Goal: Task Accomplishment & Management: Manage account settings

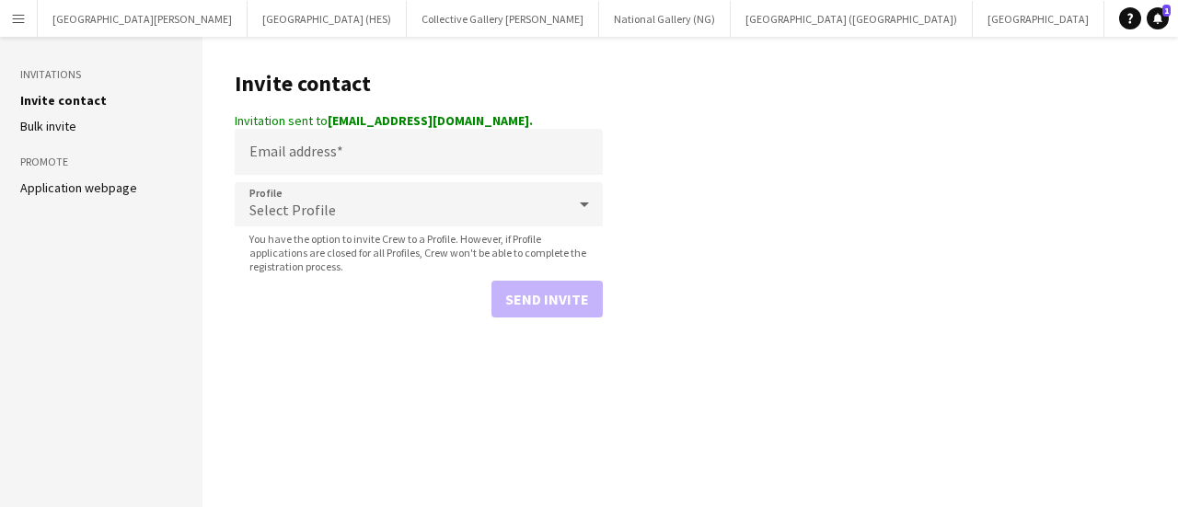
click at [34, 19] on button "Menu" at bounding box center [18, 18] width 37 height 37
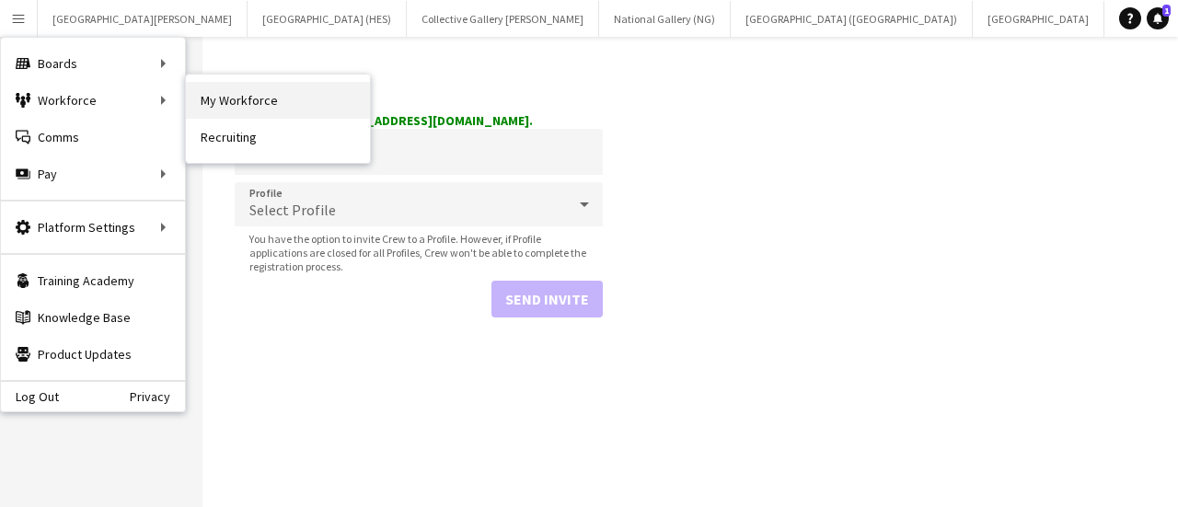
click at [213, 91] on link "My Workforce" at bounding box center [278, 100] width 184 height 37
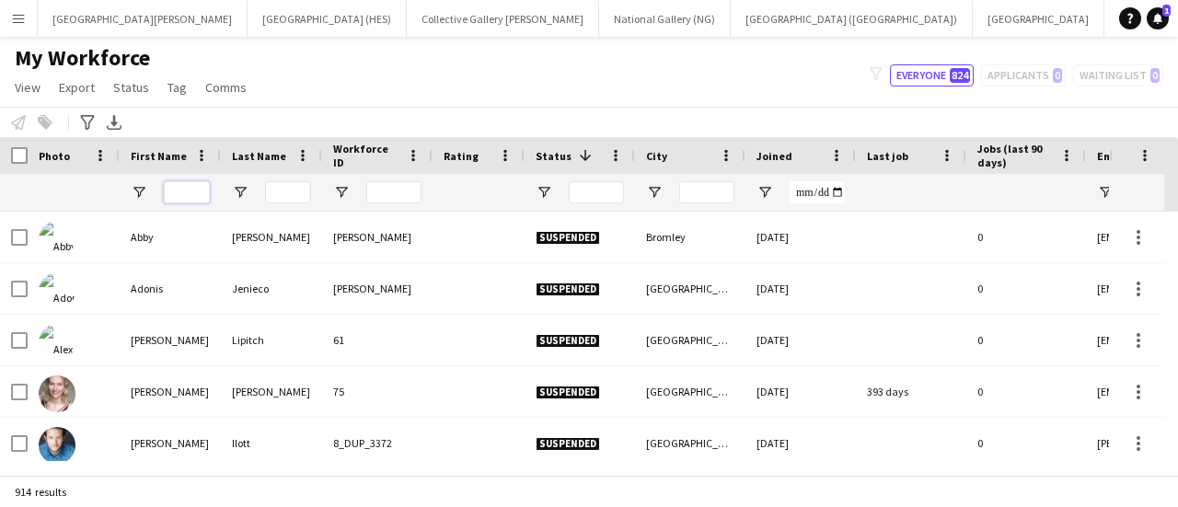
click at [192, 197] on input "First Name Filter Input" at bounding box center [187, 192] width 46 height 22
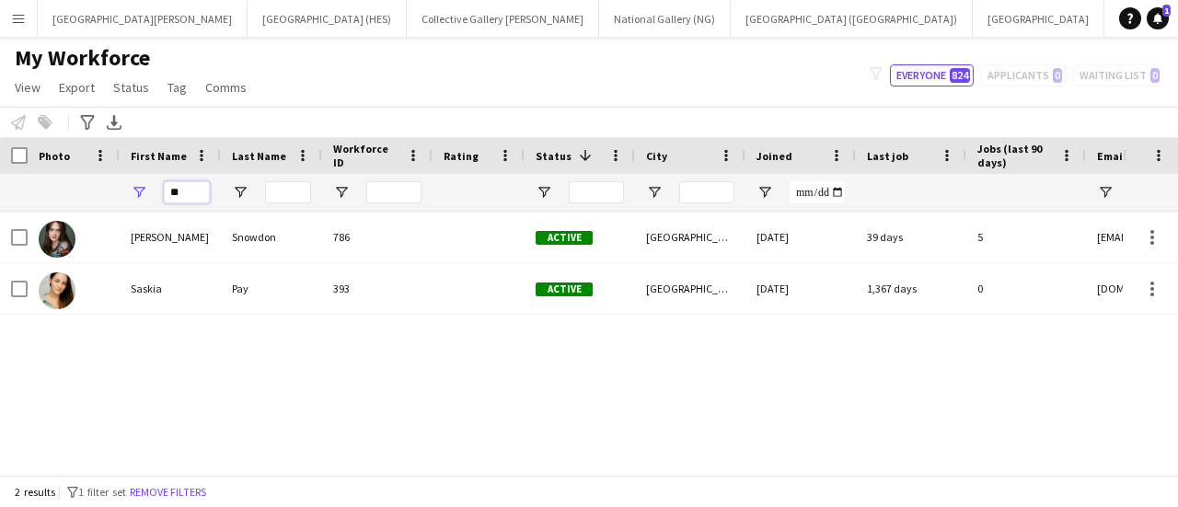
type input "*"
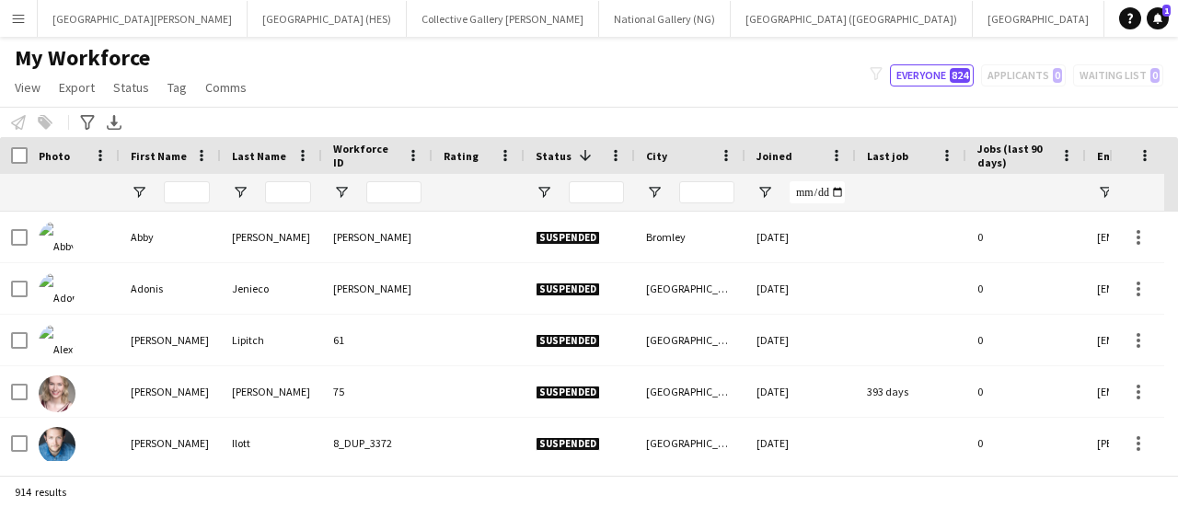
click at [10, 25] on button "Menu" at bounding box center [18, 18] width 37 height 37
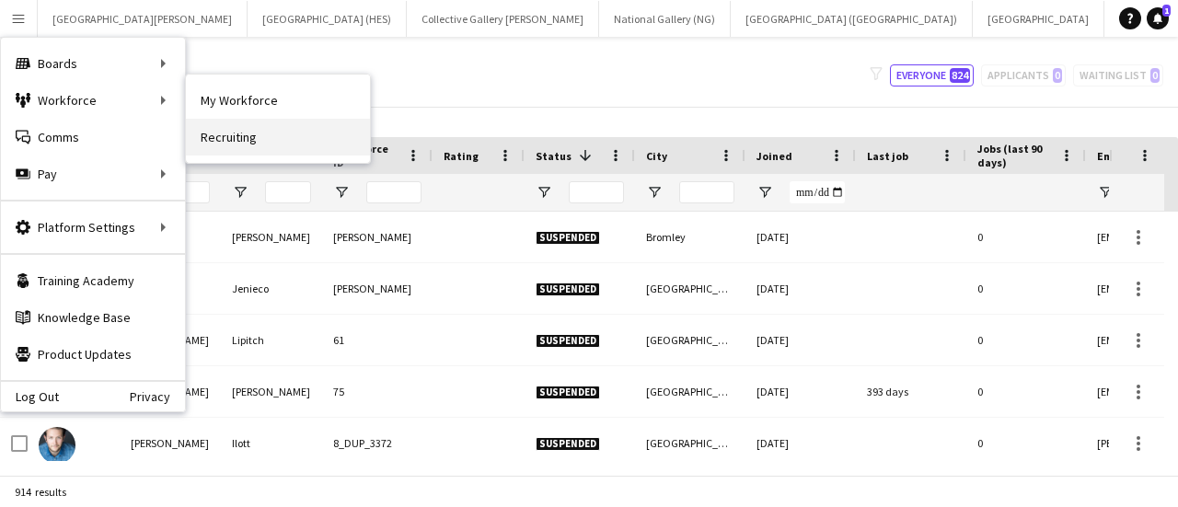
click at [218, 135] on link "Recruiting" at bounding box center [278, 137] width 184 height 37
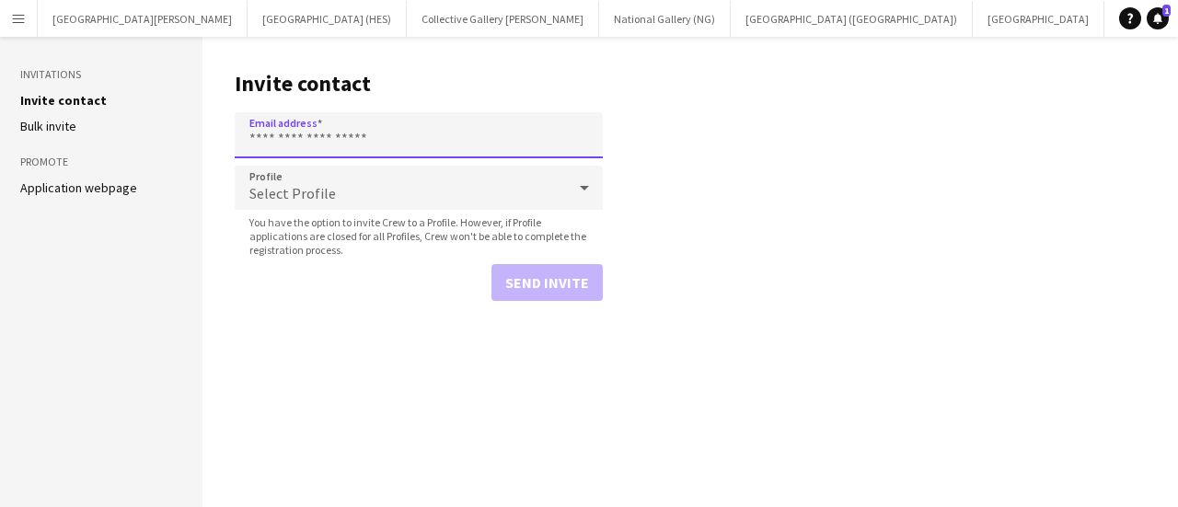
click at [289, 135] on input "Email address" at bounding box center [419, 135] width 368 height 46
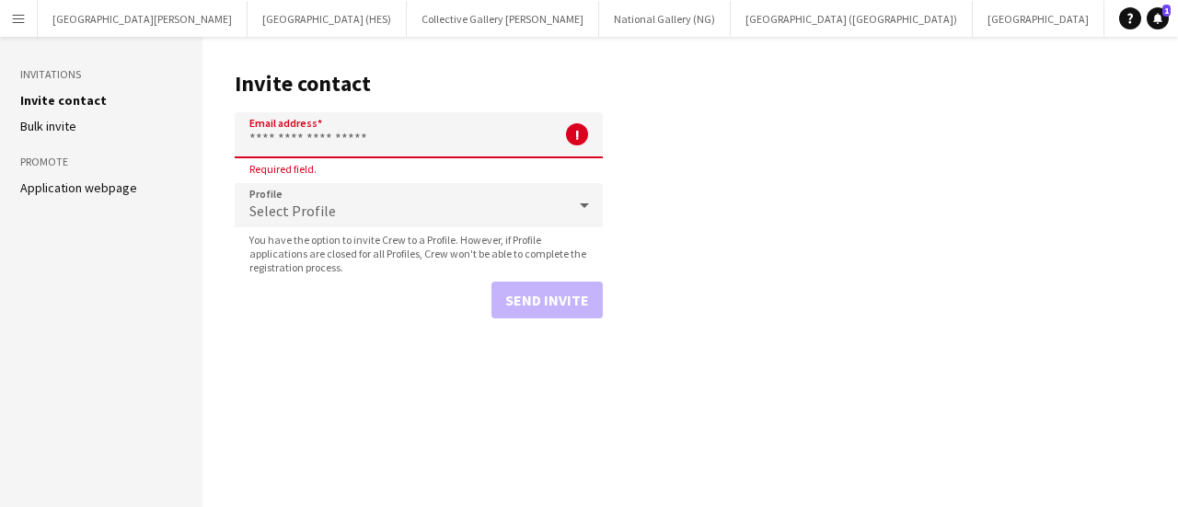
click at [390, 128] on input "Email address" at bounding box center [419, 135] width 368 height 46
paste input "**********"
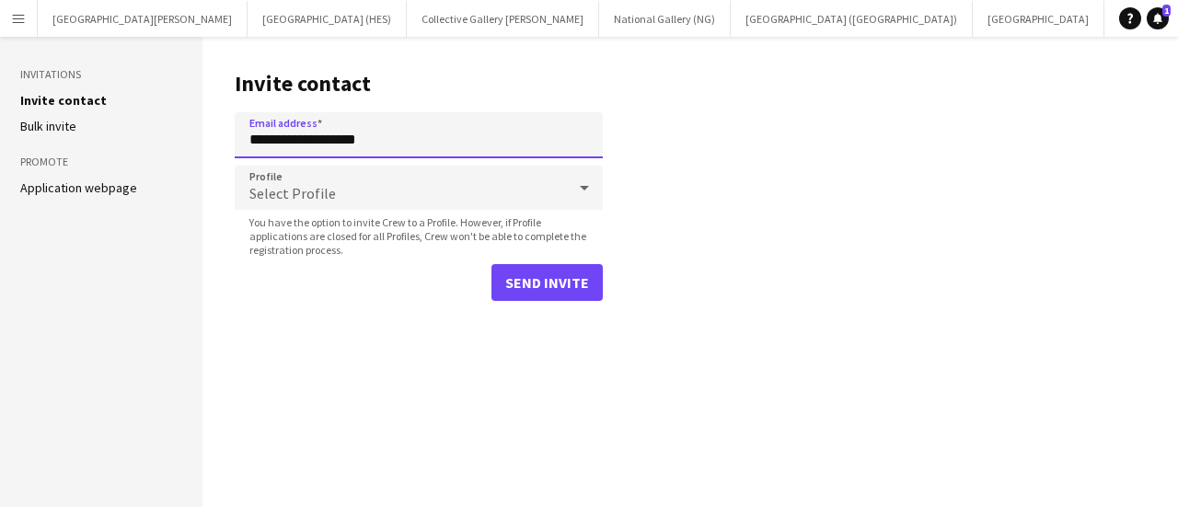
type input "**********"
click at [562, 182] on div "Select Profile" at bounding box center [400, 188] width 331 height 44
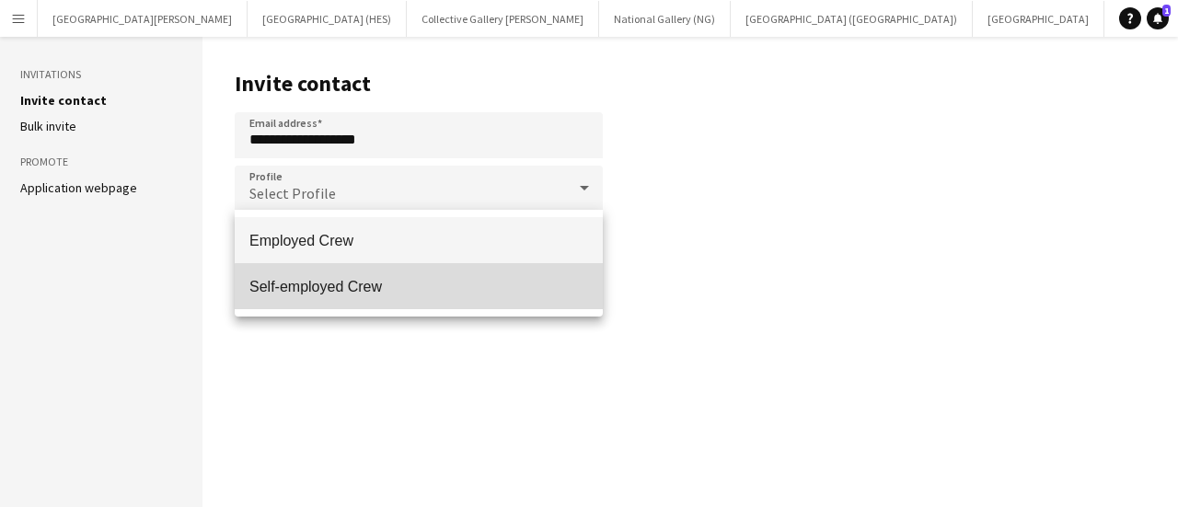
click at [463, 293] on span "Self-employed Crew" at bounding box center [418, 286] width 339 height 17
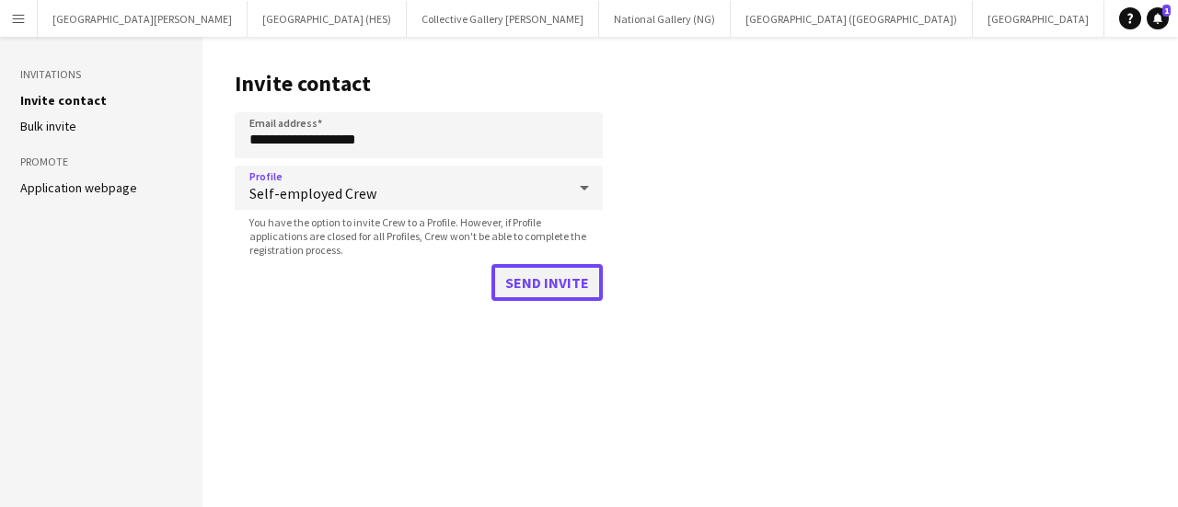
click at [536, 278] on button "Send invite" at bounding box center [546, 282] width 111 height 37
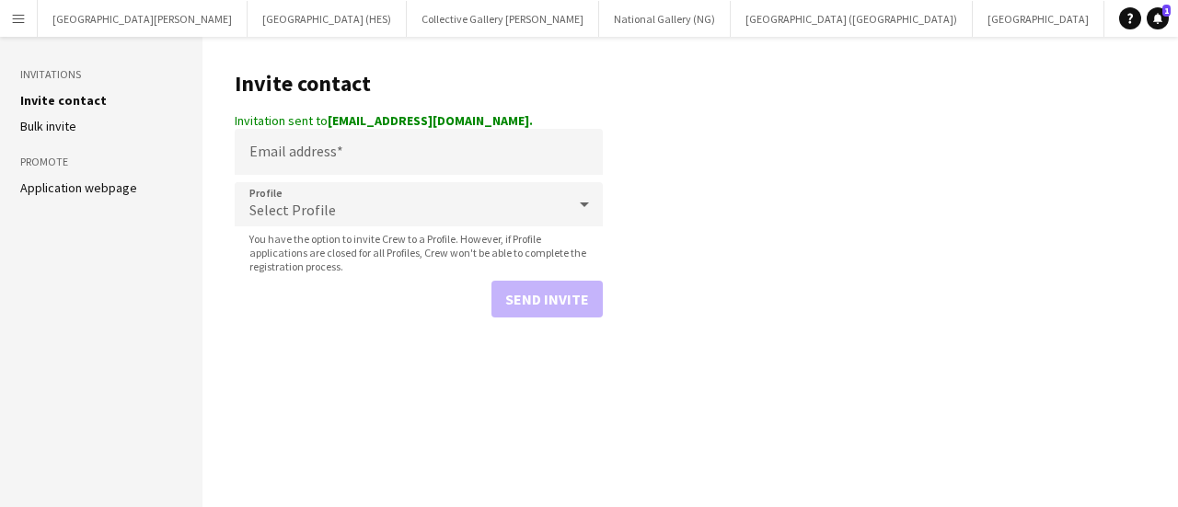
click at [774, 137] on main "Invite contact Invitation sent to sasc11777@gmail.com. Email address Profile Se…" at bounding box center [689, 272] width 975 height 470
click at [9, 13] on button "Menu" at bounding box center [18, 18] width 37 height 37
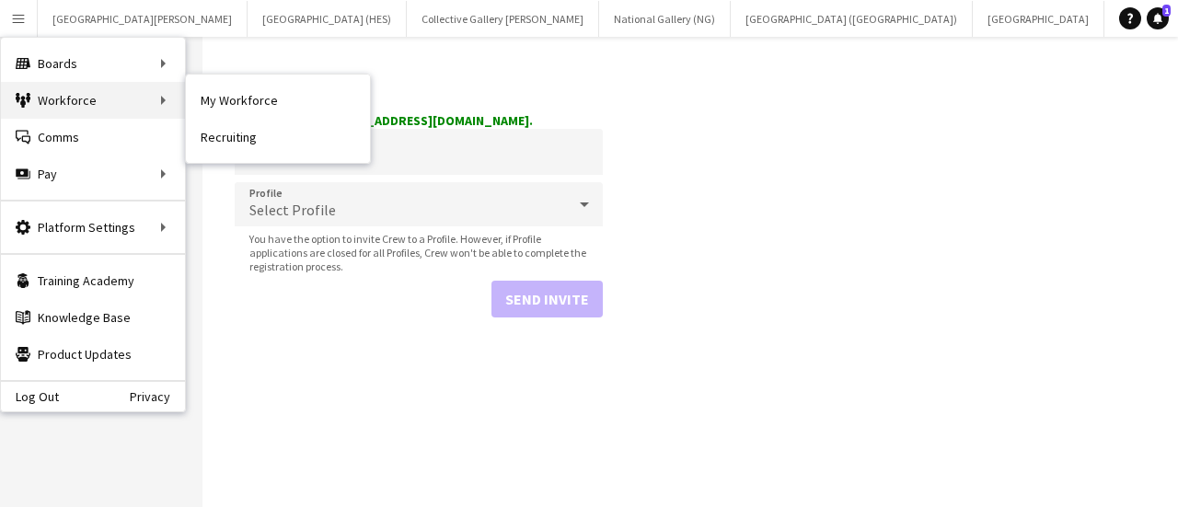
click at [73, 93] on div "Workforce Workforce" at bounding box center [93, 100] width 184 height 37
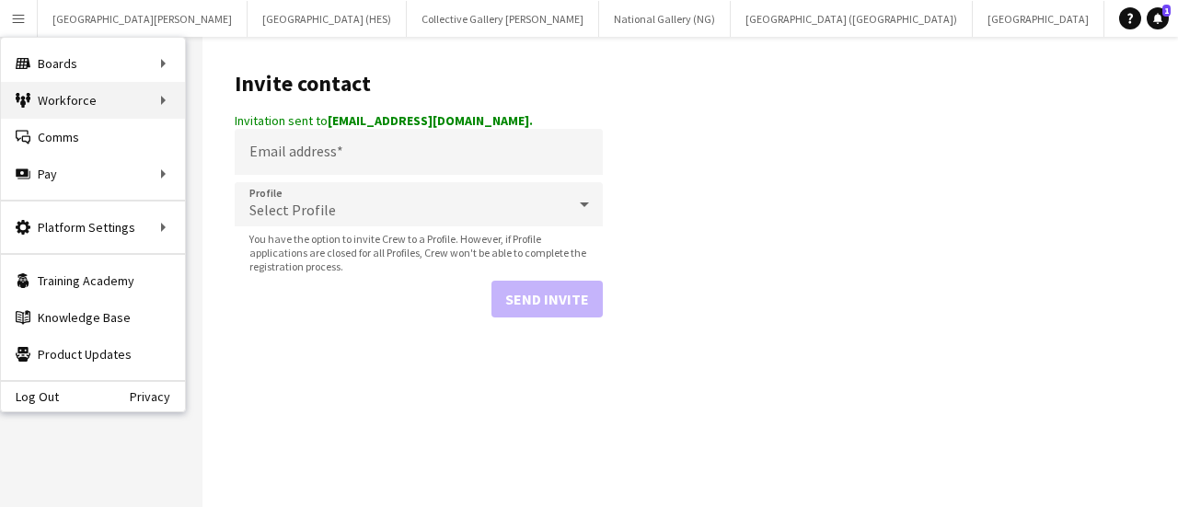
click at [131, 106] on div "Workforce Workforce" at bounding box center [93, 100] width 184 height 37
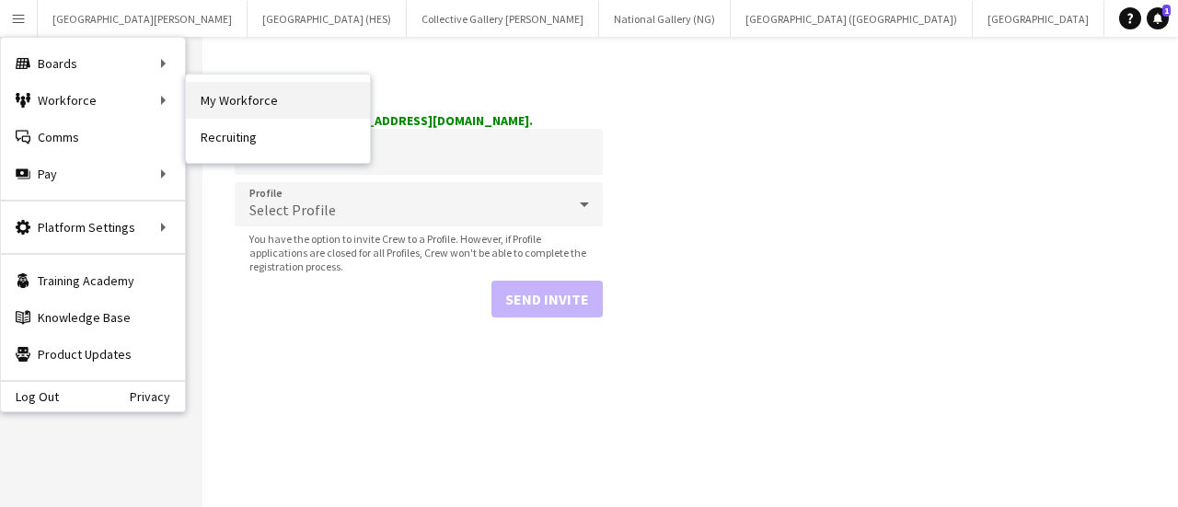
click at [224, 100] on link "My Workforce" at bounding box center [278, 100] width 184 height 37
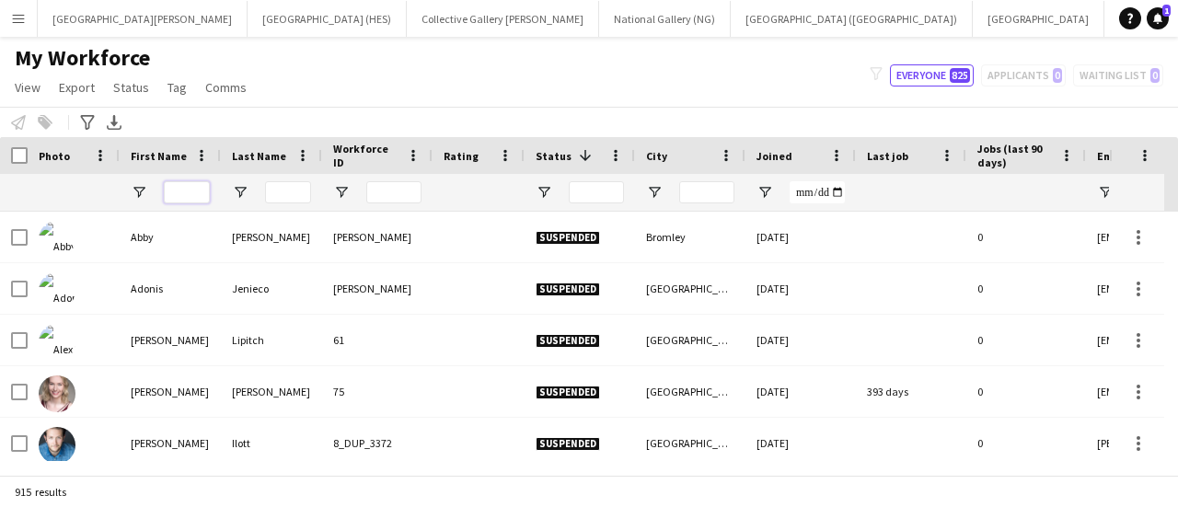
click at [164, 187] on input "First Name Filter Input" at bounding box center [187, 192] width 46 height 22
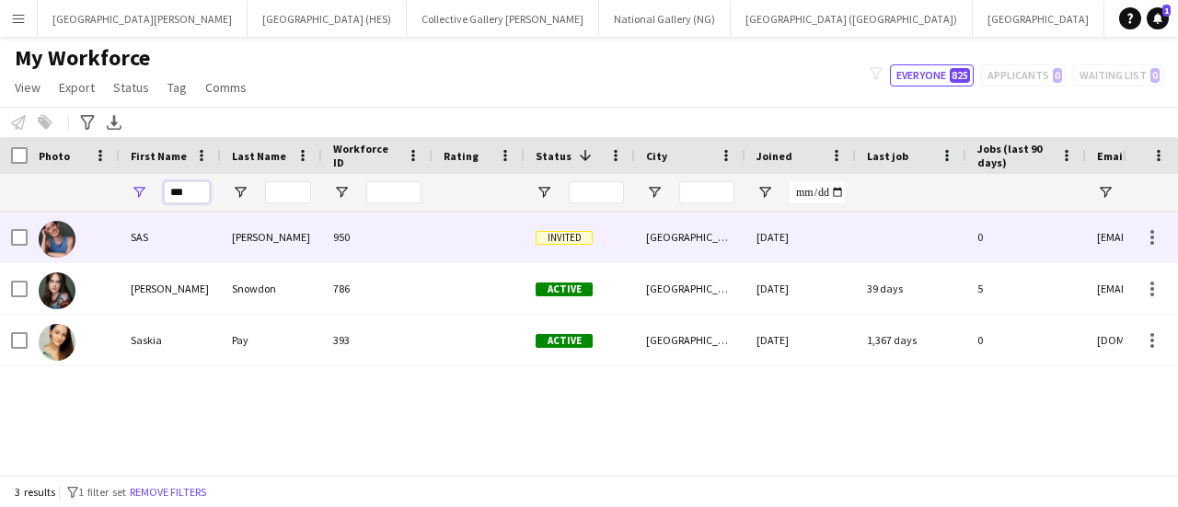
type input "***"
click at [289, 218] on div "[PERSON_NAME]" at bounding box center [271, 237] width 101 height 51
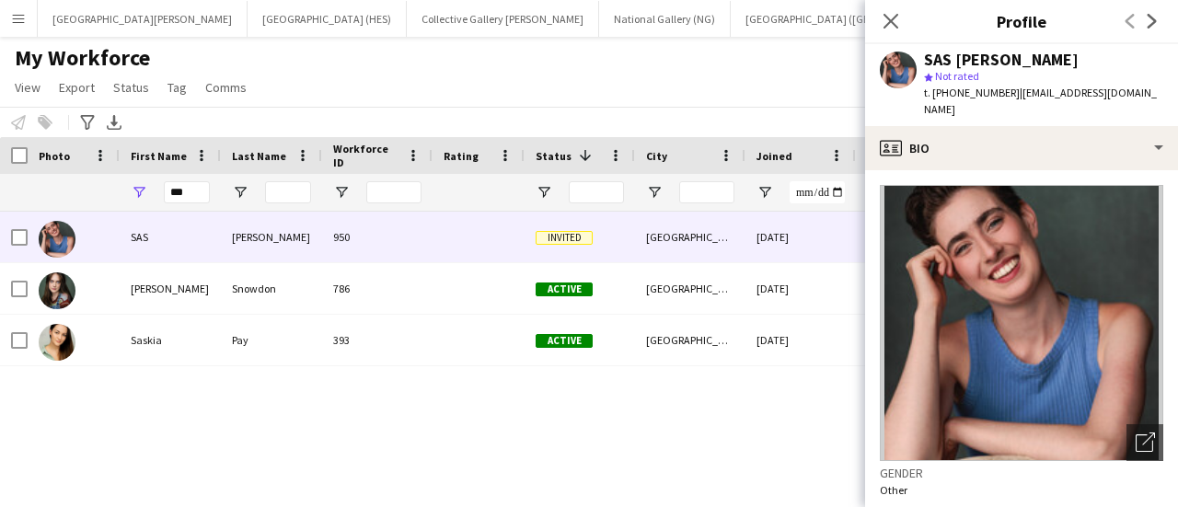
click at [822, 81] on div "My Workforce View Views Default view New view Update view Delete view Edit name…" at bounding box center [589, 75] width 1178 height 63
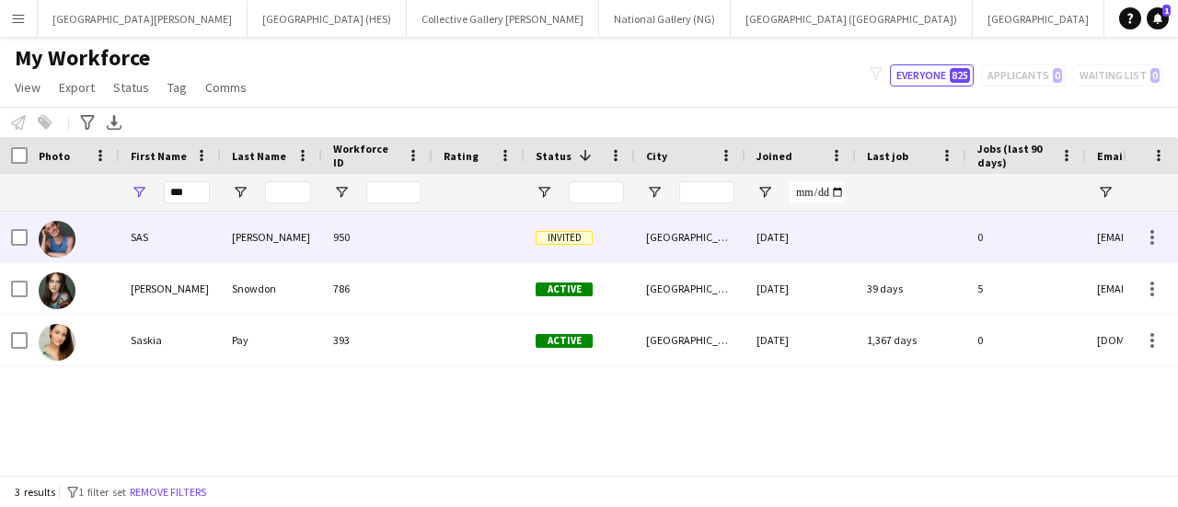
click at [623, 219] on div "Invited" at bounding box center [580, 237] width 110 height 51
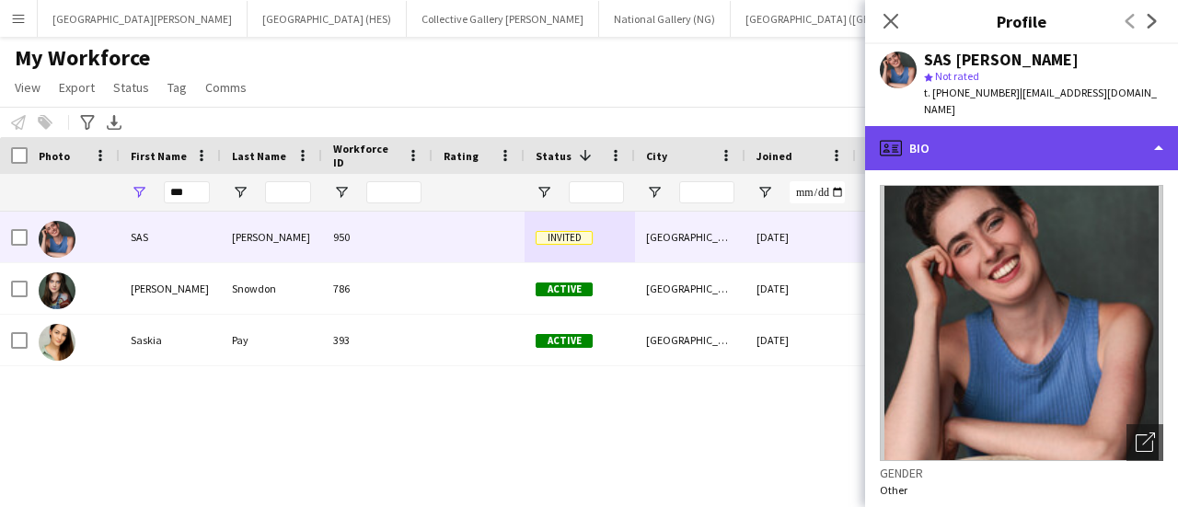
click at [1090, 126] on div "profile Bio" at bounding box center [1021, 148] width 313 height 44
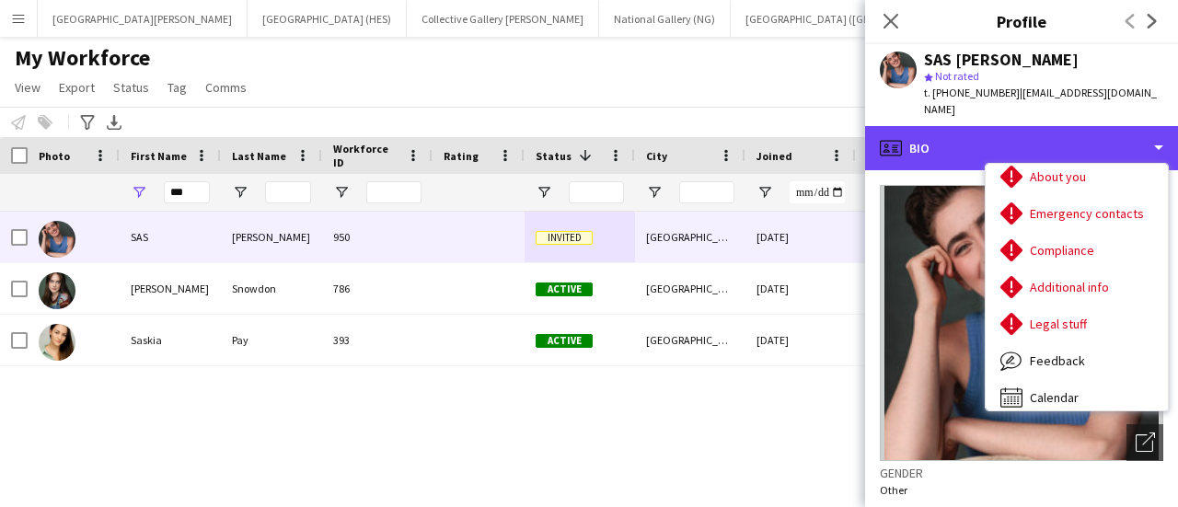
scroll to position [118, 0]
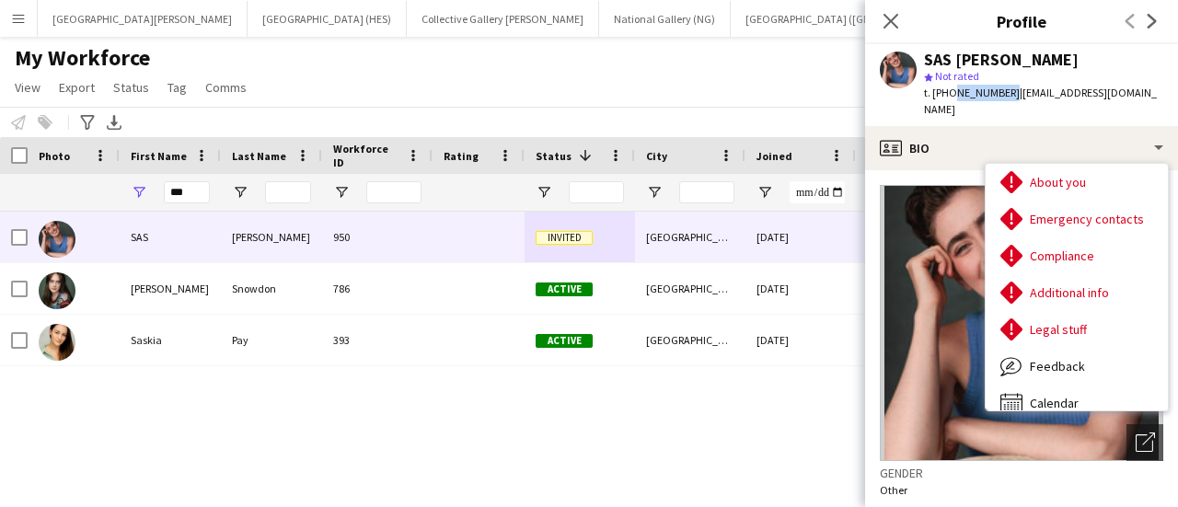
drag, startPoint x: 950, startPoint y: 93, endPoint x: 1001, endPoint y: 97, distance: 51.7
click at [1001, 97] on span "t. [PHONE_NUMBER]" at bounding box center [972, 93] width 96 height 14
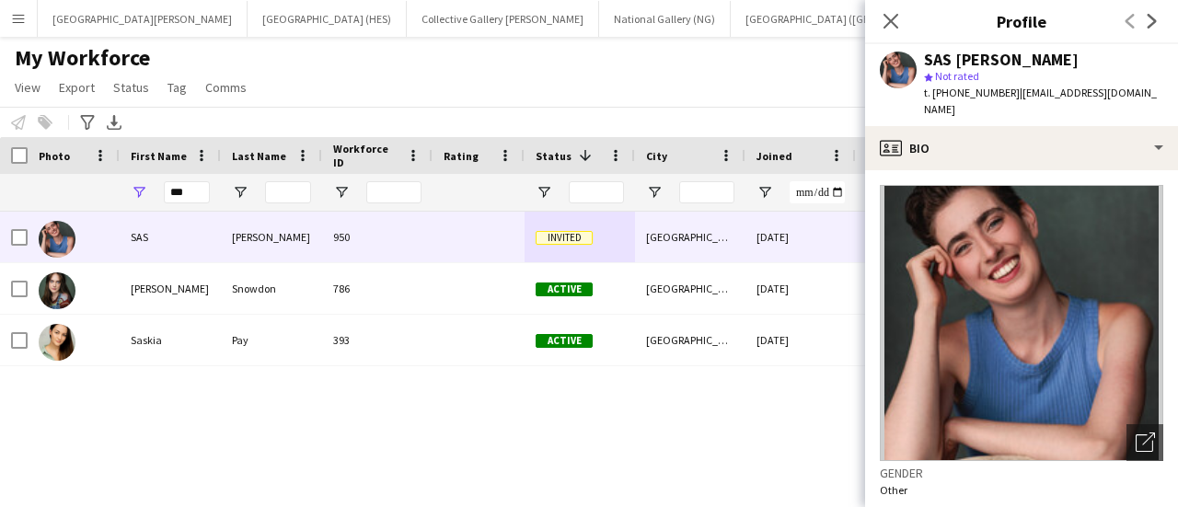
click at [1090, 68] on div "star Not rated" at bounding box center [1043, 76] width 239 height 17
drag, startPoint x: 1005, startPoint y: 96, endPoint x: 948, endPoint y: 93, distance: 57.1
click at [948, 93] on span "t. [PHONE_NUMBER]" at bounding box center [972, 93] width 96 height 14
copy span "7917523308"
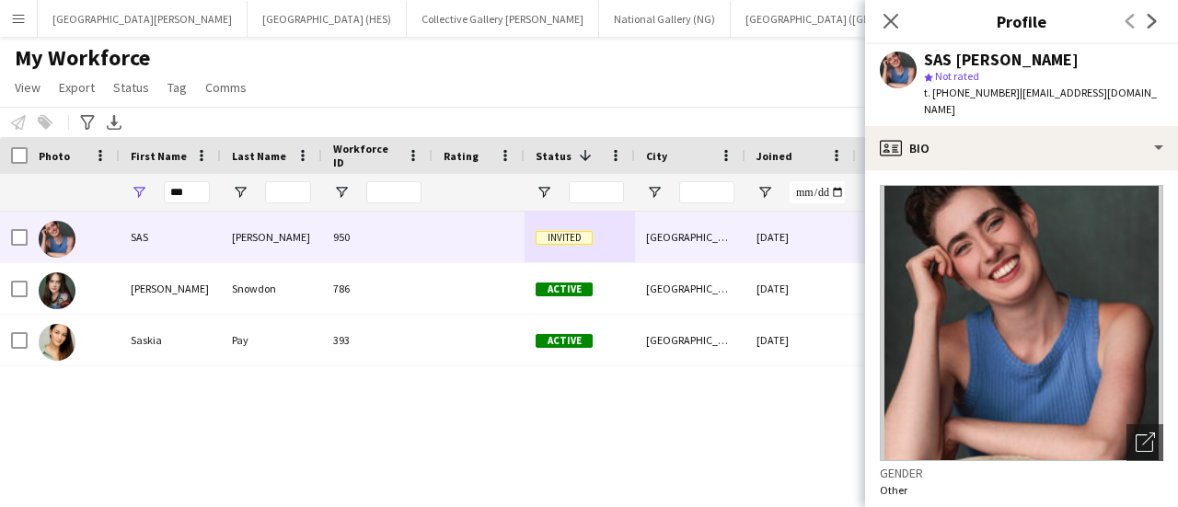
click at [727, 78] on div "My Workforce View Views Default view New view Update view Delete view Edit name…" at bounding box center [589, 75] width 1178 height 63
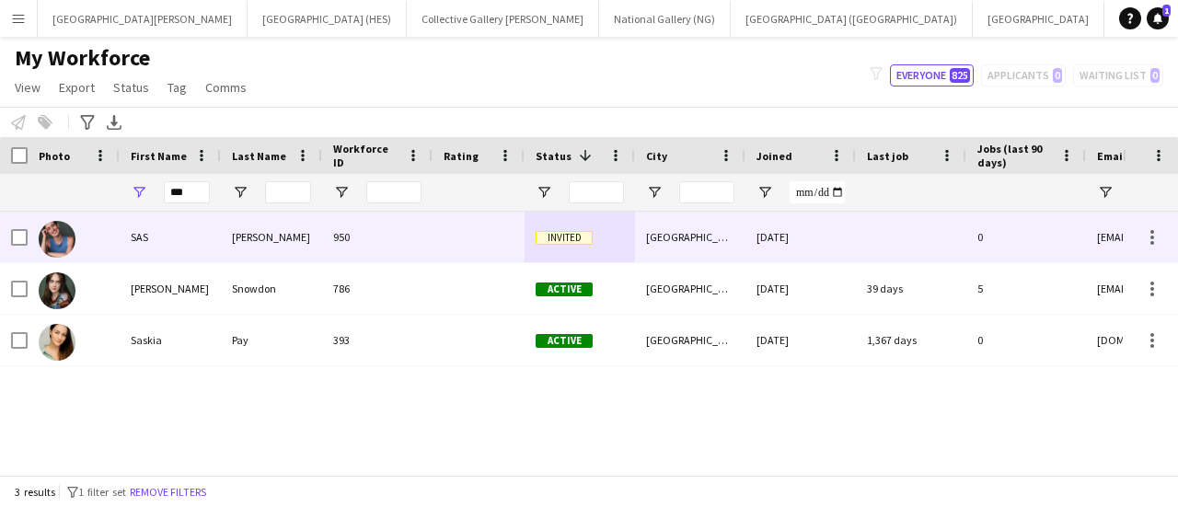
click at [515, 247] on div at bounding box center [479, 237] width 92 height 51
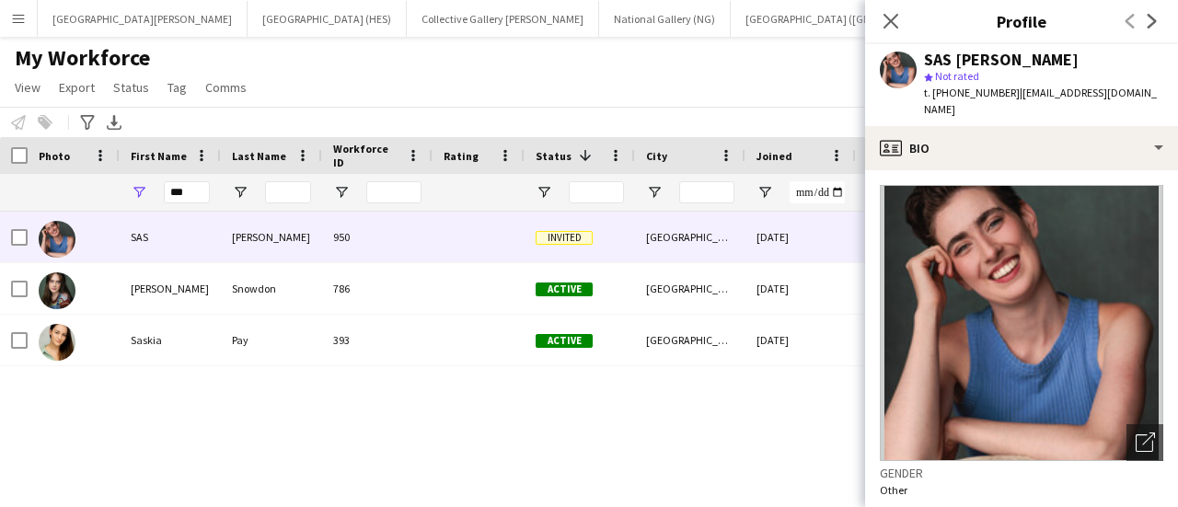
click at [668, 102] on div "My Workforce View Views Default view New view Update view Delete view Edit name…" at bounding box center [589, 75] width 1178 height 63
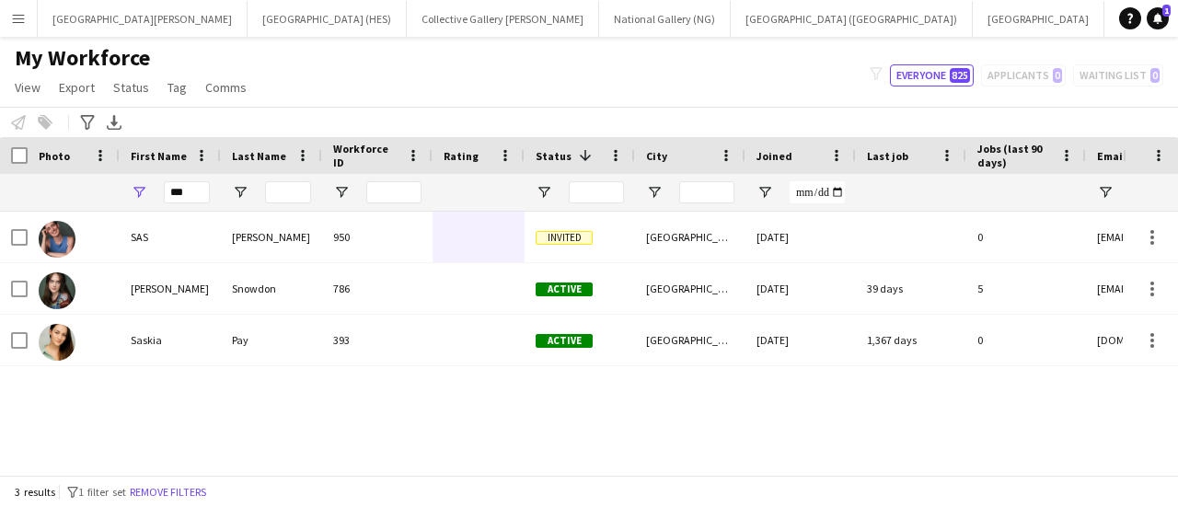
click at [587, 126] on div "Notify workforce Add to tag Select at least one crew to tag him or her. Advance…" at bounding box center [589, 122] width 1178 height 30
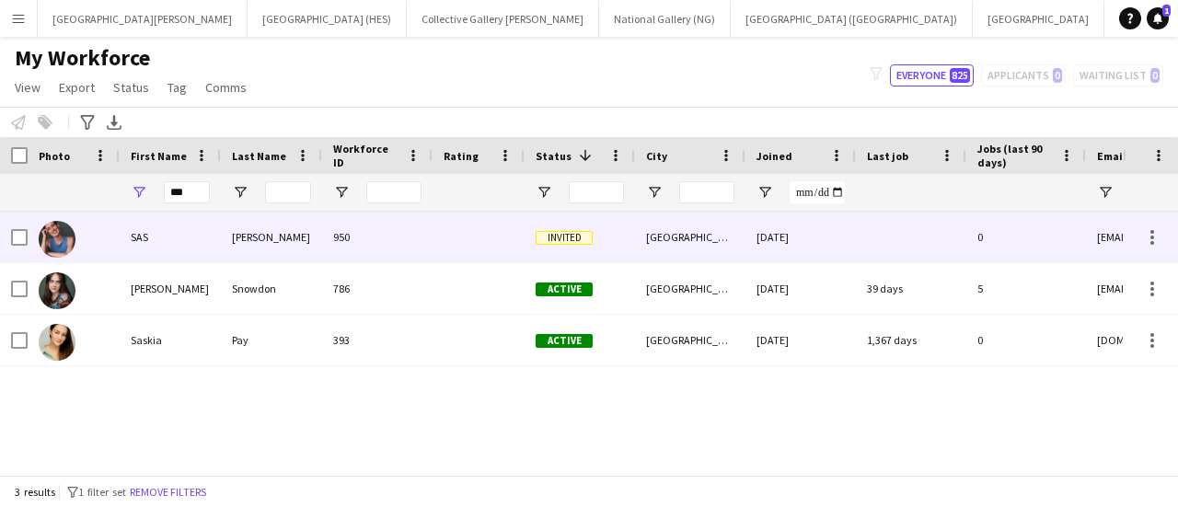
click at [464, 240] on div at bounding box center [479, 237] width 92 height 51
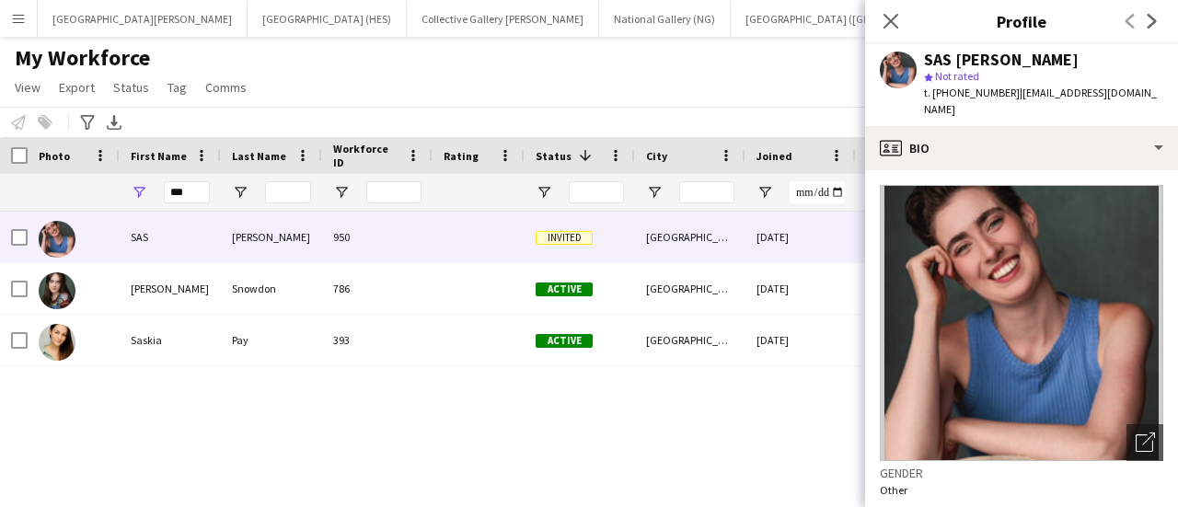
click at [675, 87] on div "My Workforce View Views Default view New view Update view Delete view Edit name…" at bounding box center [589, 75] width 1178 height 63
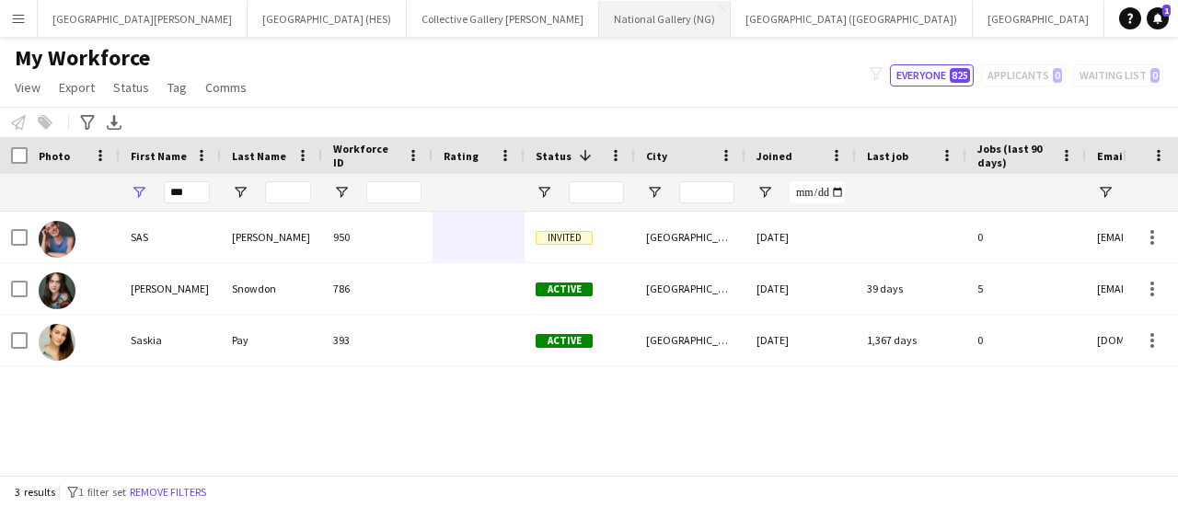
click at [599, 16] on button "National Gallery (NG) Close" at bounding box center [665, 19] width 132 height 36
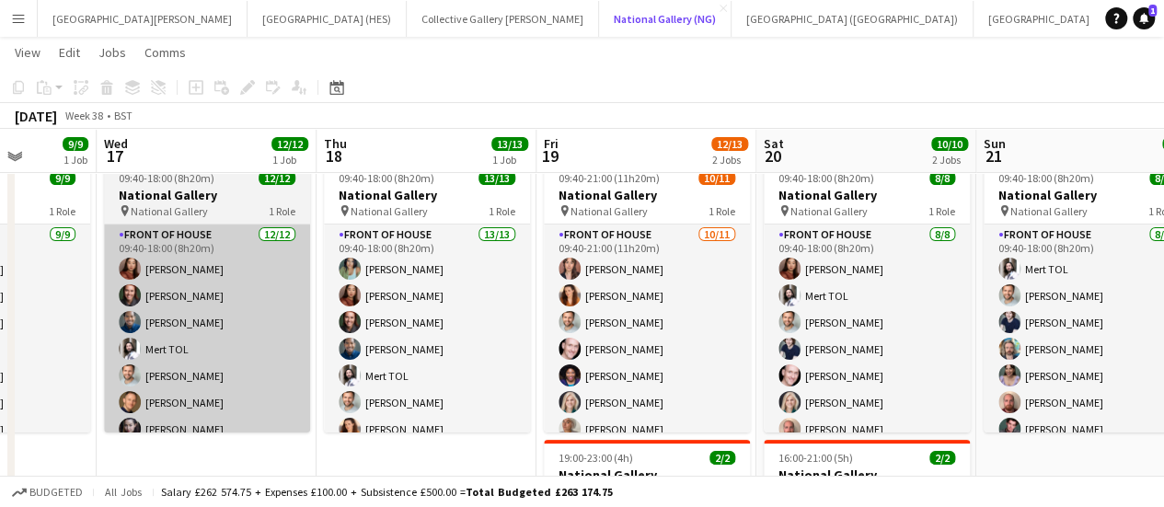
scroll to position [0, 560]
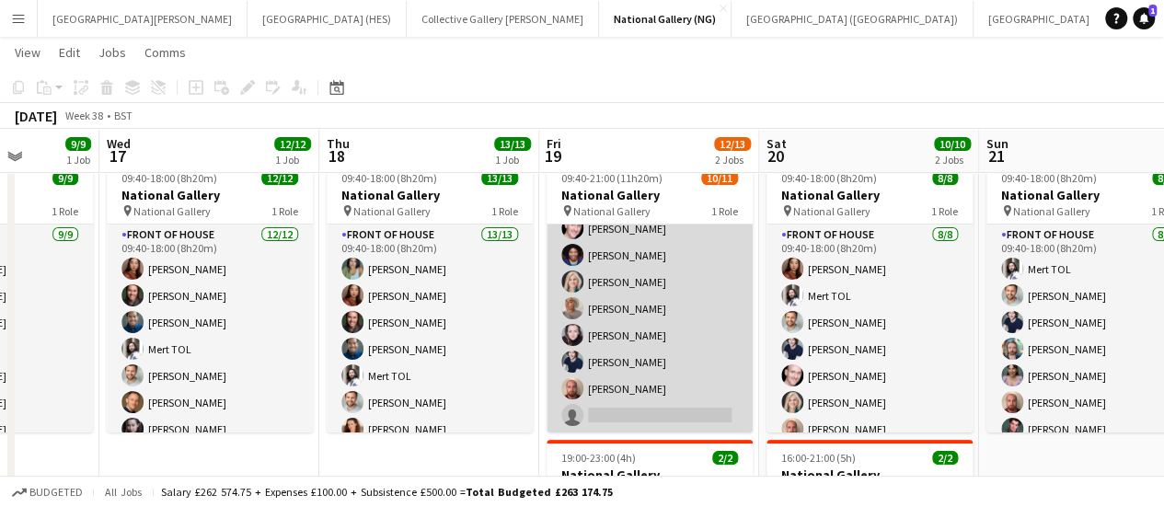
click at [617, 411] on app-card-role "Front of House [DATE] 09:40-21:00 (11h20m) [PERSON_NAME] [PERSON_NAME] [PERSON_…" at bounding box center [650, 268] width 206 height 329
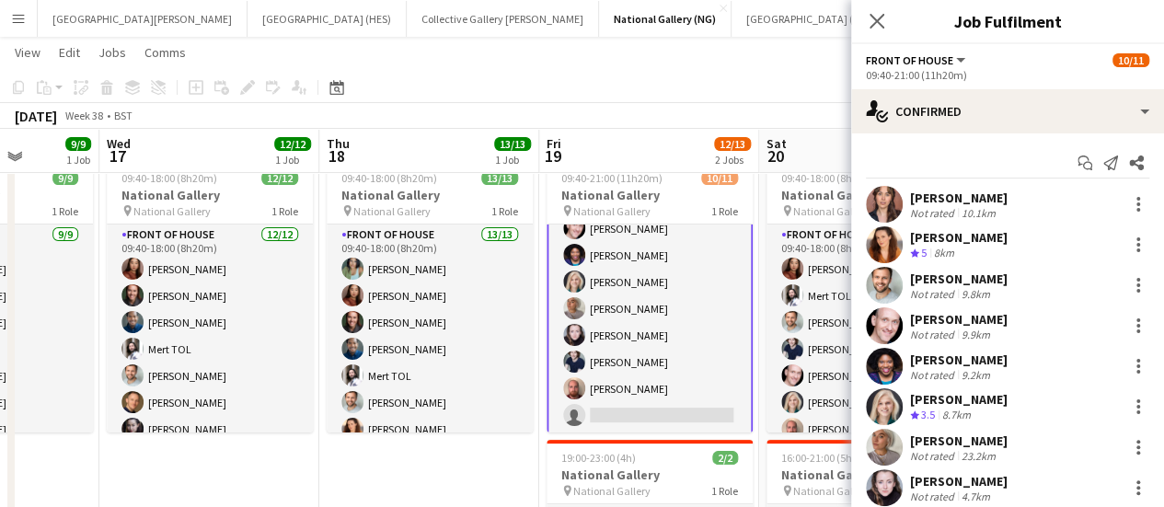
scroll to position [173, 0]
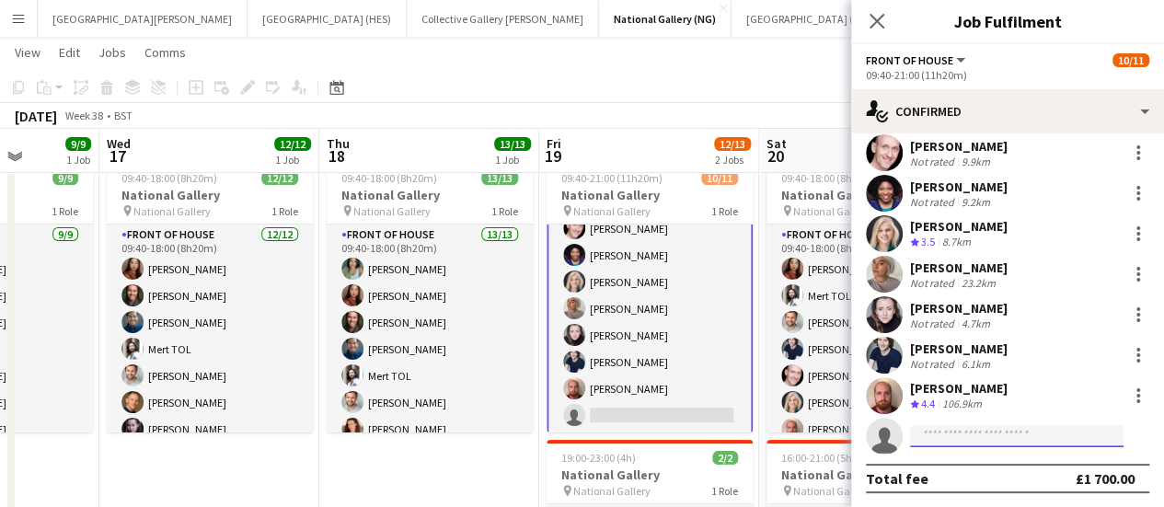
click at [953, 430] on input at bounding box center [1016, 436] width 213 height 22
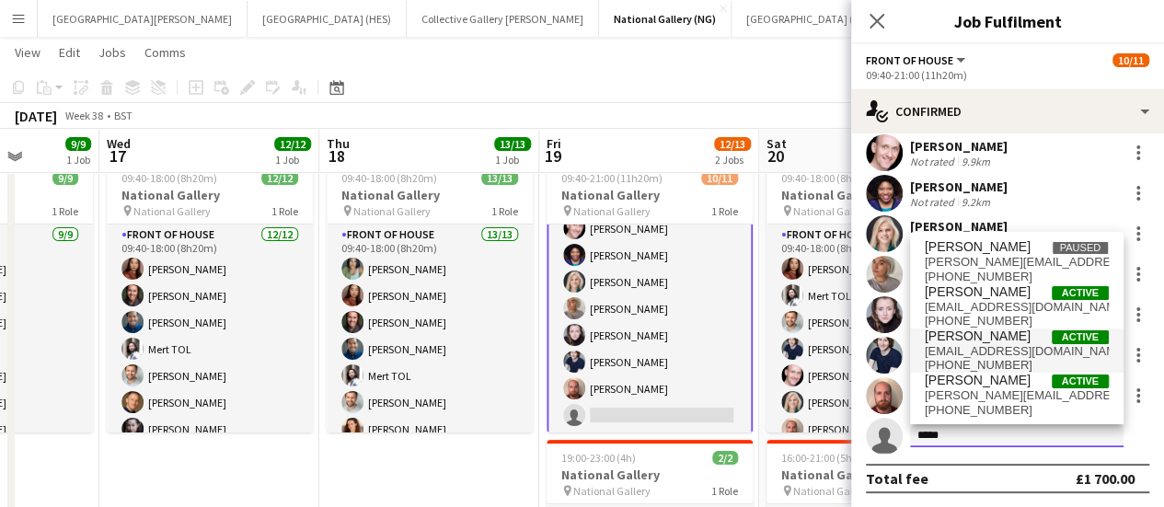
type input "*****"
click at [990, 344] on span "[EMAIL_ADDRESS][DOMAIN_NAME]" at bounding box center [1017, 351] width 184 height 15
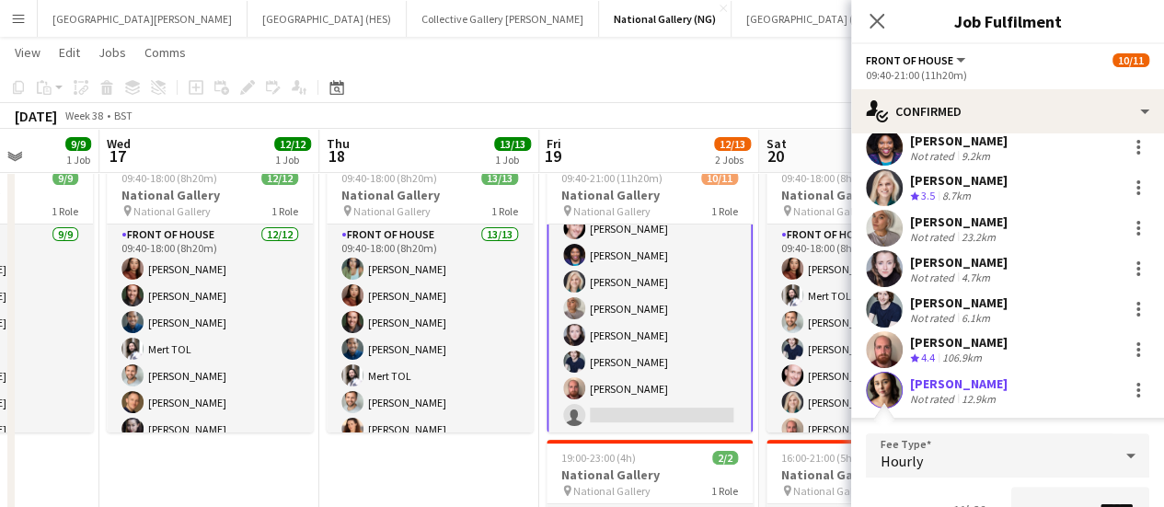
scroll to position [591, 0]
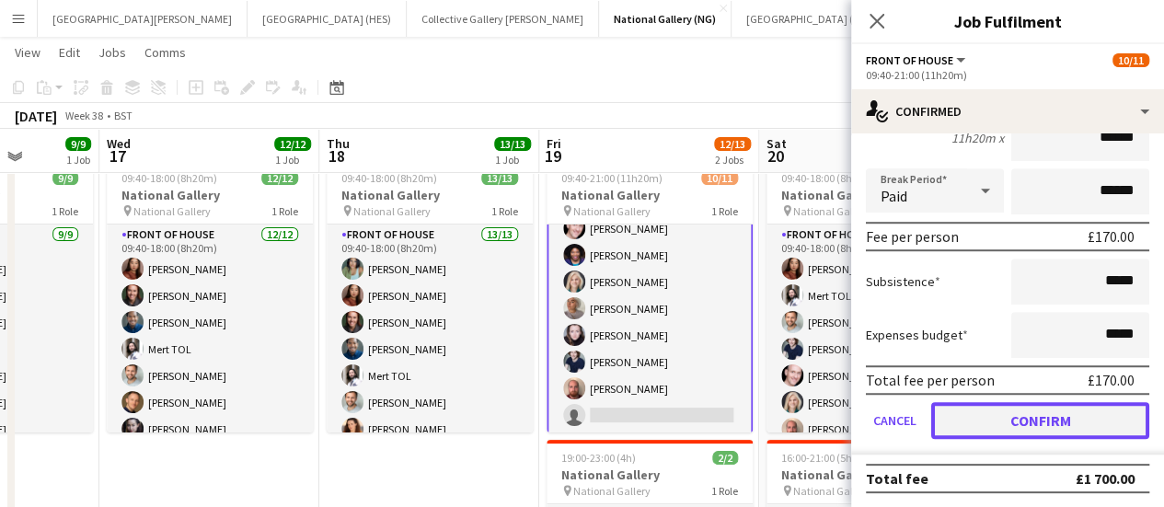
click at [994, 421] on button "Confirm" at bounding box center [1040, 420] width 218 height 37
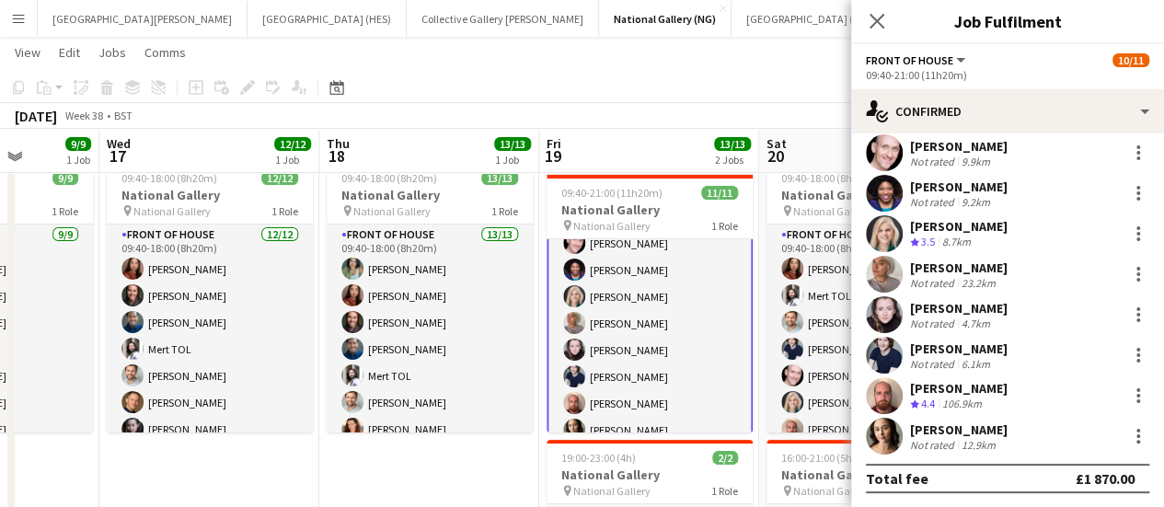
scroll to position [294, 0]
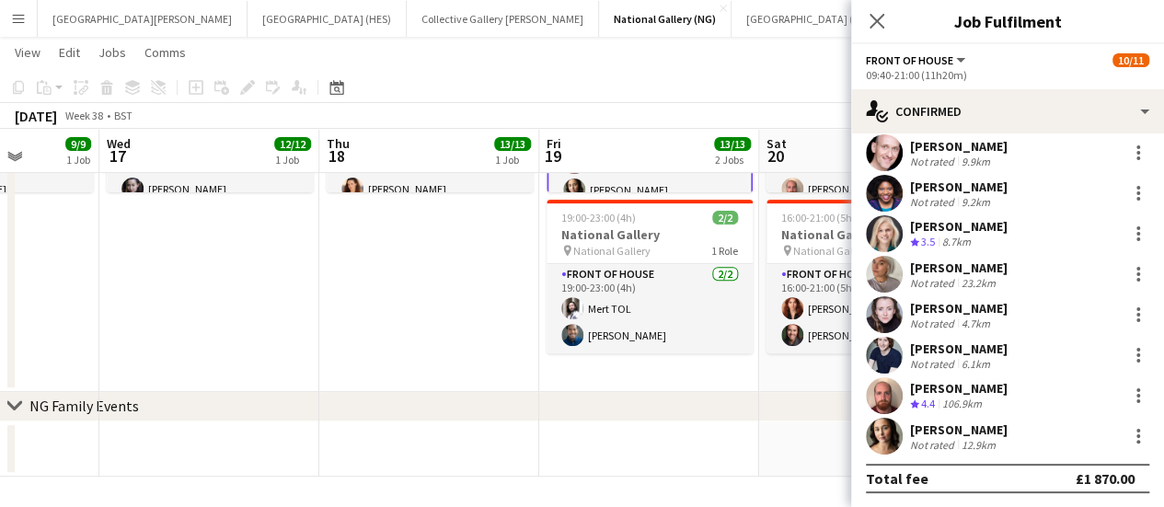
click at [885, 444] on app-user-avatar at bounding box center [884, 436] width 37 height 37
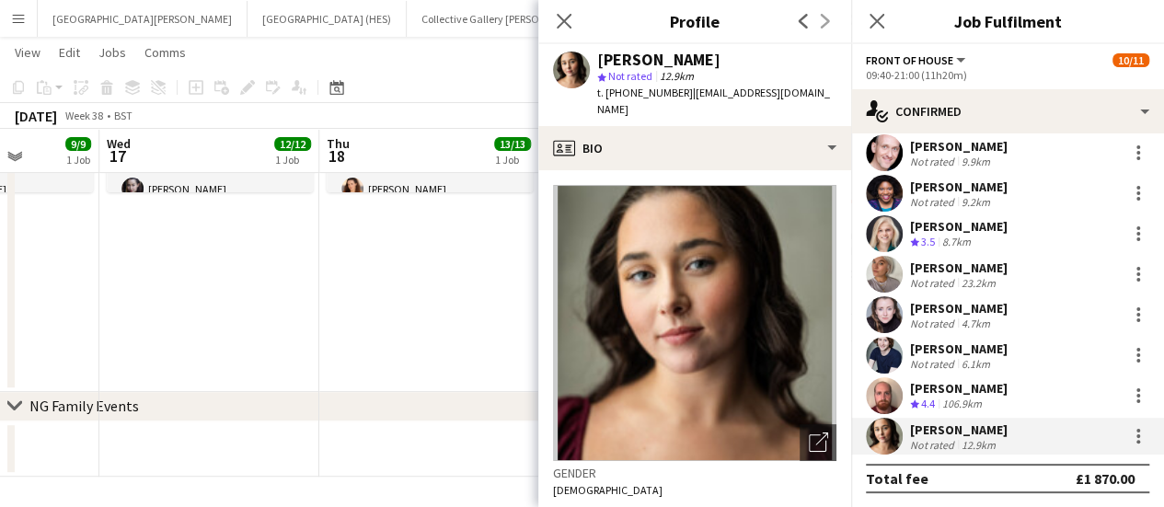
click at [738, 316] on img at bounding box center [694, 323] width 283 height 276
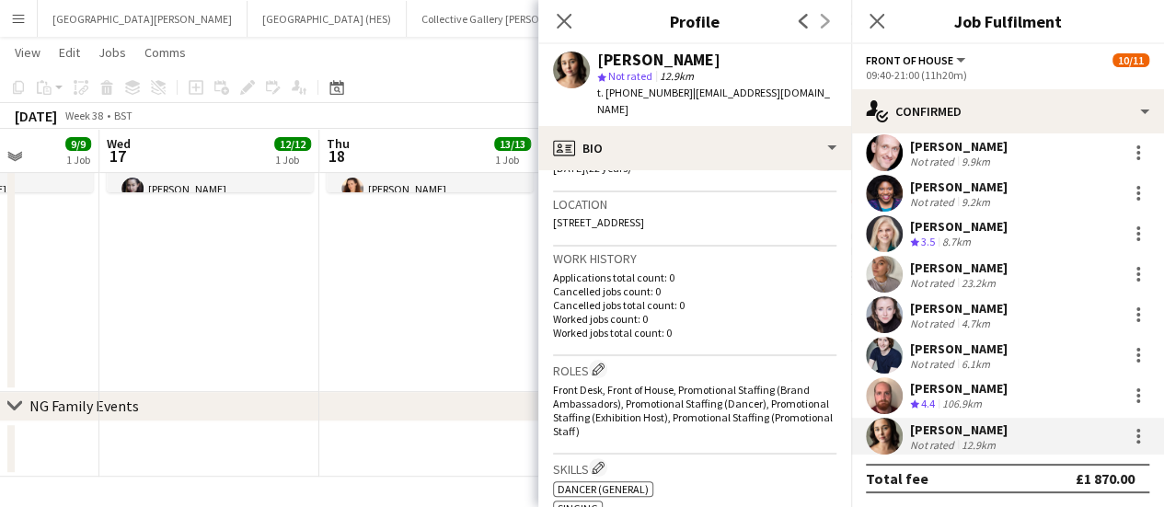
scroll to position [368, 0]
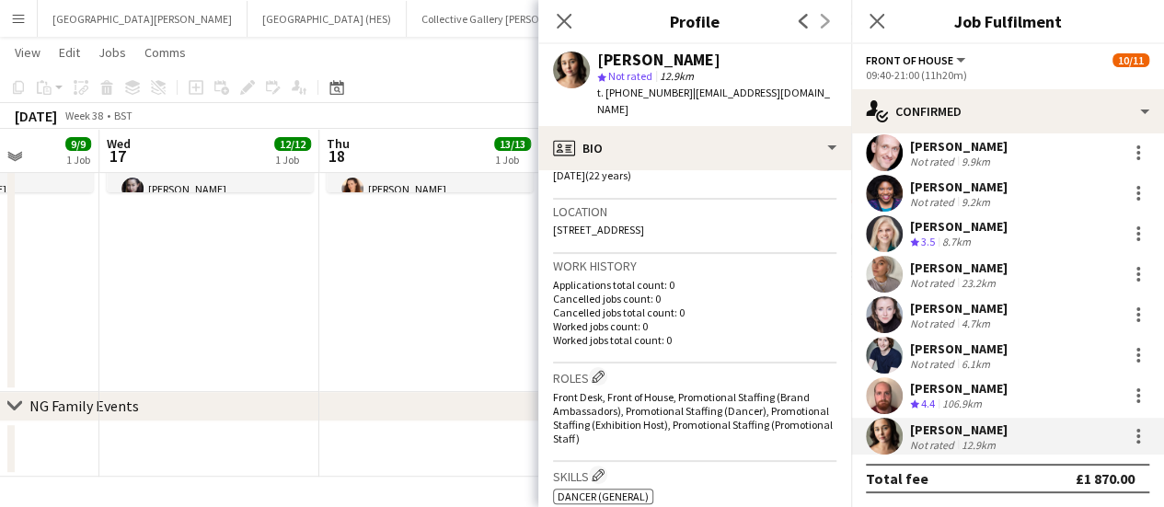
click at [443, 80] on app-toolbar "Copy Paste Paste Ctrl+V Paste with crew Ctrl+Shift+V Paste linked Job [GEOGRAPH…" at bounding box center [582, 87] width 1164 height 31
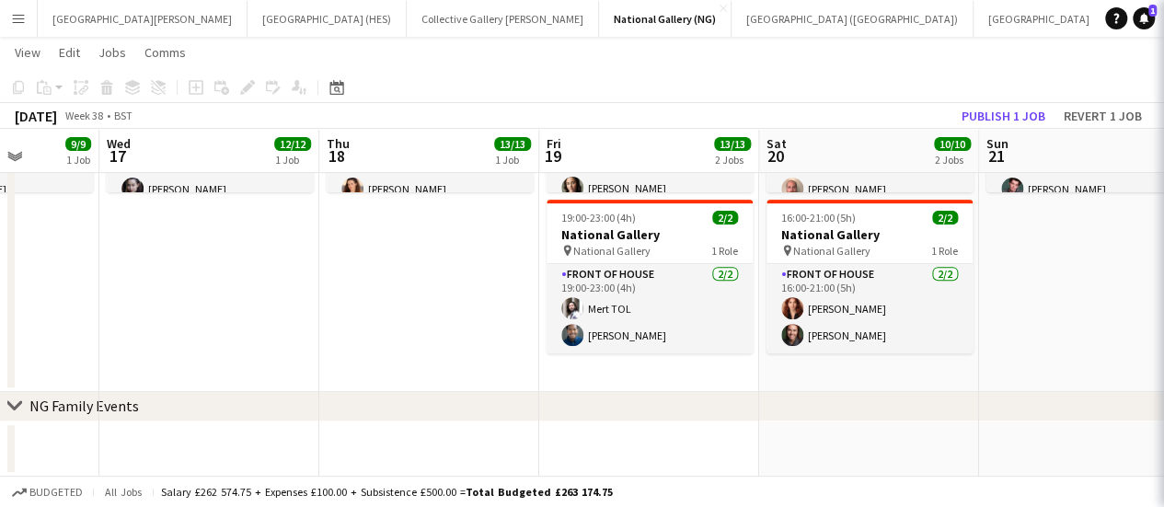
scroll to position [121, 0]
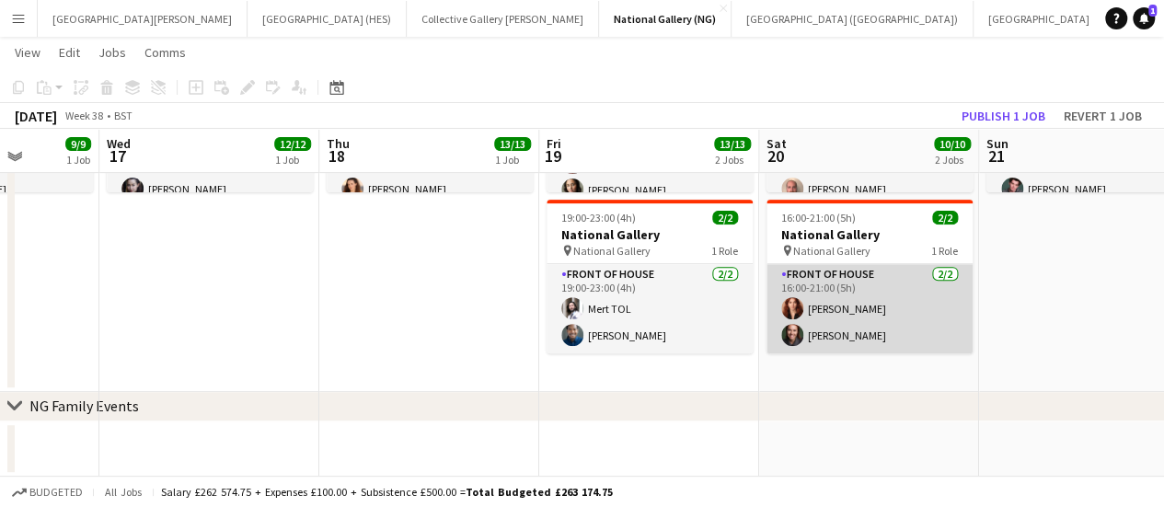
click at [825, 341] on app-card-role "Front of House [DATE] 16:00-21:00 (5h) [PERSON_NAME] [PERSON_NAME]" at bounding box center [870, 308] width 206 height 89
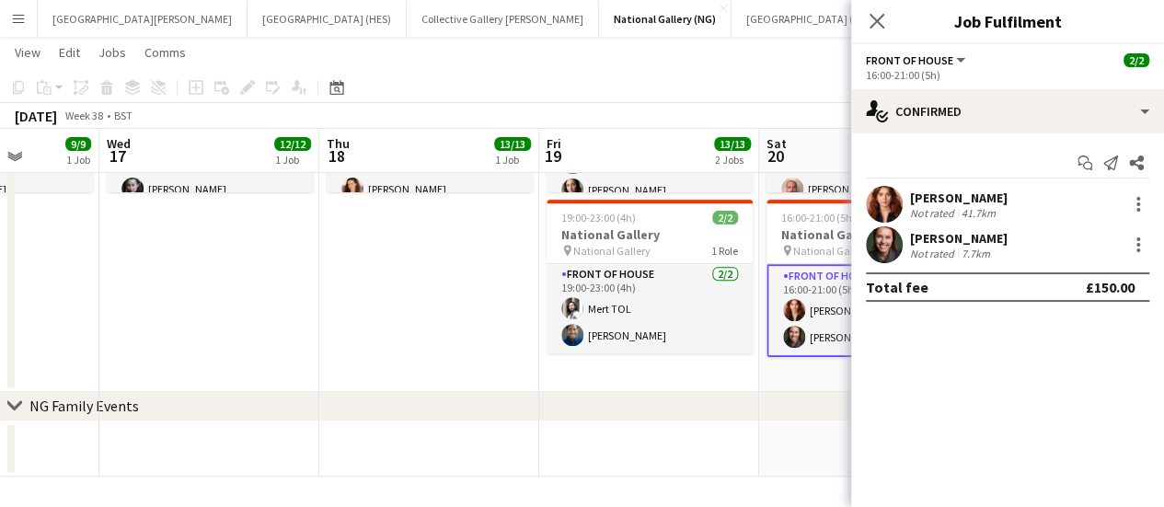
scroll to position [103, 0]
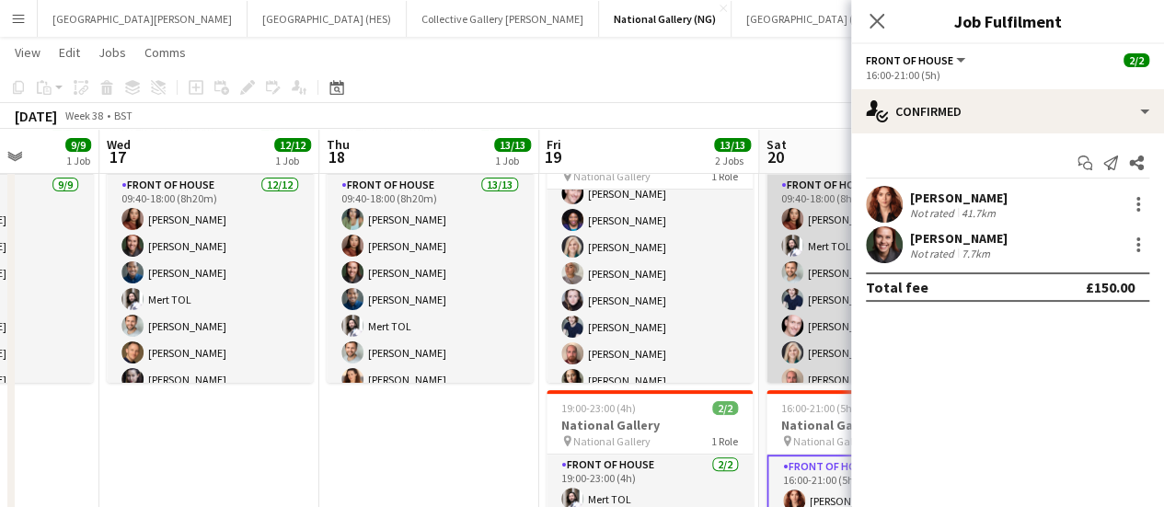
click at [834, 336] on app-card-role "Front of House [DATE] 09:40-18:00 (8h20m) [PERSON_NAME] TOL [PERSON_NAME] [PERS…" at bounding box center [870, 299] width 206 height 249
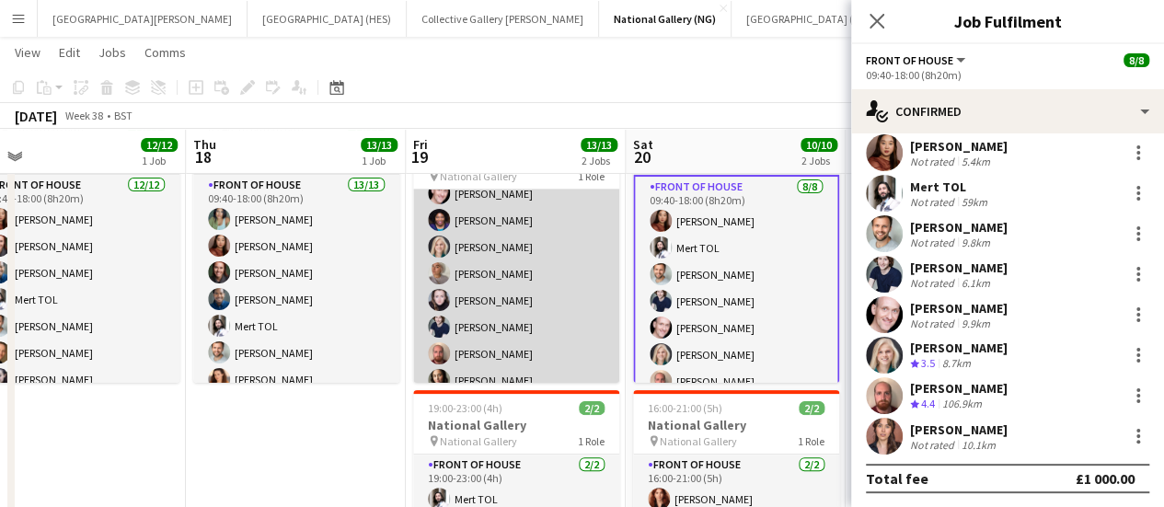
scroll to position [0, 698]
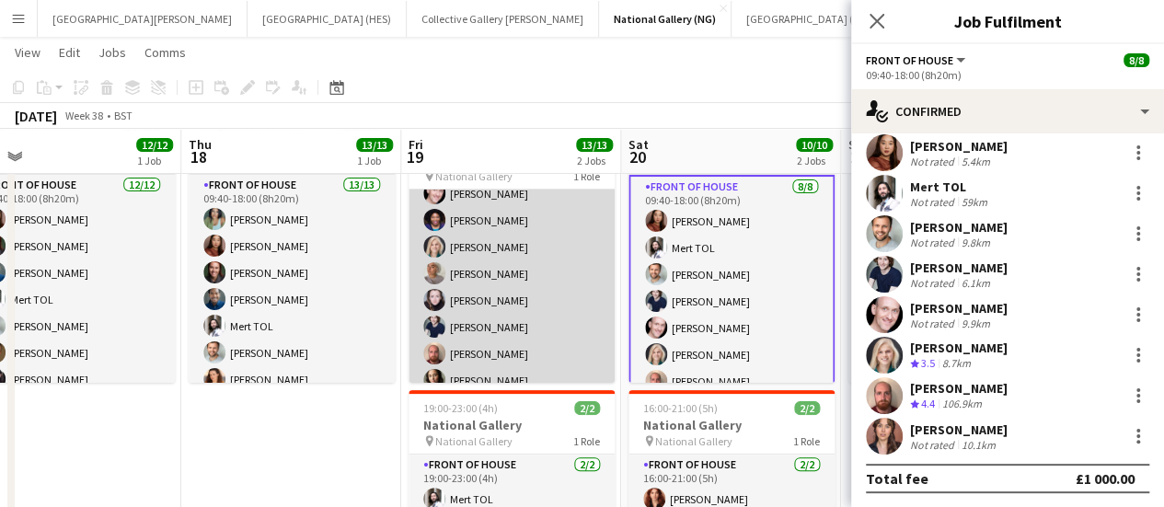
click at [554, 332] on app-card-role "Front of House [DATE] 09:40-21:00 (11h20m) [PERSON_NAME] [PERSON_NAME] [PERSON_…" at bounding box center [512, 233] width 206 height 329
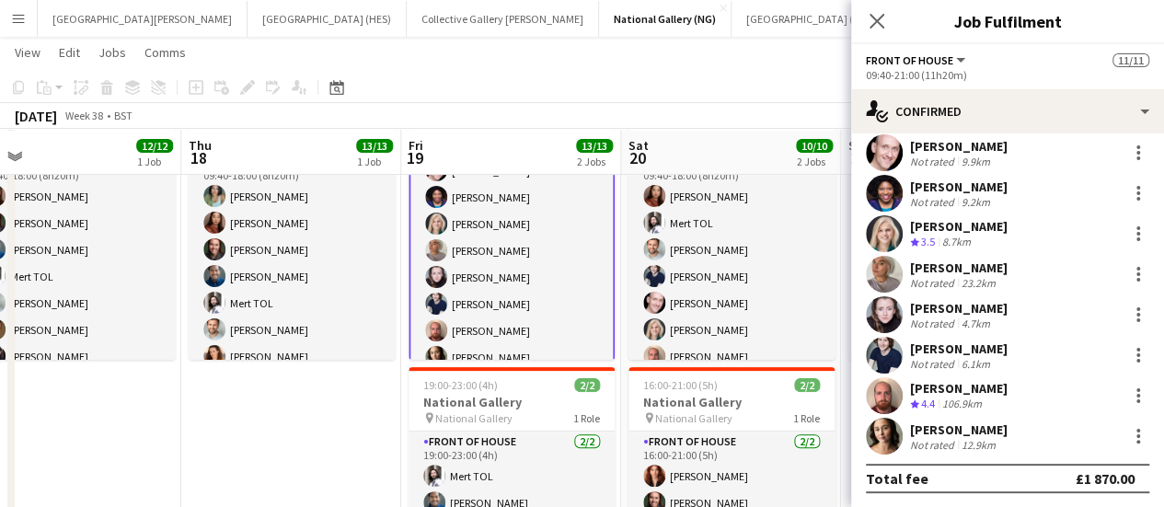
scroll to position [127, 0]
click at [668, 71] on app-page-menu "View Day view expanded Day view collapsed Month view Date picker Jump to [DATE]…" at bounding box center [582, 54] width 1164 height 35
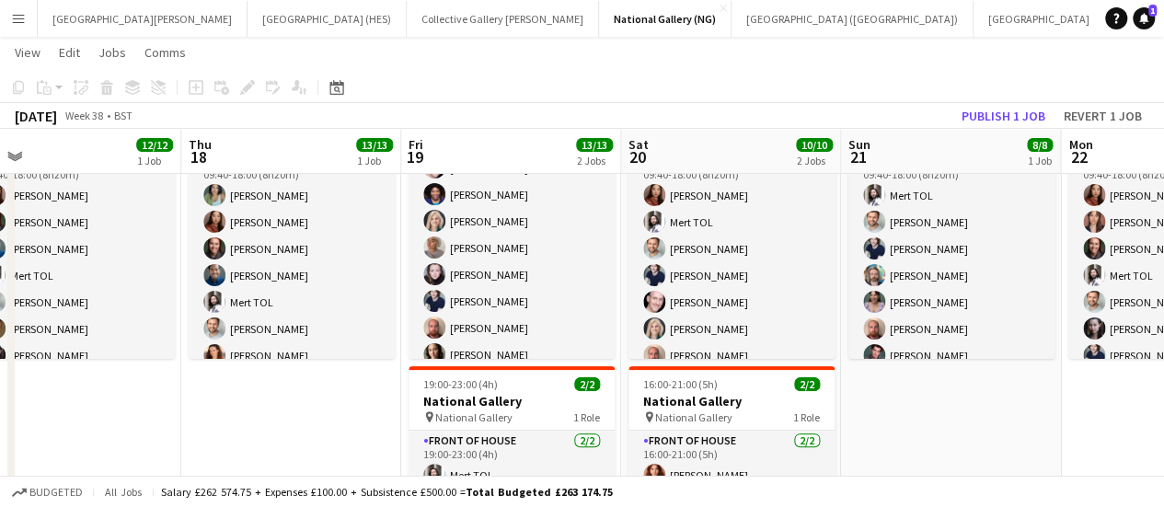
scroll to position [121, 0]
click at [987, 110] on button "Publish 1 job" at bounding box center [1003, 116] width 98 height 24
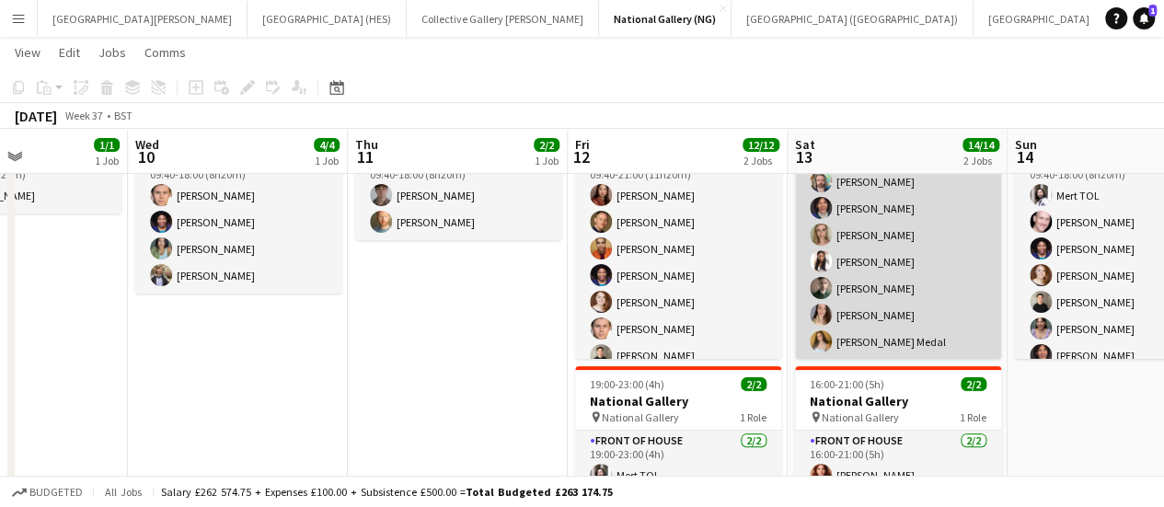
scroll to position [0, 0]
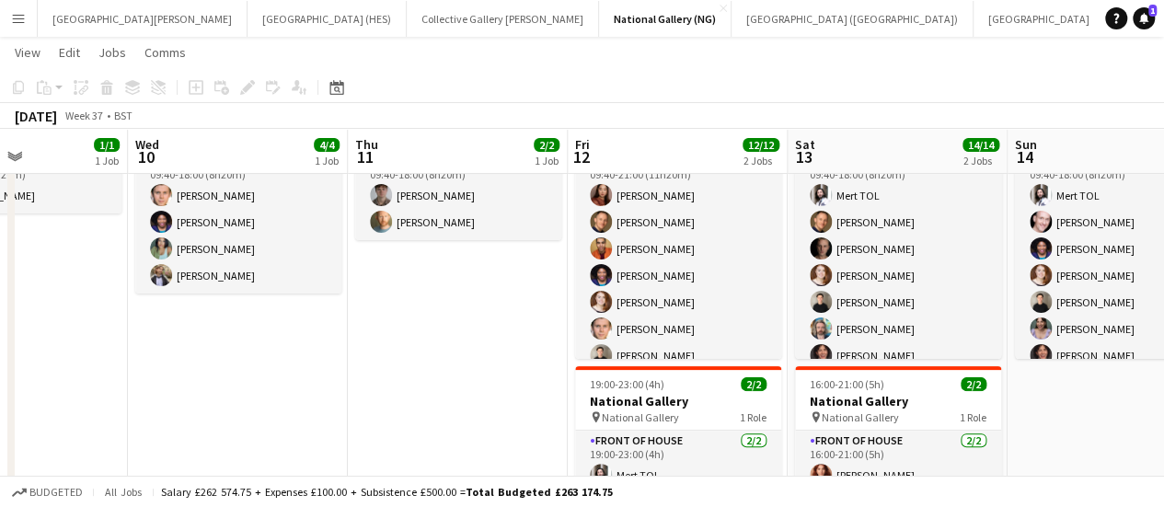
click at [1105, 21] on button "London Standby Close" at bounding box center [1159, 19] width 108 height 36
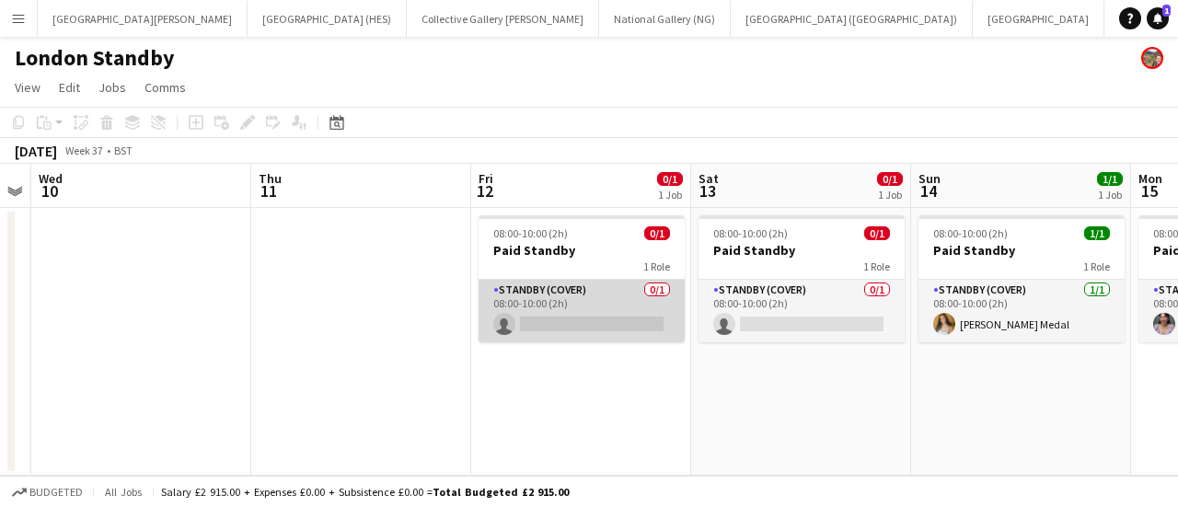
click at [543, 319] on app-card-role "Standby (cover) 0/1 08:00-10:00 (2h) single-neutral-actions" at bounding box center [582, 311] width 206 height 63
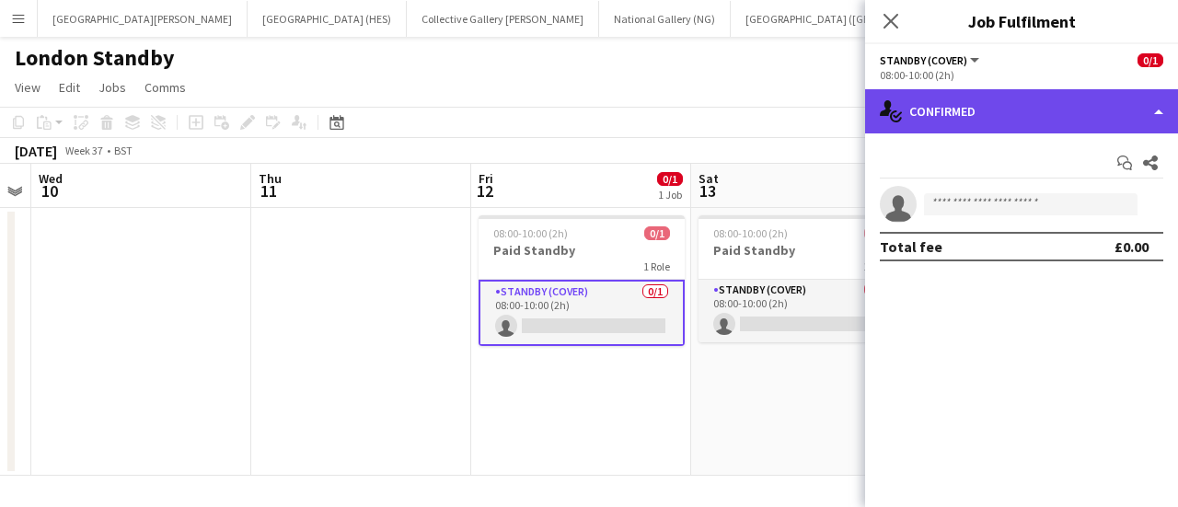
click at [1058, 118] on div "single-neutral-actions-check-2 Confirmed" at bounding box center [1021, 111] width 313 height 44
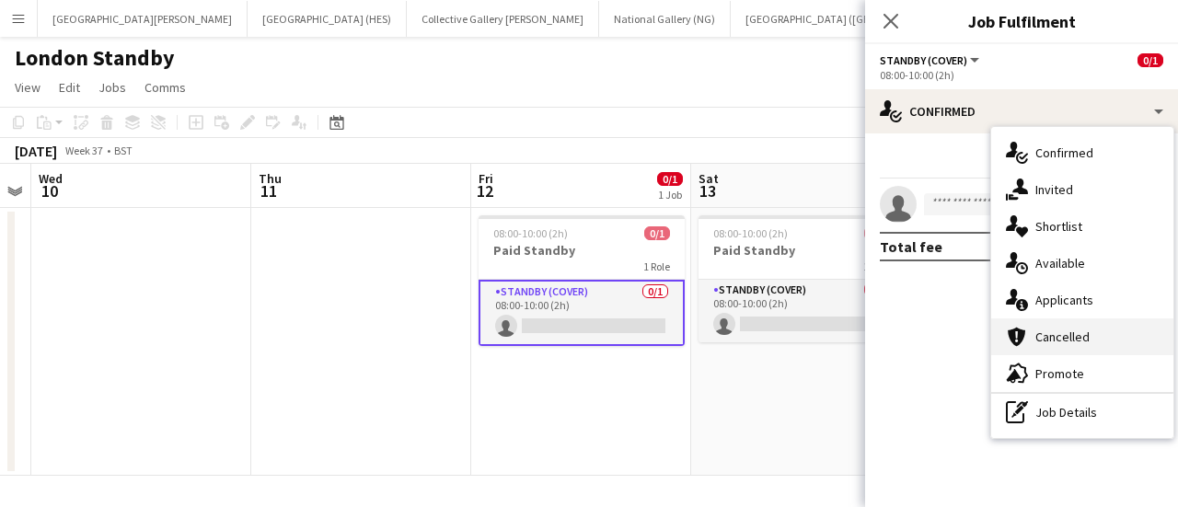
click at [1061, 318] on div "cancellation Cancelled" at bounding box center [1082, 336] width 182 height 37
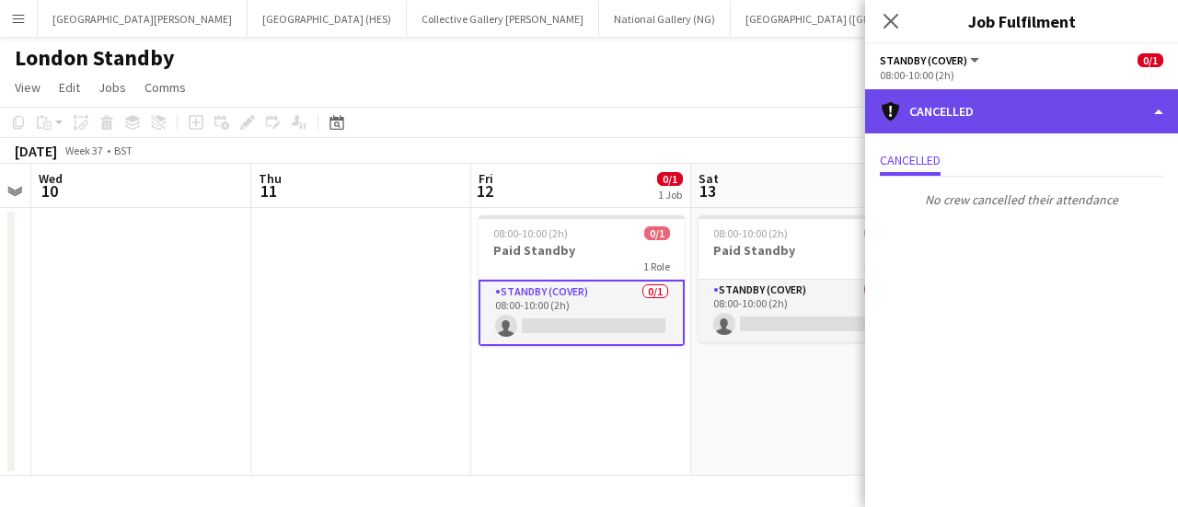
click at [919, 119] on div "cancellation Cancelled" at bounding box center [1021, 111] width 313 height 44
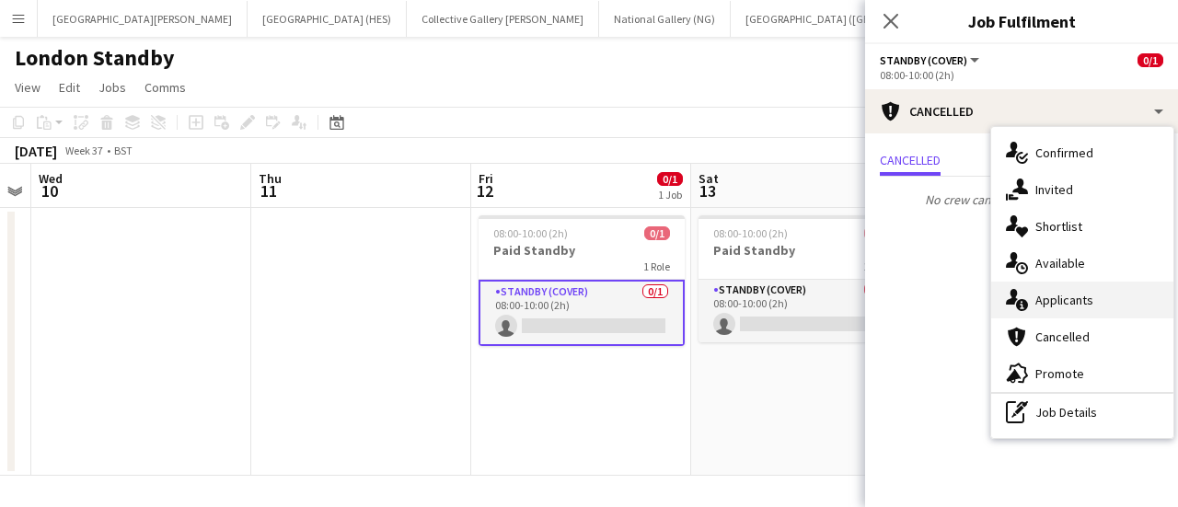
click at [1036, 289] on div "single-neutral-actions-information Applicants" at bounding box center [1082, 300] width 182 height 37
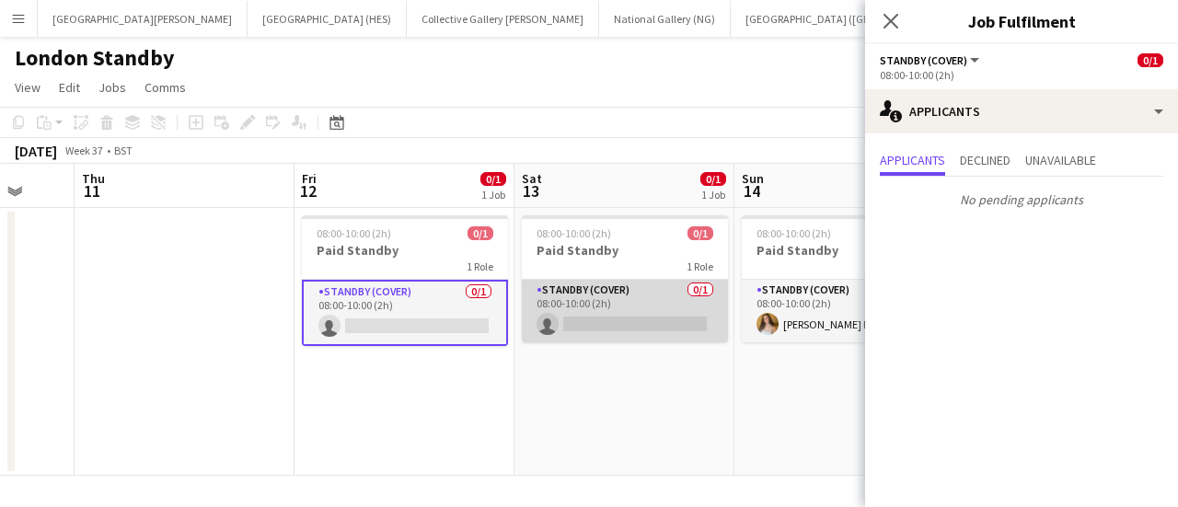
click at [655, 313] on app-card-role "Standby (cover) 0/1 08:00-10:00 (2h) single-neutral-actions" at bounding box center [625, 311] width 206 height 63
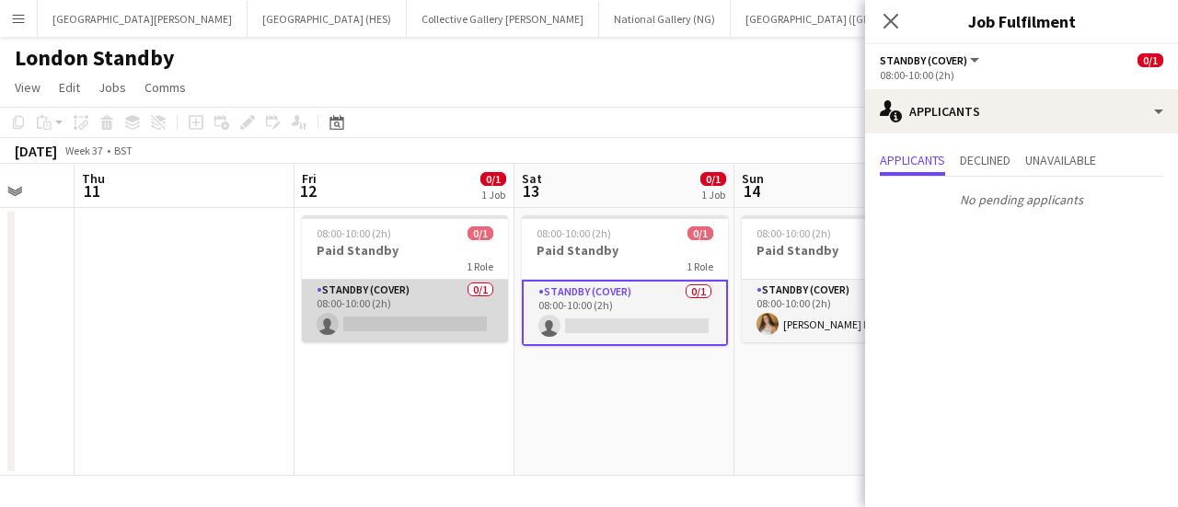
click at [383, 312] on app-card-role "Standby (cover) 0/1 08:00-10:00 (2h) single-neutral-actions" at bounding box center [405, 311] width 206 height 63
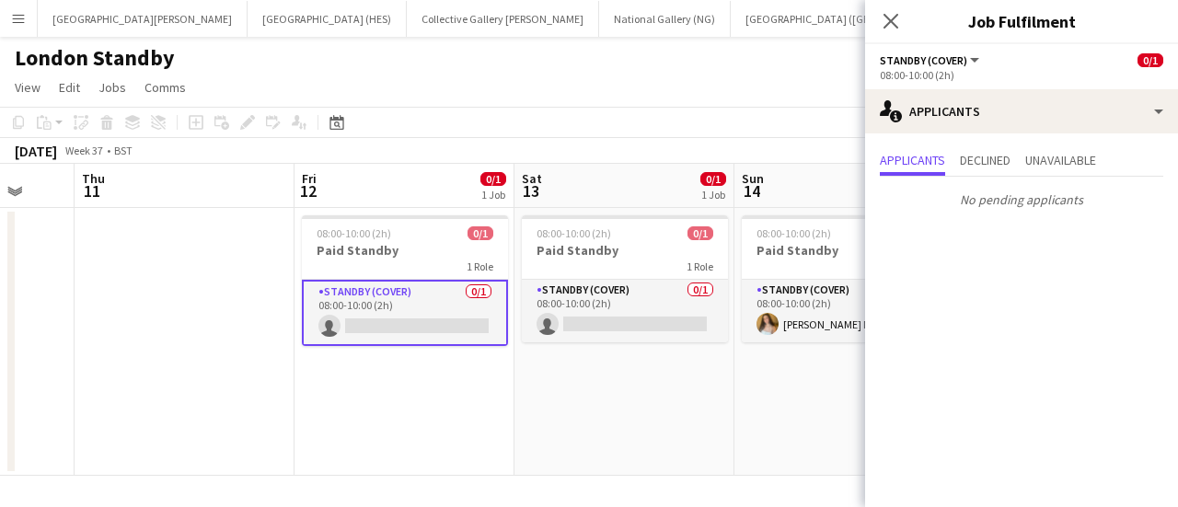
click at [1005, 84] on app-options-switcher "Standby (cover) All roles [PERSON_NAME] (cover) 0/1 08:00-10:00 (2h)" at bounding box center [1021, 66] width 313 height 45
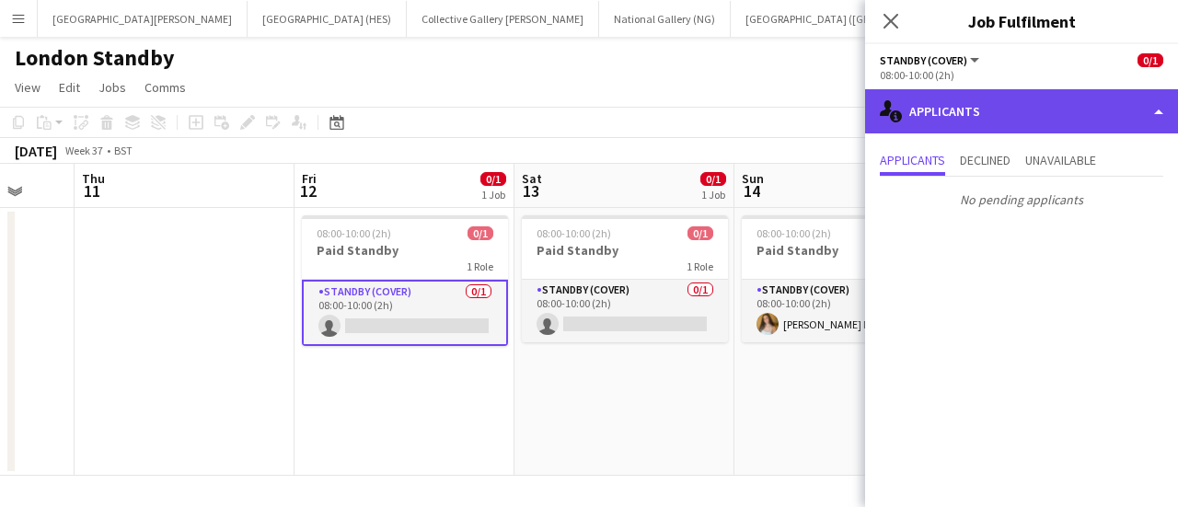
click at [999, 111] on div "single-neutral-actions-information Applicants" at bounding box center [1021, 111] width 313 height 44
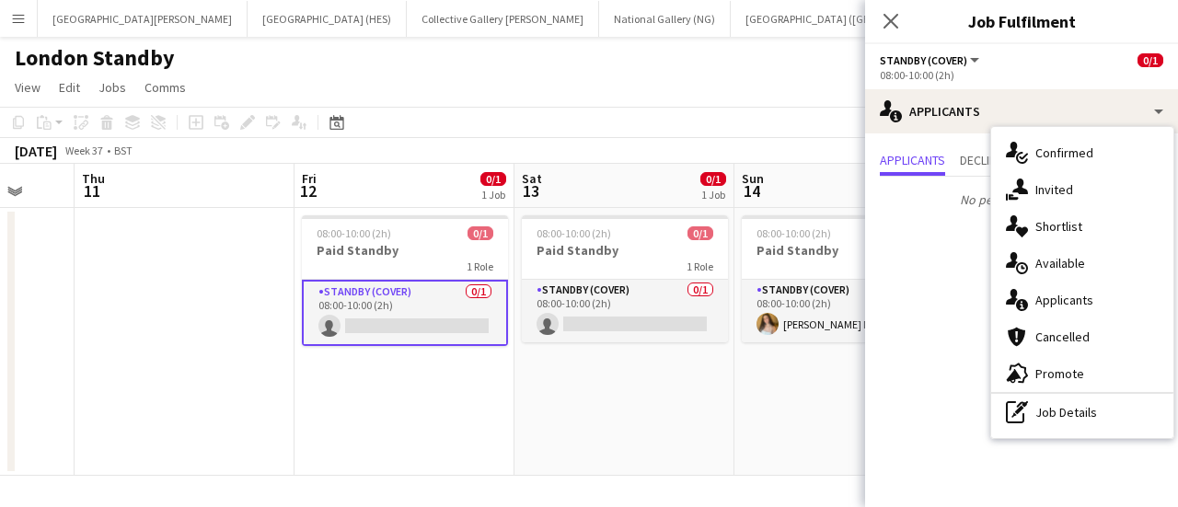
click at [429, 367] on app-date-cell "08:00-10:00 (2h) 0/1 Paid Standby 1 Role Standby (cover) 0/1 08:00-10:00 (2h) s…" at bounding box center [404, 342] width 220 height 268
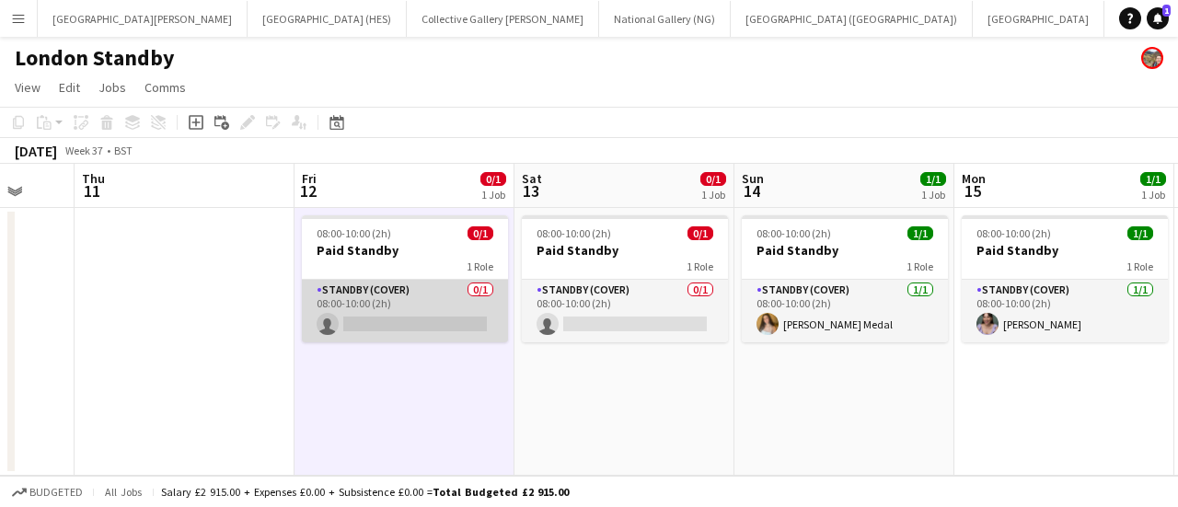
click at [399, 311] on app-card-role "Standby (cover) 0/1 08:00-10:00 (2h) single-neutral-actions" at bounding box center [405, 311] width 206 height 63
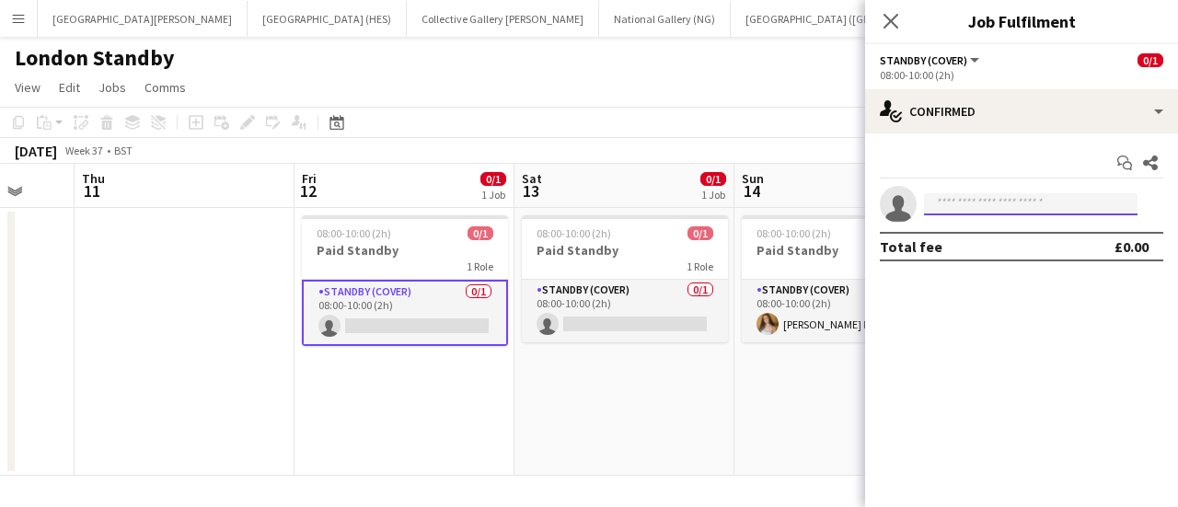
click at [1021, 202] on input at bounding box center [1030, 204] width 213 height 22
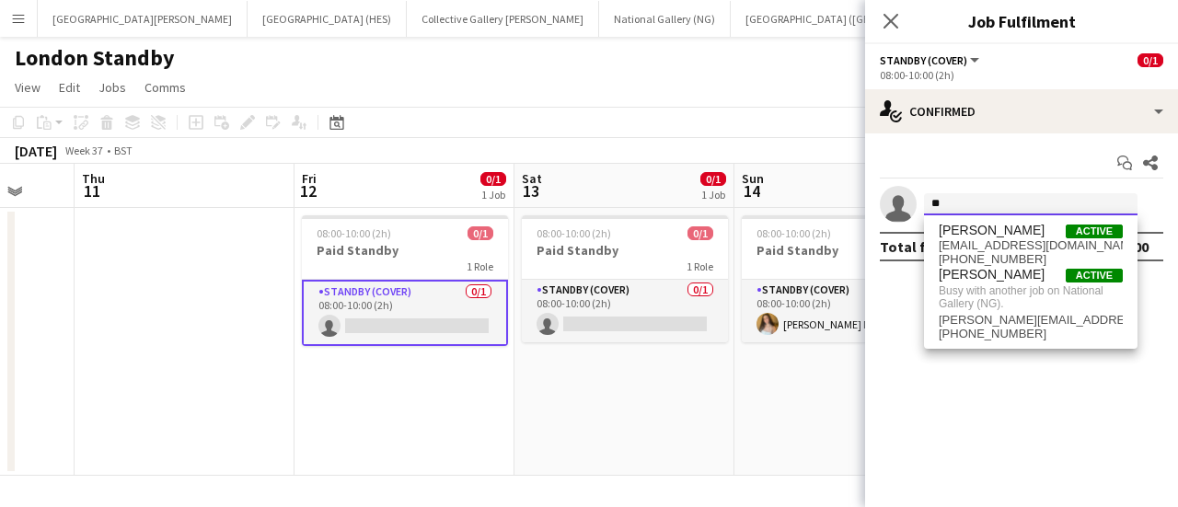
type input "*"
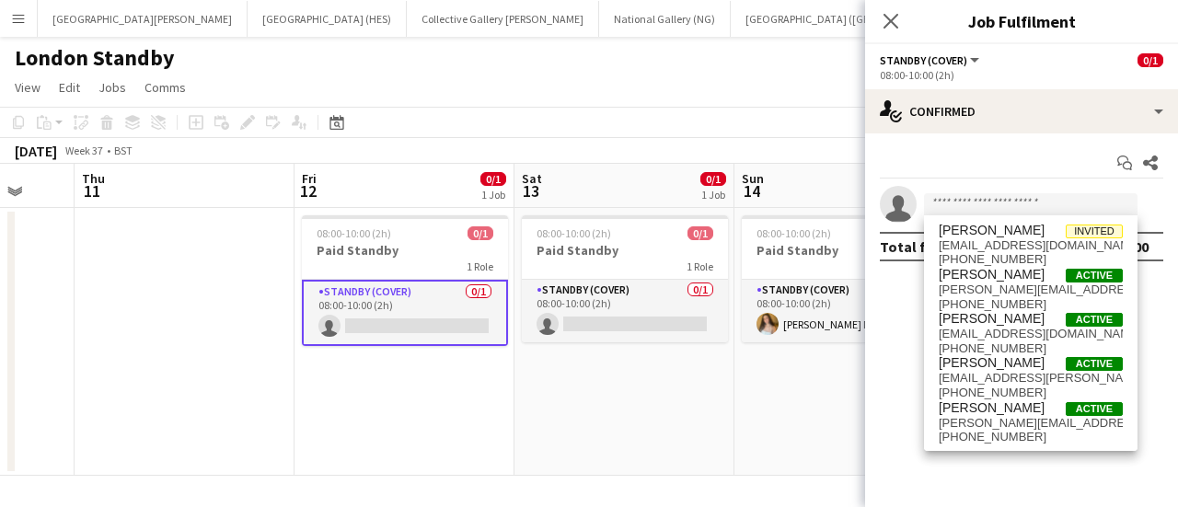
click at [693, 62] on div "London Standby" at bounding box center [589, 54] width 1178 height 35
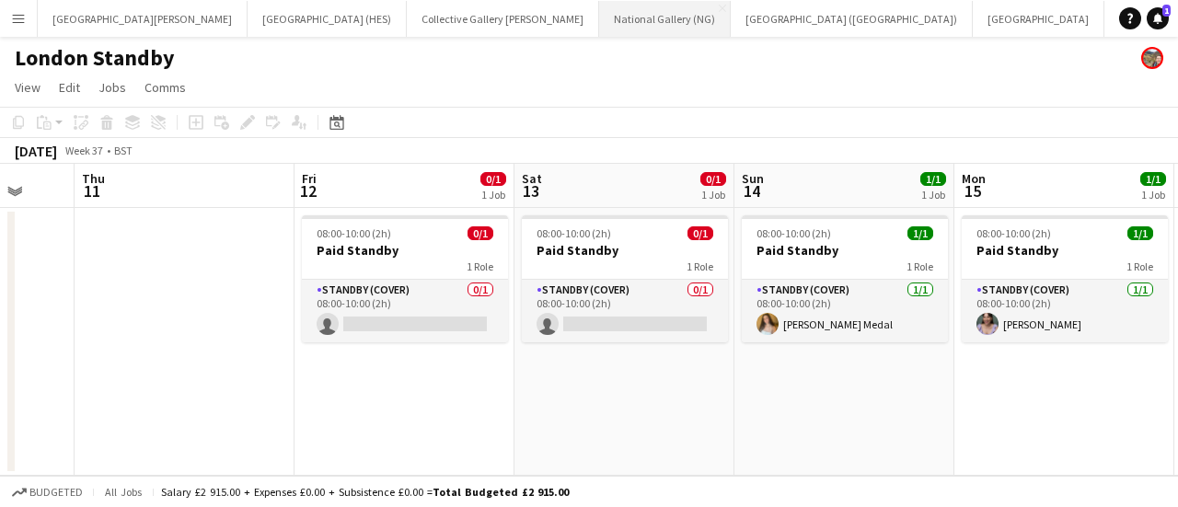
click at [599, 21] on button "National Gallery (NG) Close" at bounding box center [665, 19] width 132 height 36
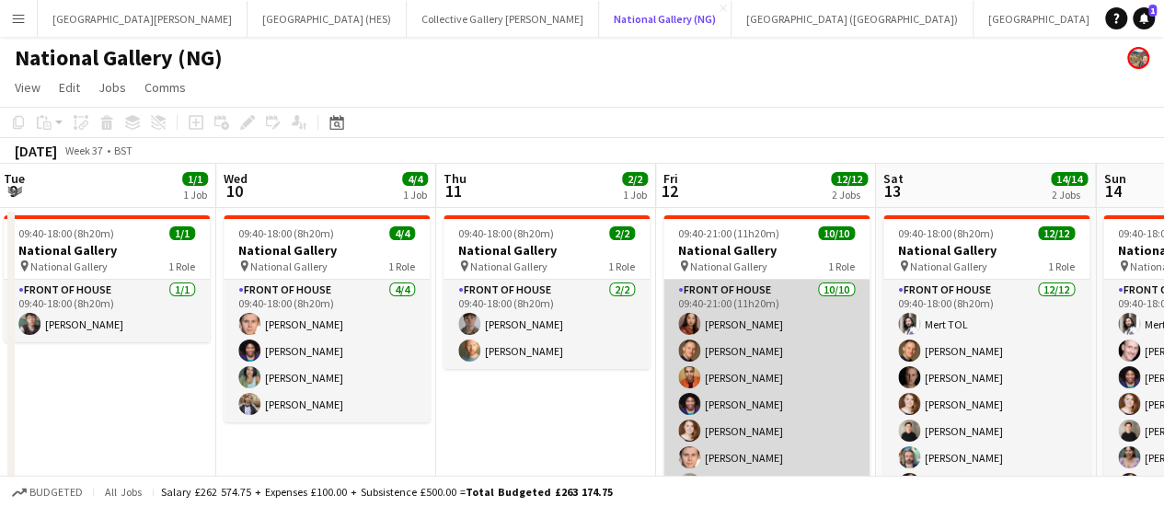
scroll to position [94, 0]
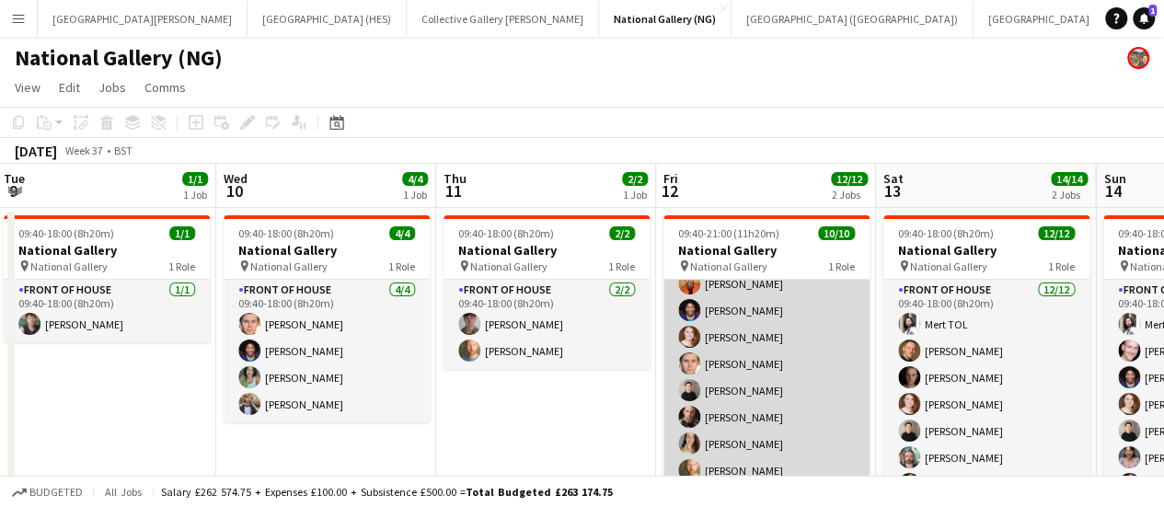
click at [772, 421] on app-card-role "Front of House [DATE] 09:40-21:00 (11h20m) [PERSON_NAME] [PERSON_NAME] [PERSON_…" at bounding box center [767, 337] width 206 height 303
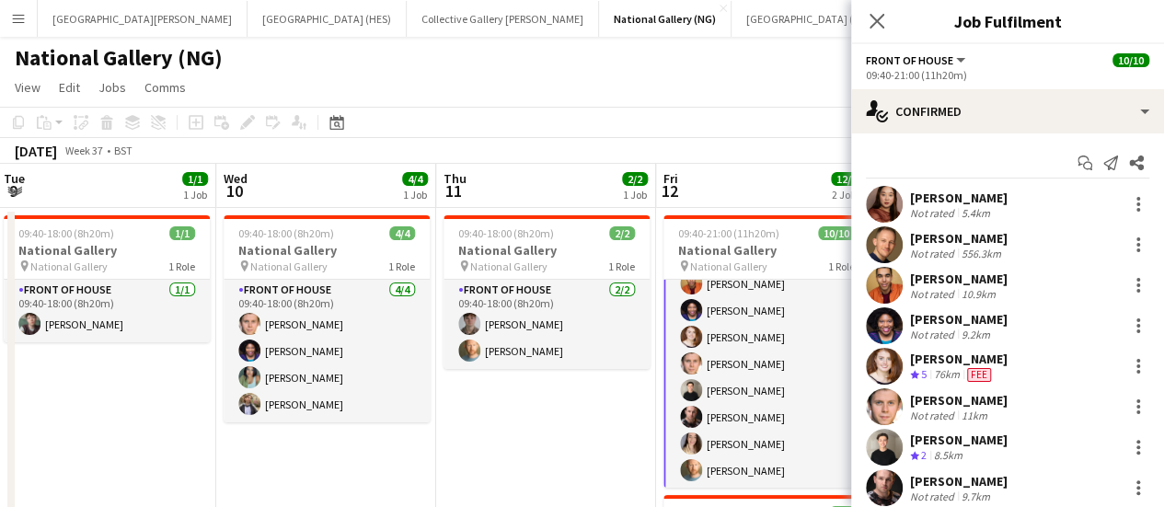
scroll to position [133, 0]
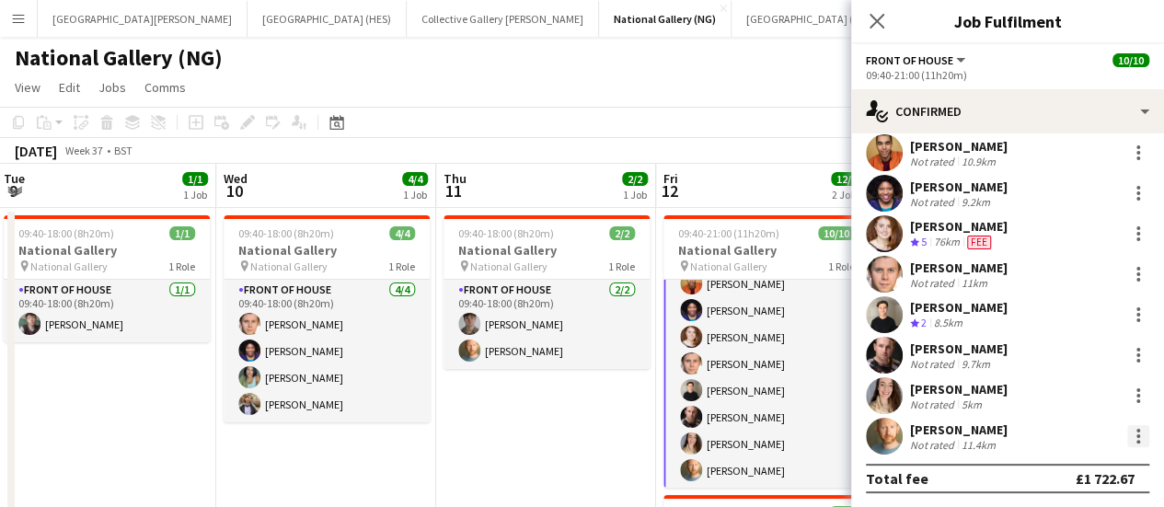
click at [1128, 437] on div at bounding box center [1138, 436] width 22 height 22
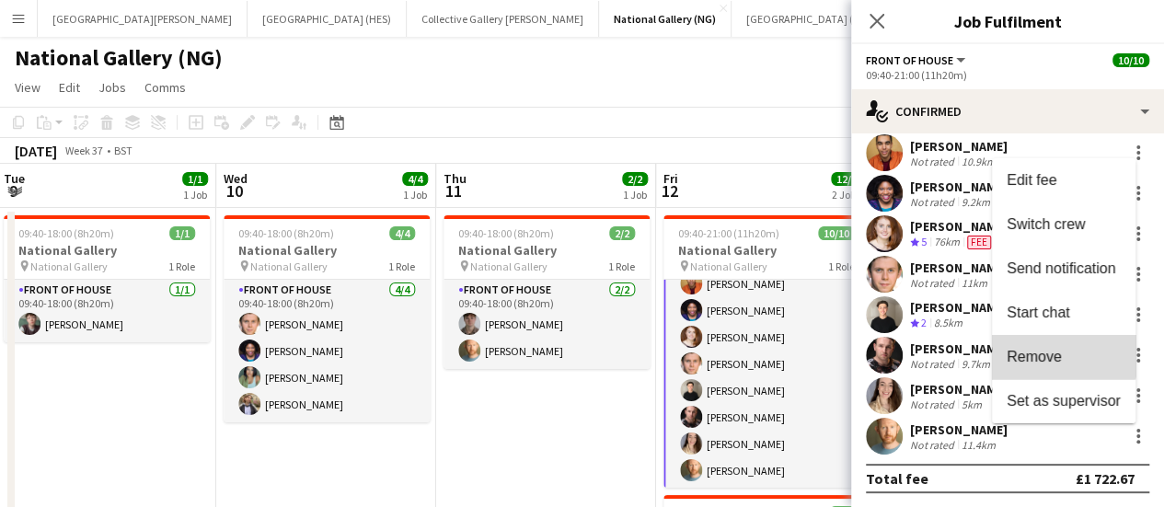
click at [1053, 349] on span "Remove" at bounding box center [1034, 357] width 55 height 16
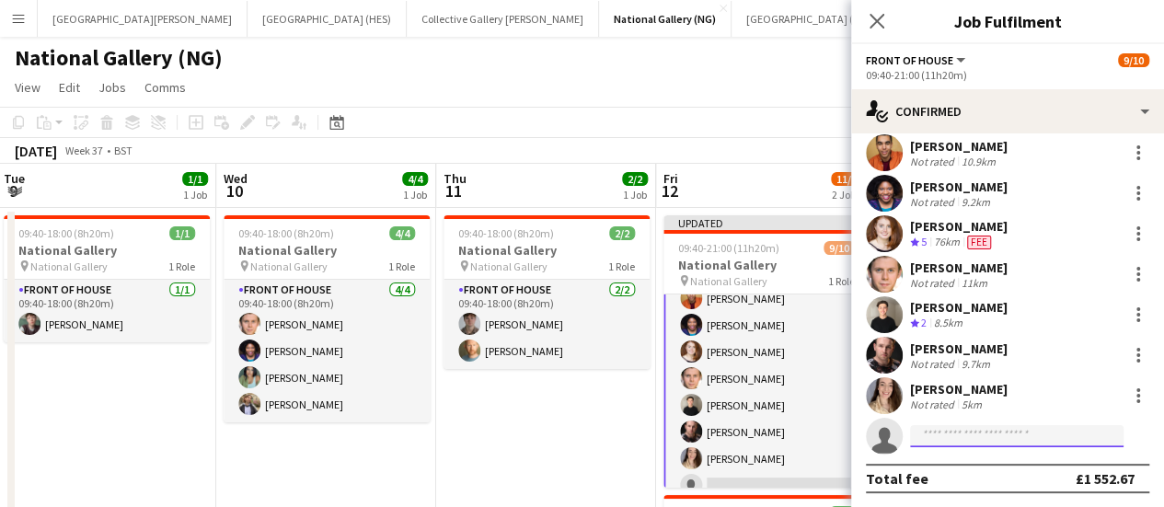
click at [917, 438] on input at bounding box center [1016, 436] width 213 height 22
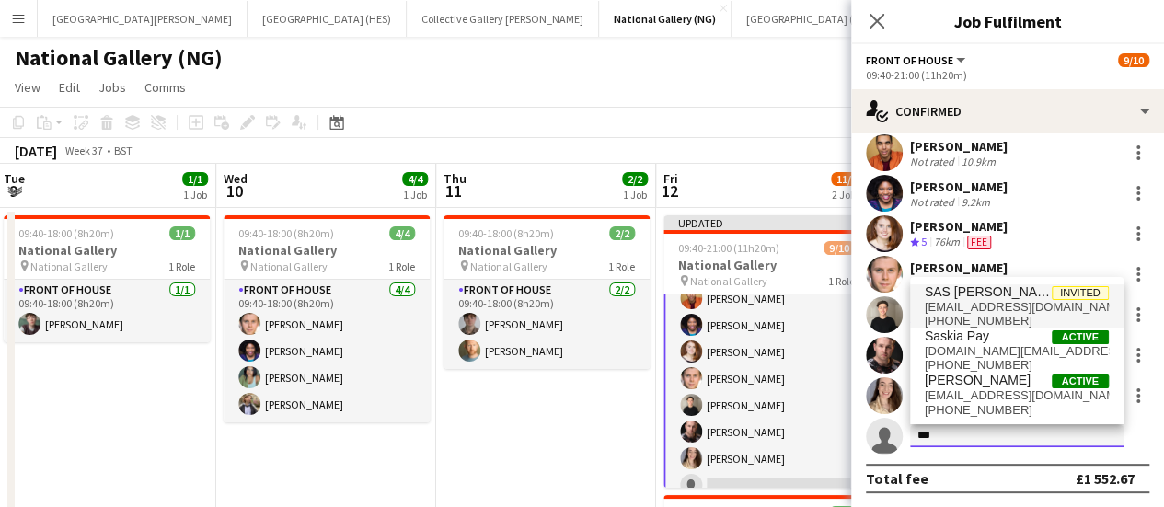
type input "***"
click at [969, 304] on span "[EMAIL_ADDRESS][DOMAIN_NAME]" at bounding box center [1017, 307] width 184 height 15
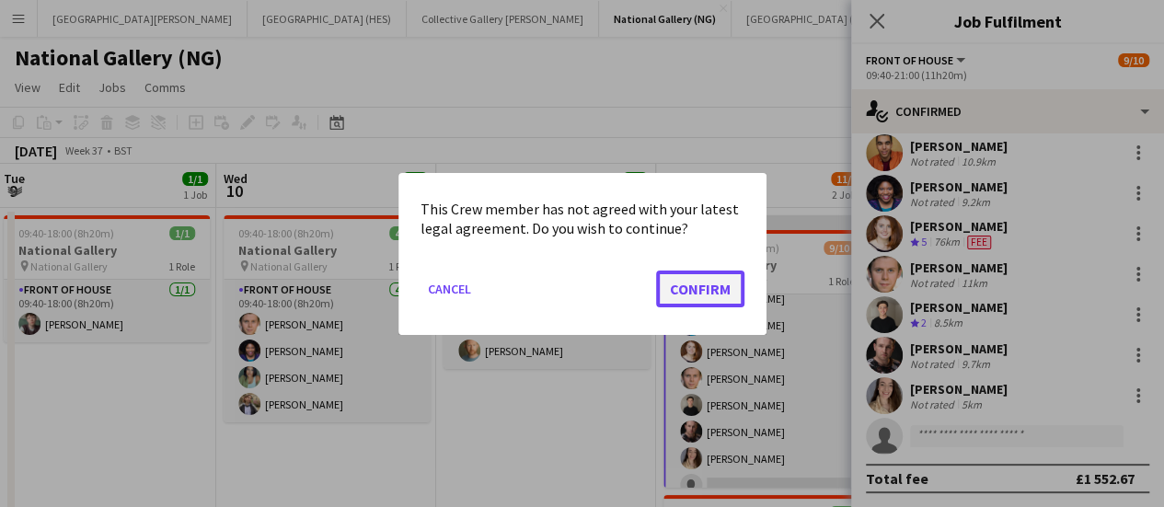
click at [708, 286] on button "Confirm" at bounding box center [700, 288] width 88 height 37
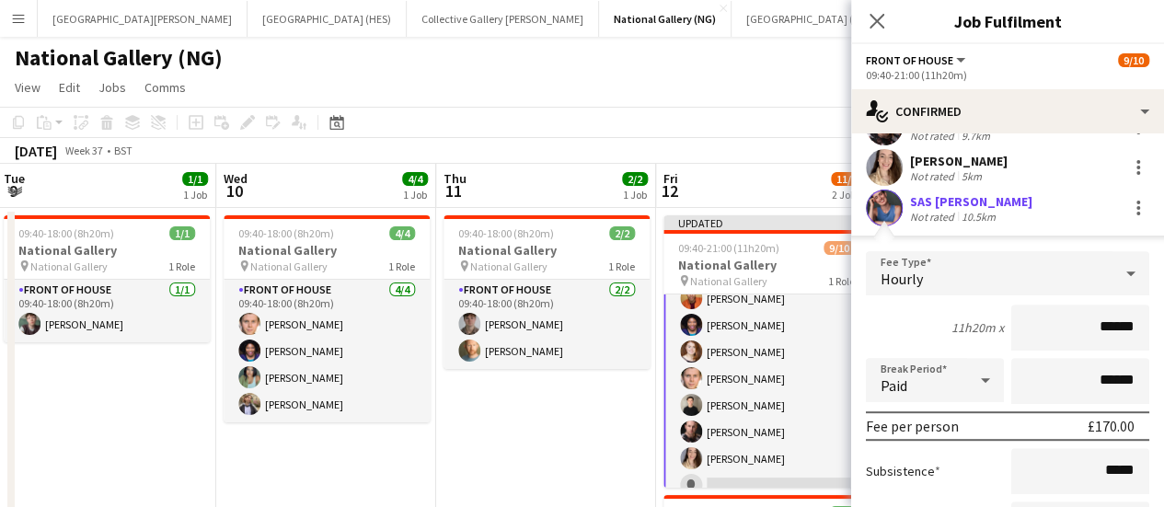
scroll to position [550, 0]
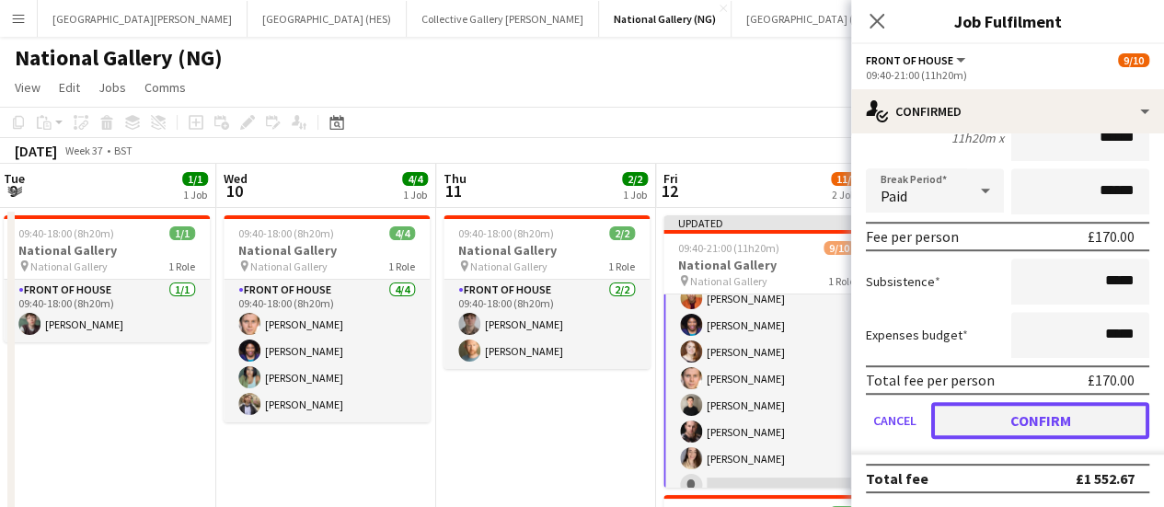
click at [987, 402] on button "Confirm" at bounding box center [1040, 420] width 218 height 37
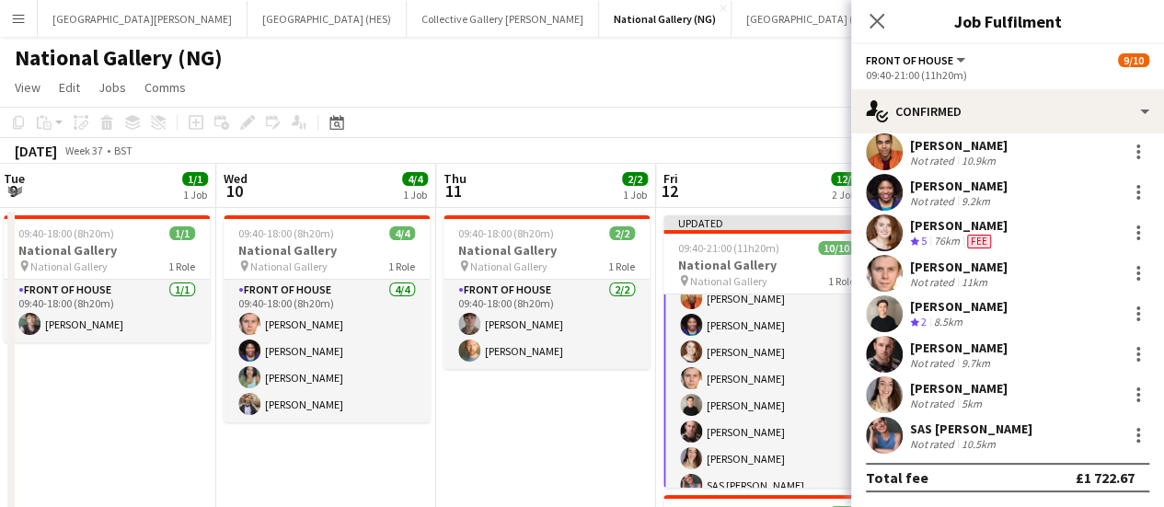
scroll to position [133, 0]
click at [647, 128] on app-toolbar "Copy Paste Paste Ctrl+V Paste with crew Ctrl+Shift+V Paste linked Job [GEOGRAPH…" at bounding box center [582, 122] width 1164 height 31
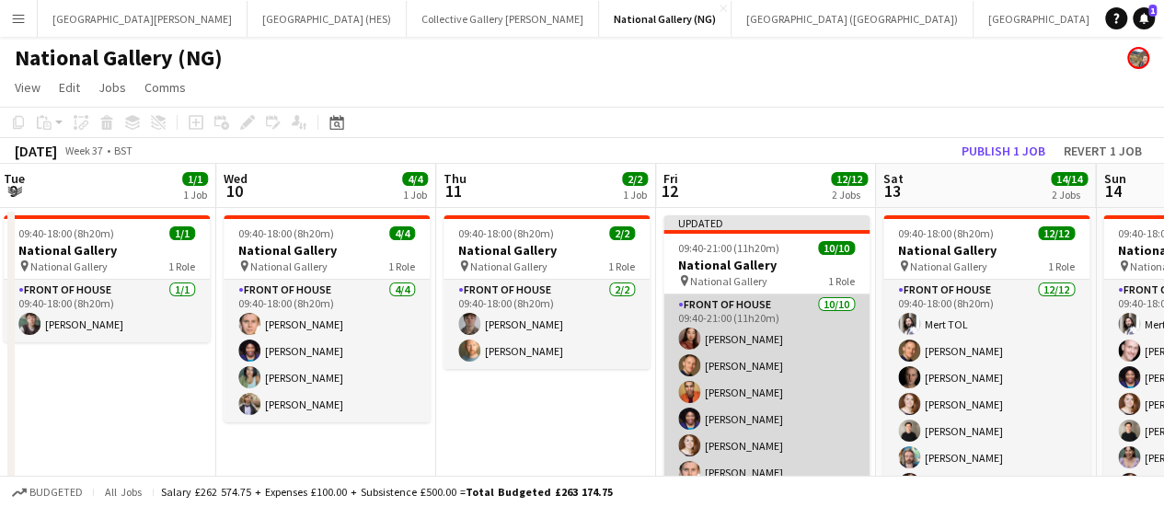
scroll to position [109, 0]
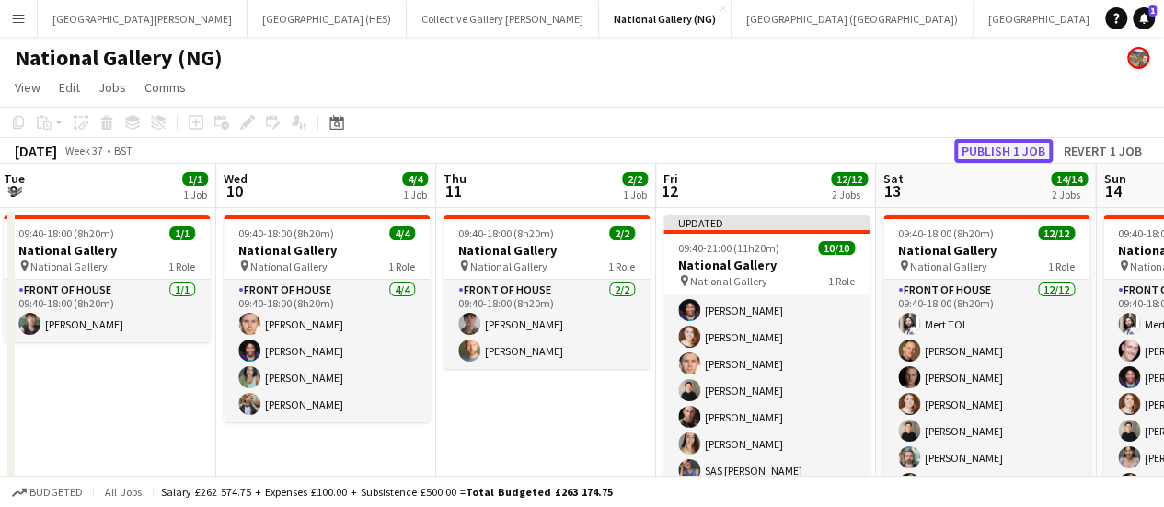
click at [987, 141] on button "Publish 1 job" at bounding box center [1003, 151] width 98 height 24
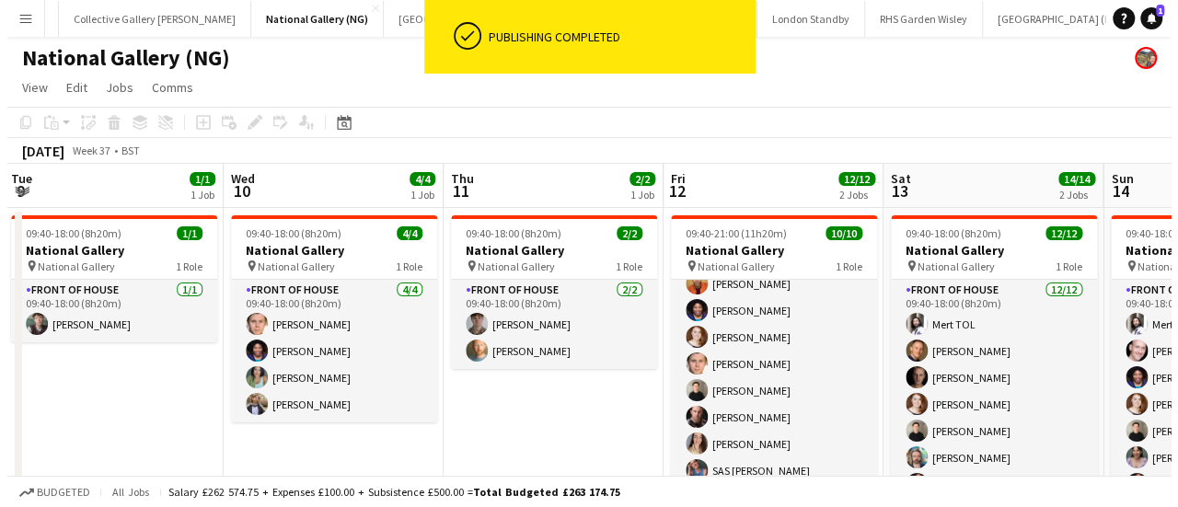
scroll to position [0, 460]
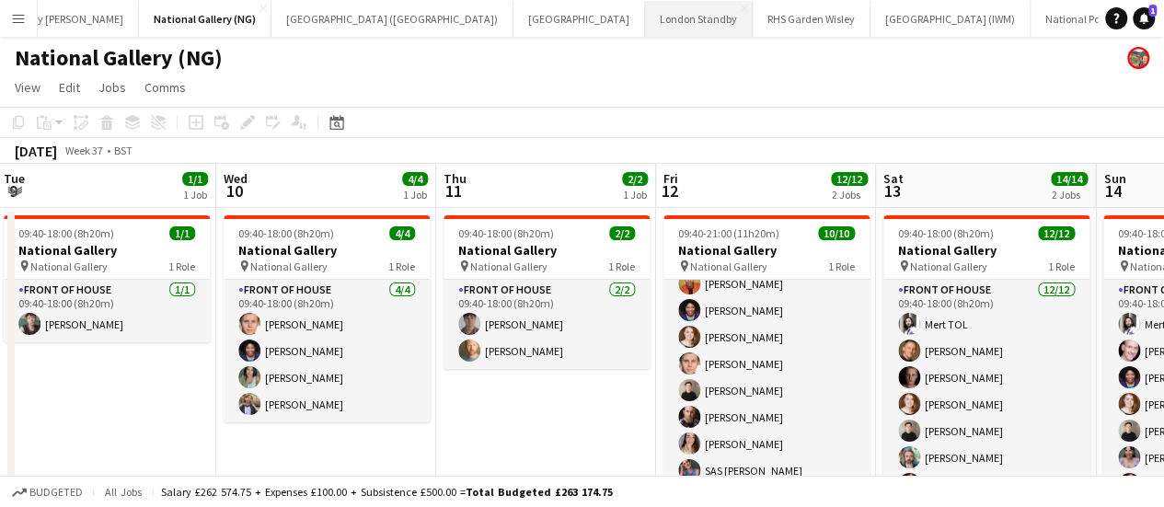
click at [645, 29] on button "London Standby Close" at bounding box center [699, 19] width 108 height 36
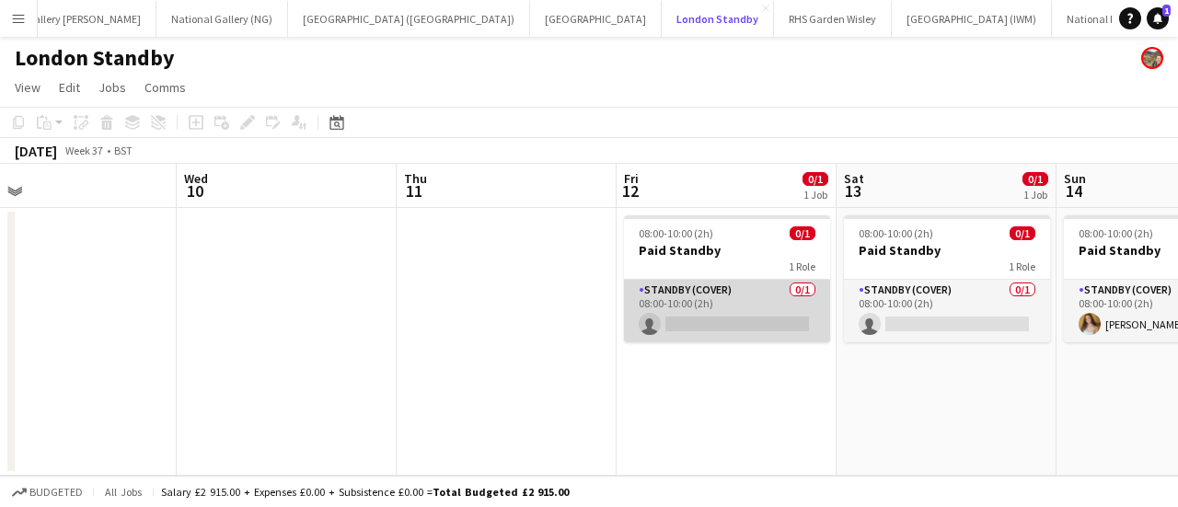
scroll to position [0, 701]
click at [698, 312] on app-card-role "Standby (cover) 0/1 08:00-10:00 (2h) single-neutral-actions" at bounding box center [729, 311] width 206 height 63
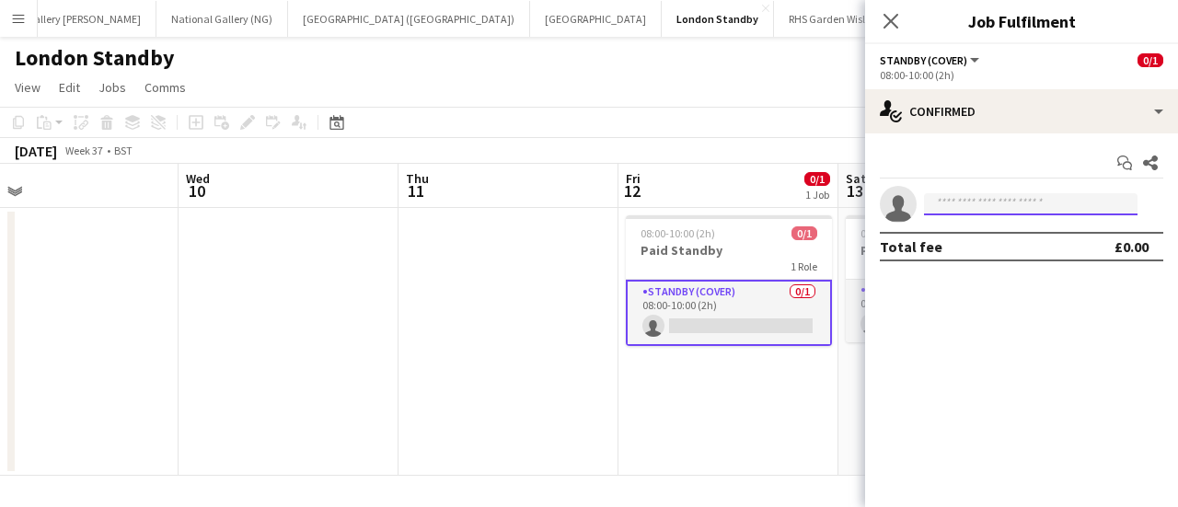
click at [996, 206] on input at bounding box center [1030, 204] width 213 height 22
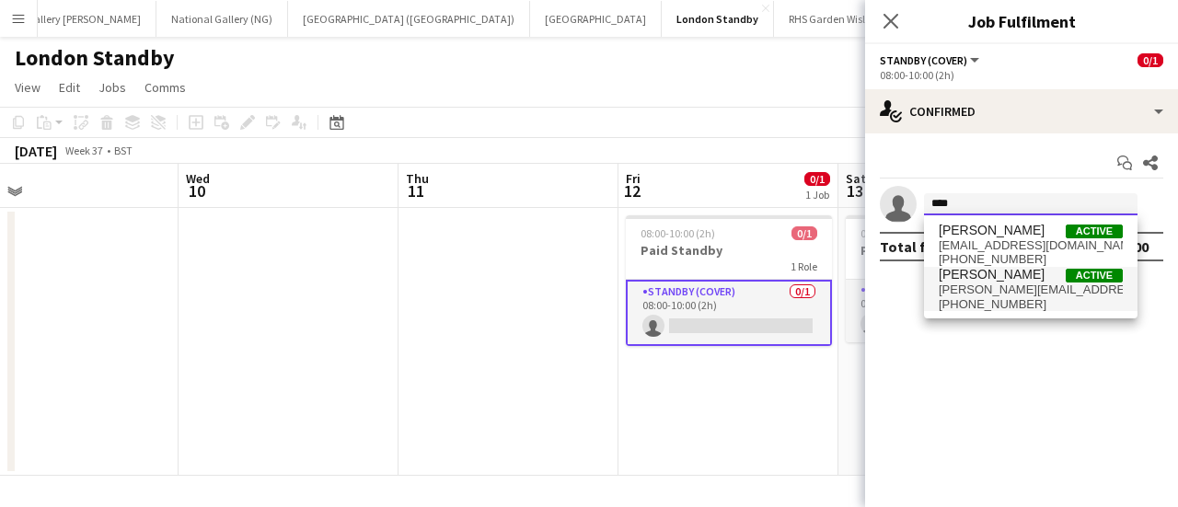
type input "***"
click at [995, 277] on span "[PERSON_NAME]" at bounding box center [992, 275] width 106 height 16
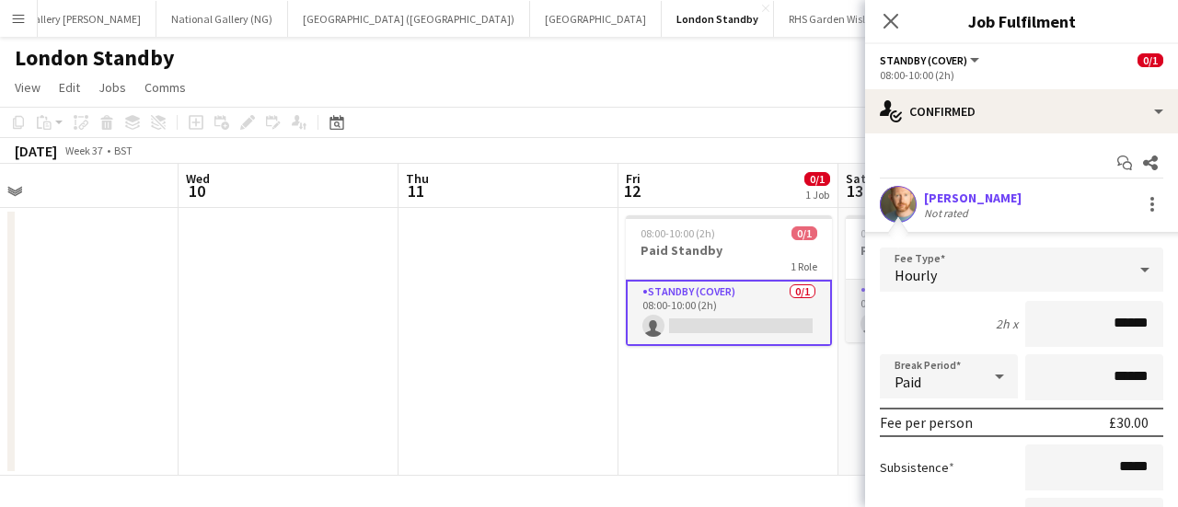
click at [993, 284] on div "Hourly" at bounding box center [1003, 270] width 247 height 44
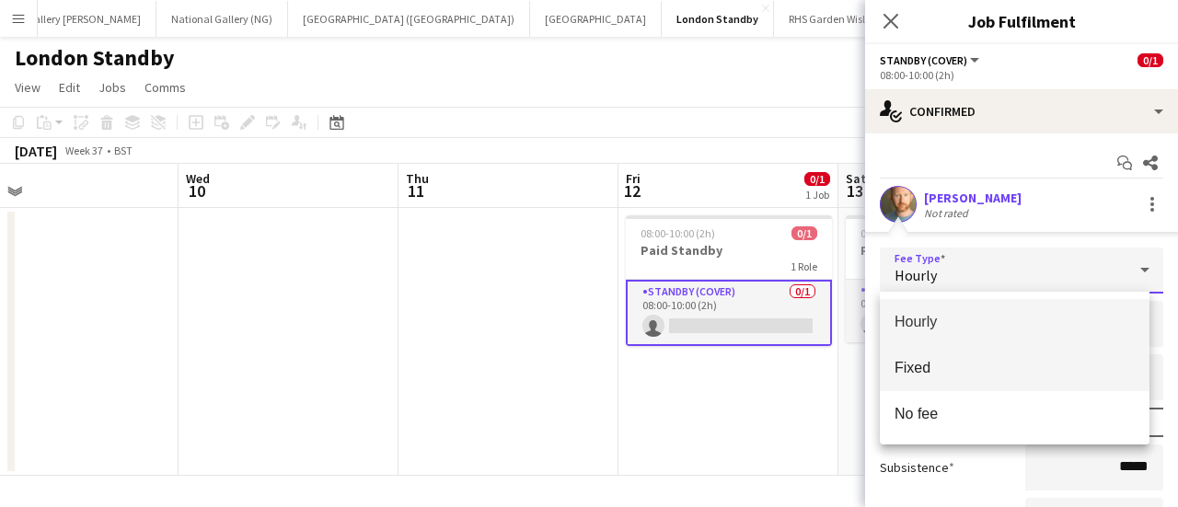
click at [977, 359] on span "Fixed" at bounding box center [1014, 367] width 240 height 17
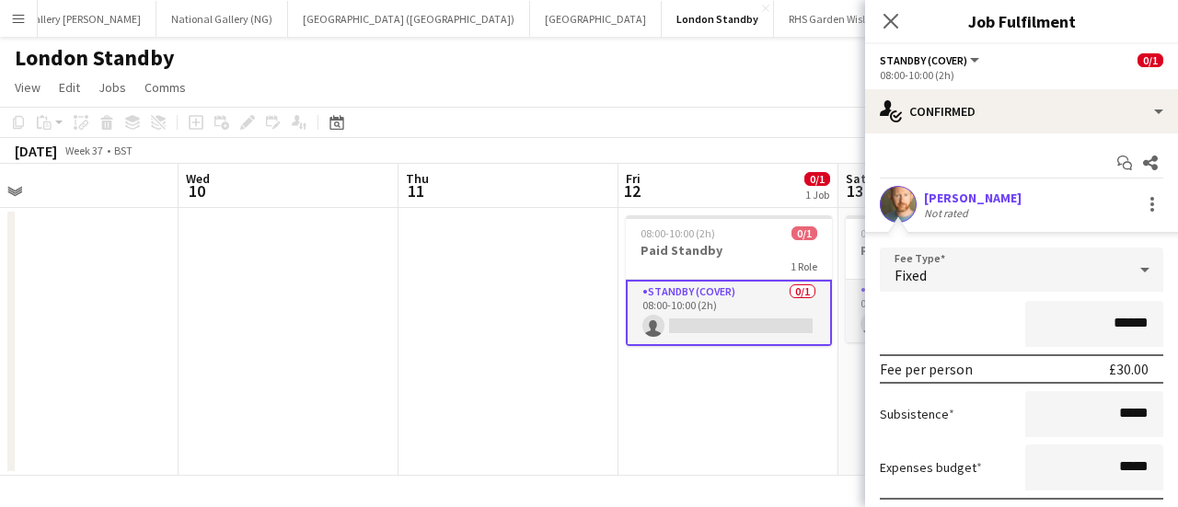
click at [1108, 326] on input "******" at bounding box center [1094, 324] width 138 height 46
type input "******"
click at [989, 315] on div "******" at bounding box center [1021, 324] width 283 height 46
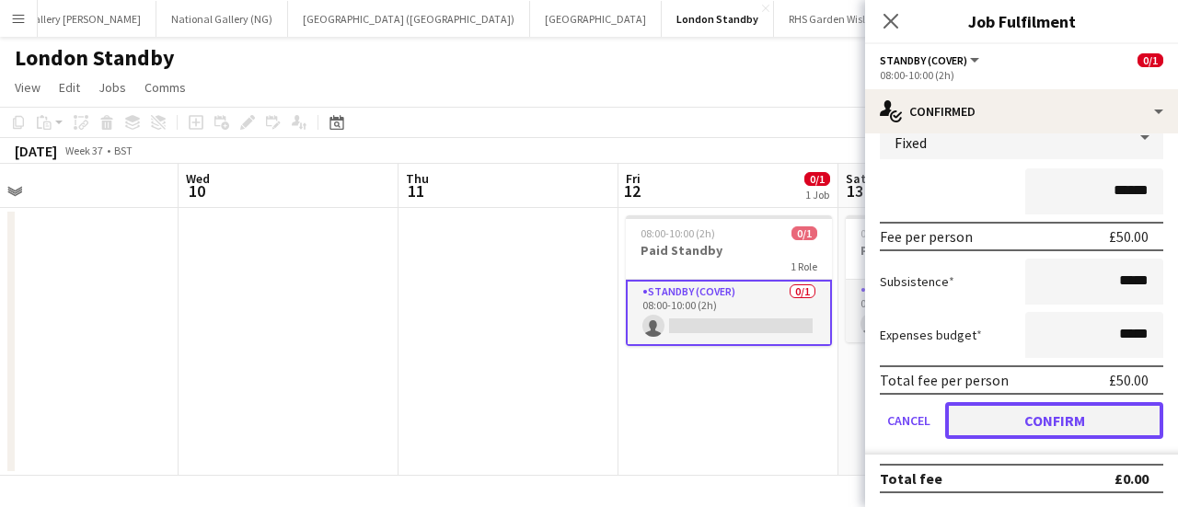
click at [1041, 431] on button "Confirm" at bounding box center [1054, 420] width 218 height 37
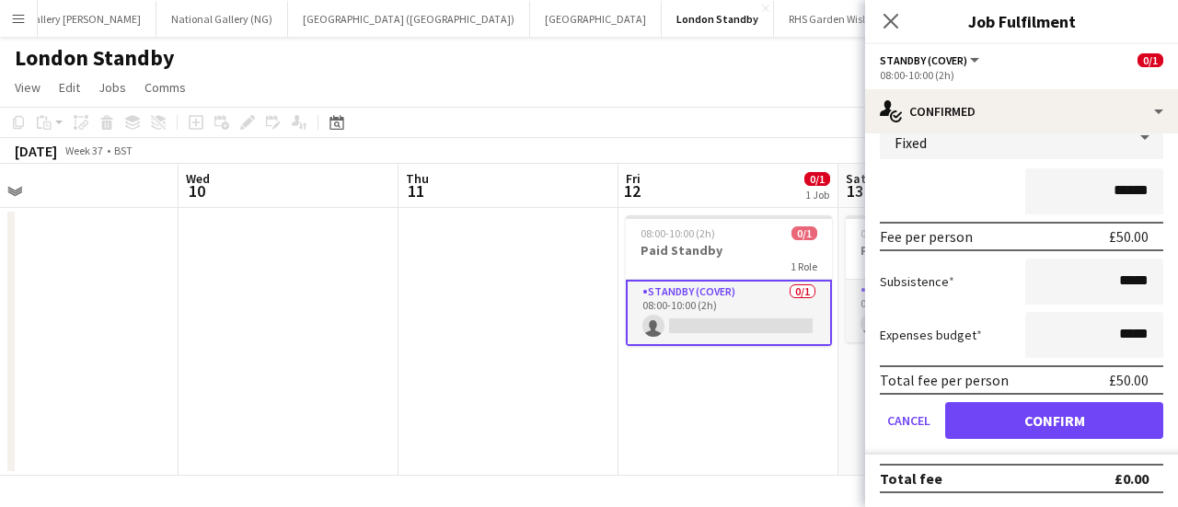
scroll to position [0, 0]
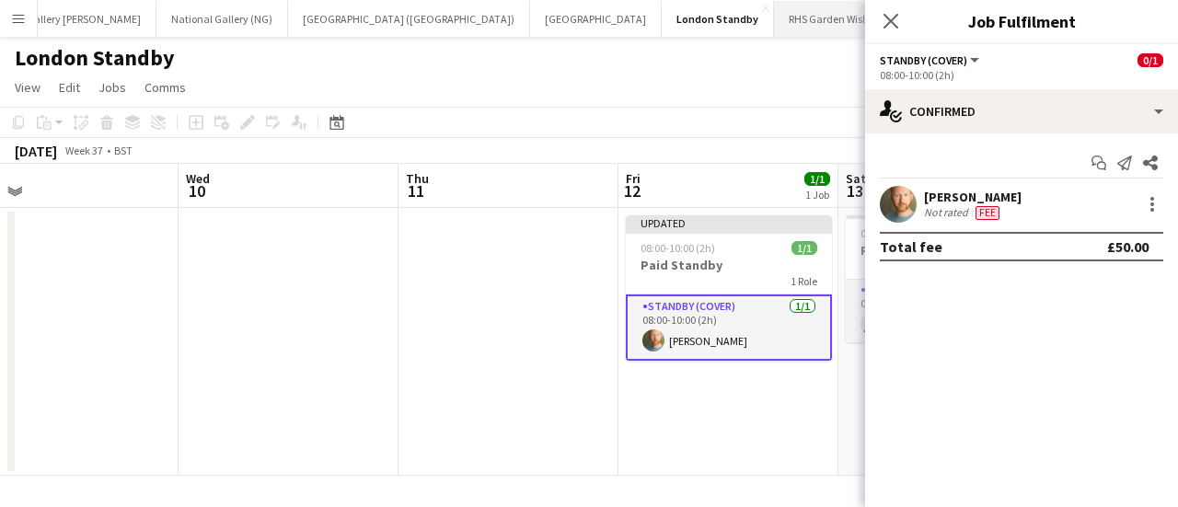
click at [774, 30] on button "RHS Garden Wisley Close" at bounding box center [833, 19] width 118 height 36
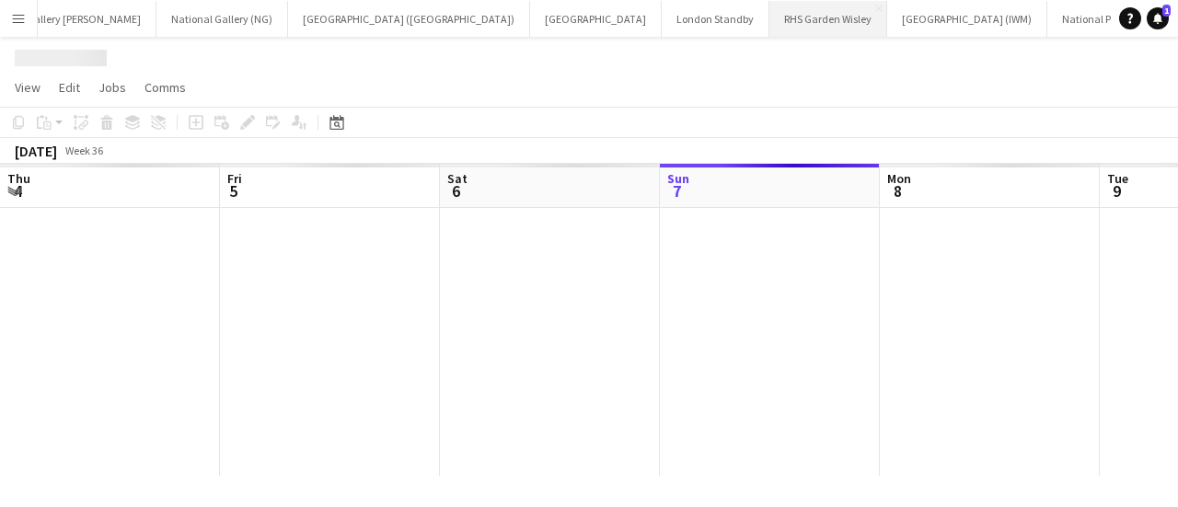
scroll to position [0, 440]
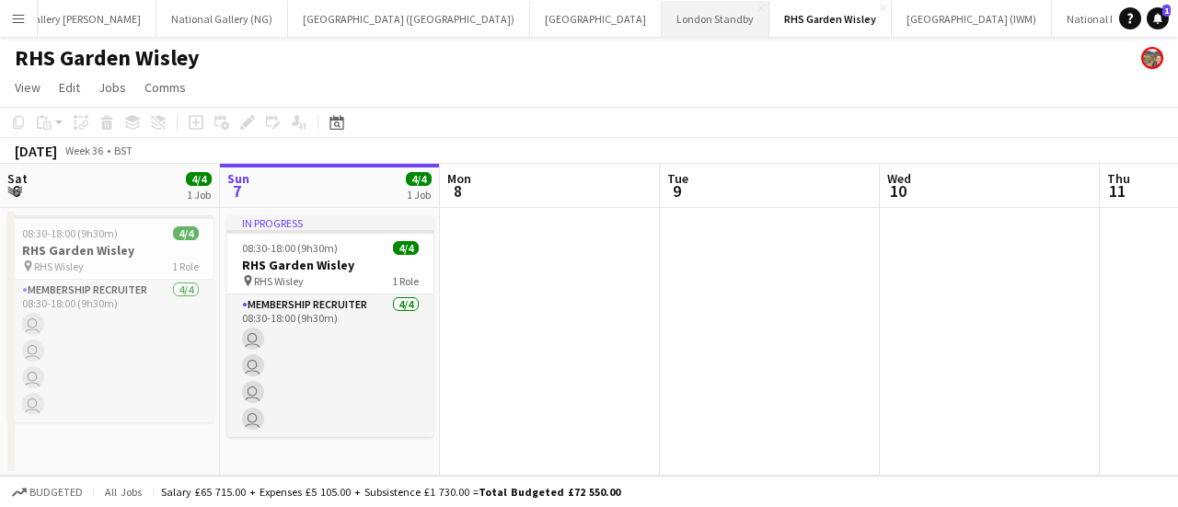
click at [662, 17] on button "London Standby Close" at bounding box center [716, 19] width 108 height 36
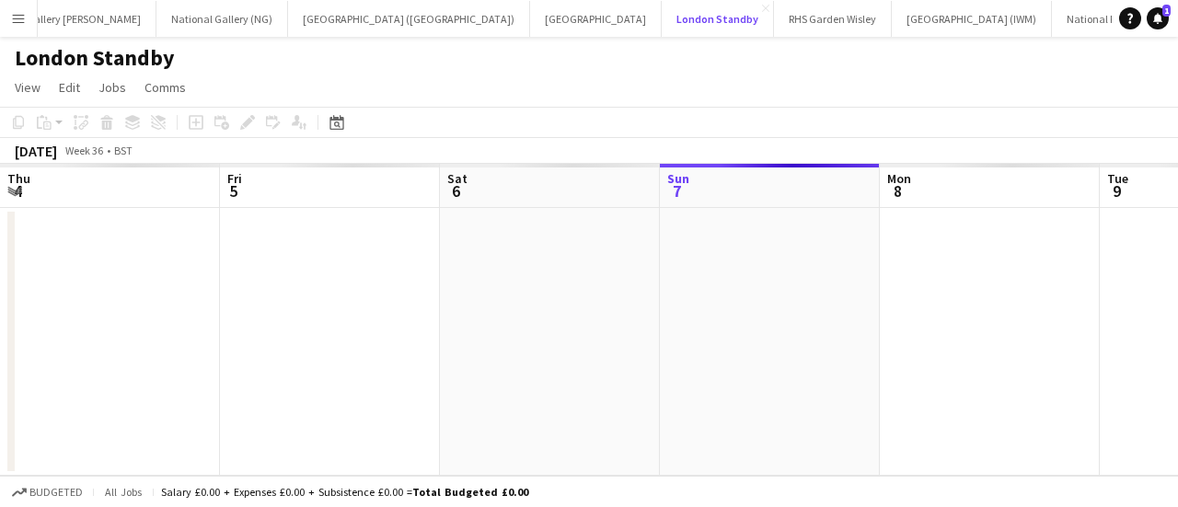
scroll to position [0, 440]
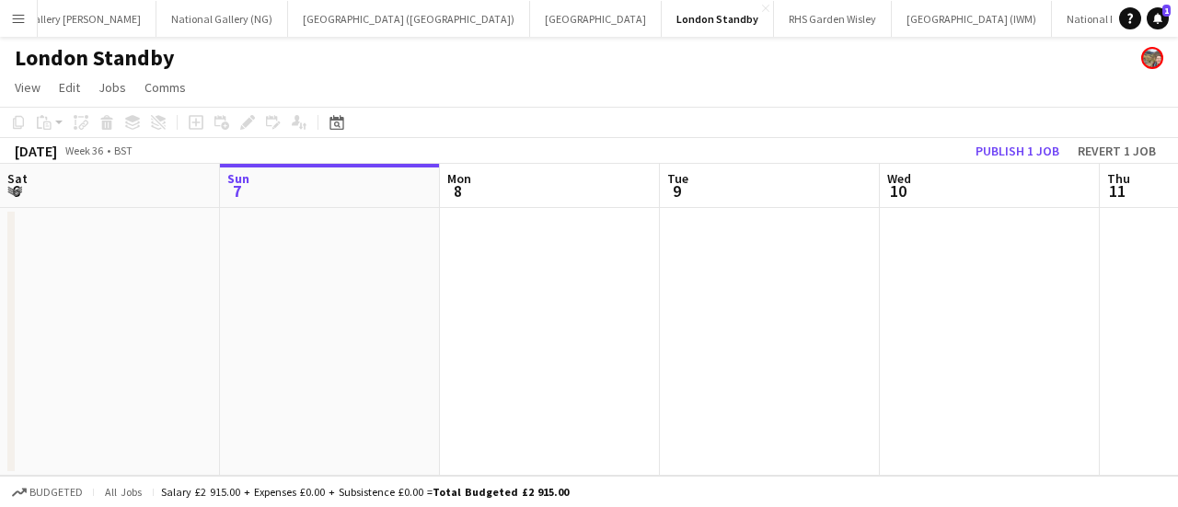
click at [691, 98] on app-page-menu "View Day view expanded Day view collapsed Month view Date picker Jump to [DATE]…" at bounding box center [589, 89] width 1178 height 35
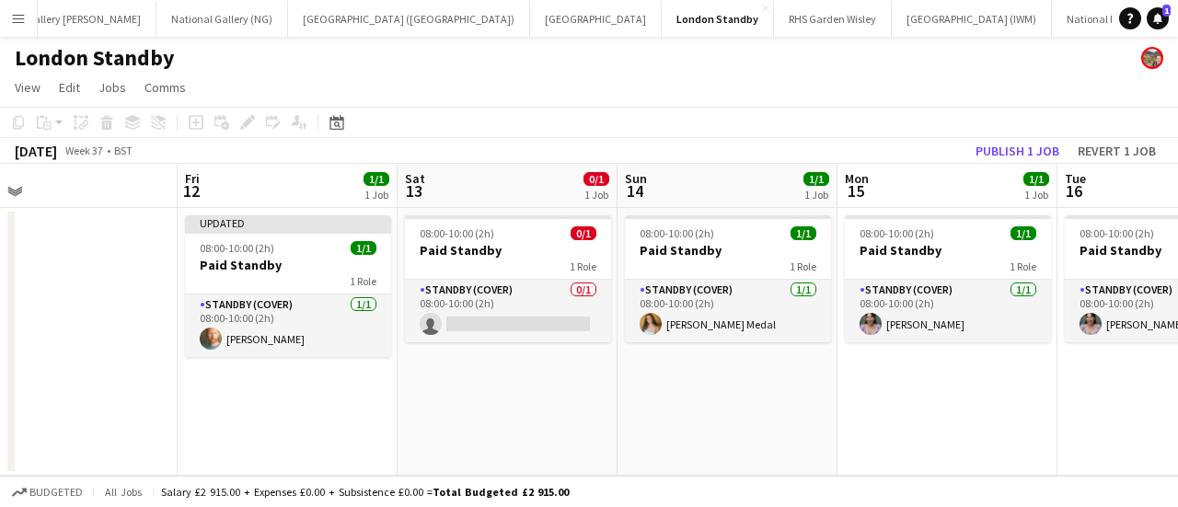
scroll to position [0, 744]
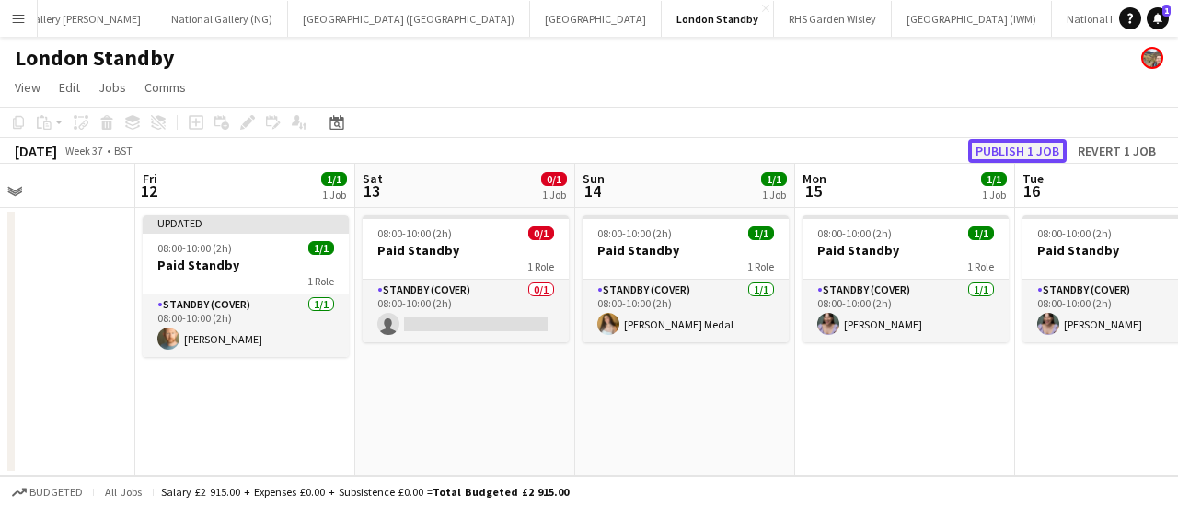
click at [995, 149] on button "Publish 1 job" at bounding box center [1017, 151] width 98 height 24
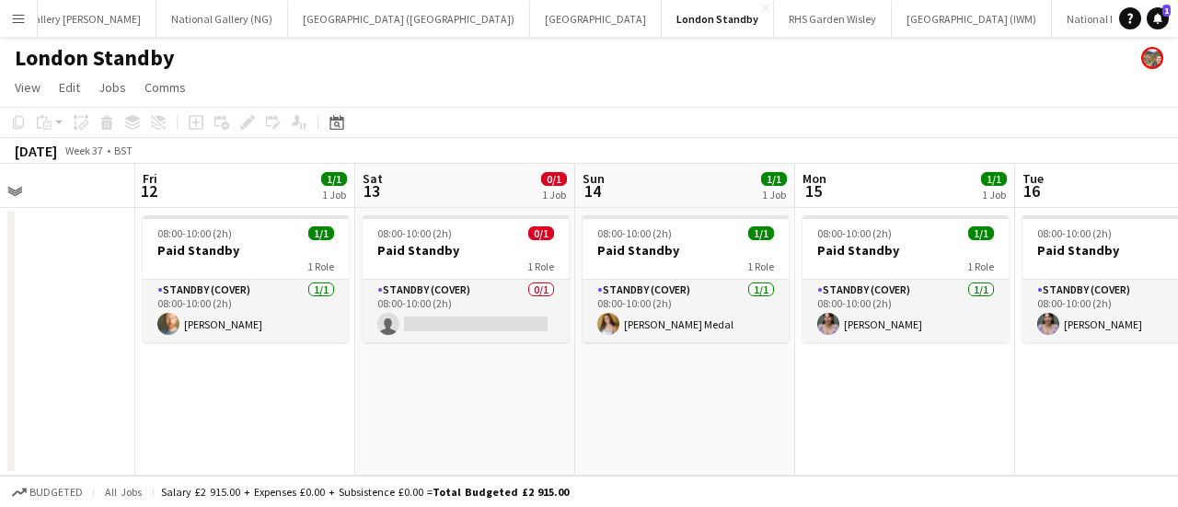
click at [18, 17] on app-icon "Menu" at bounding box center [18, 18] width 15 height 15
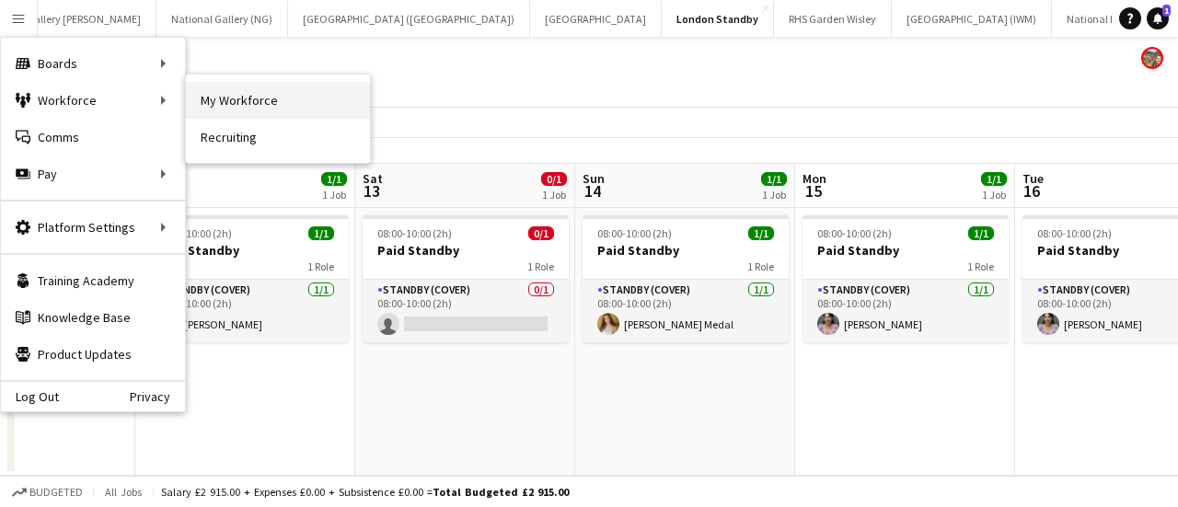
click at [235, 87] on link "My Workforce" at bounding box center [278, 100] width 184 height 37
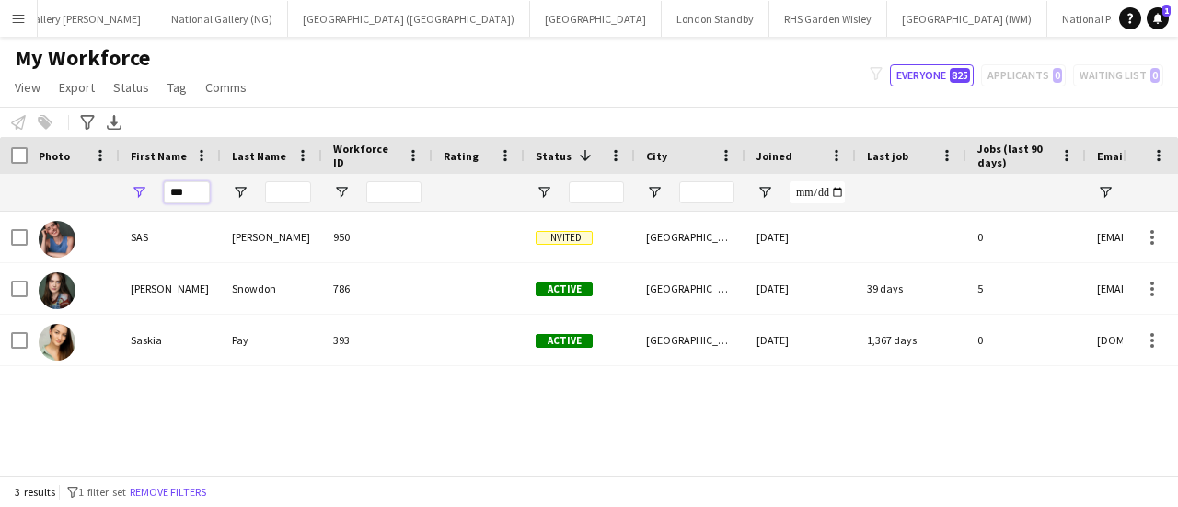
click at [183, 199] on input "***" at bounding box center [187, 192] width 46 height 22
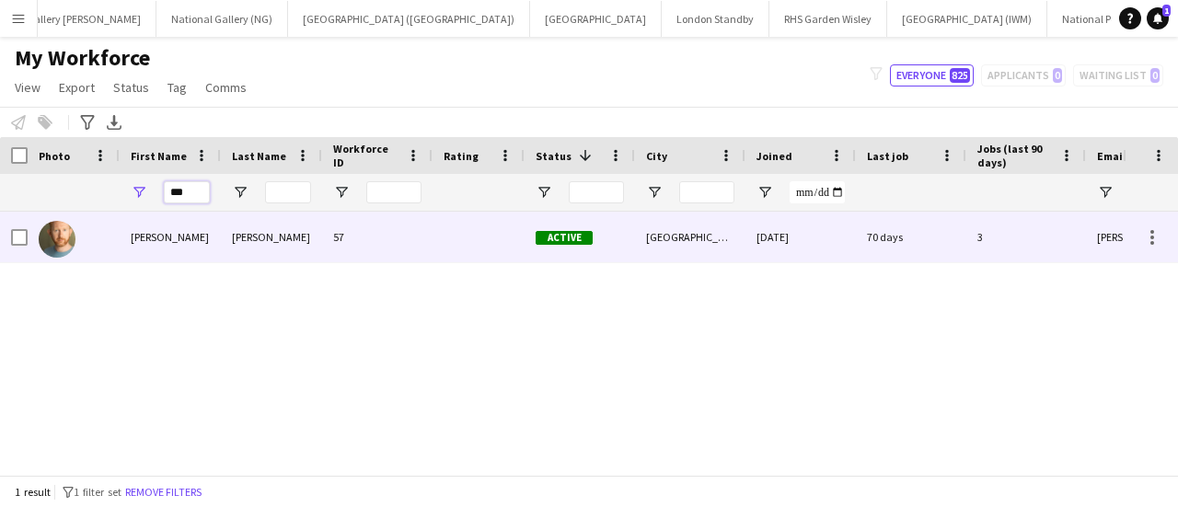
type input "***"
click at [179, 235] on div "[PERSON_NAME]" at bounding box center [170, 237] width 101 height 51
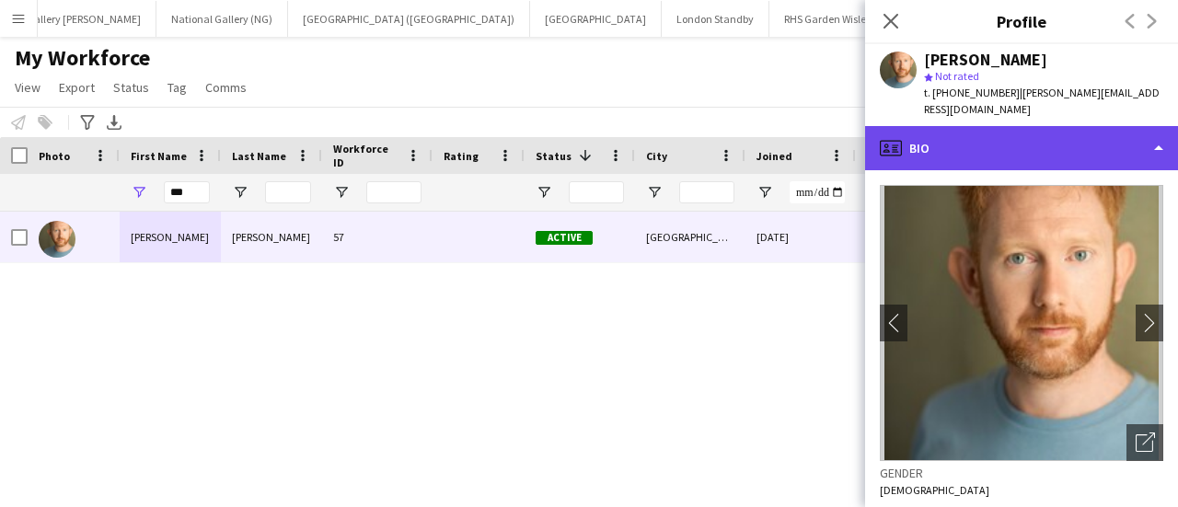
click at [929, 132] on div "profile Bio" at bounding box center [1021, 148] width 313 height 44
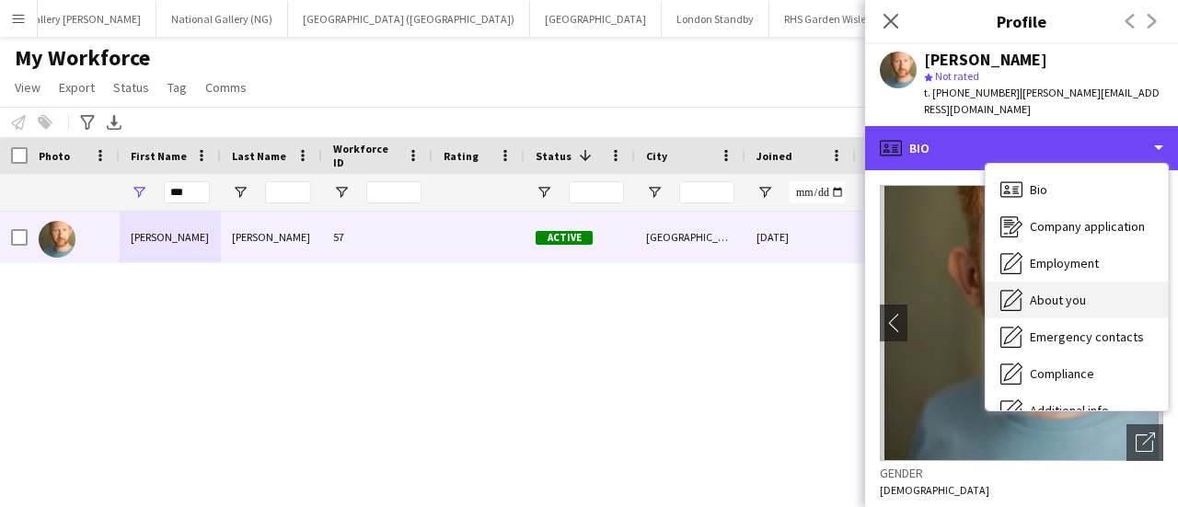
scroll to position [136, 0]
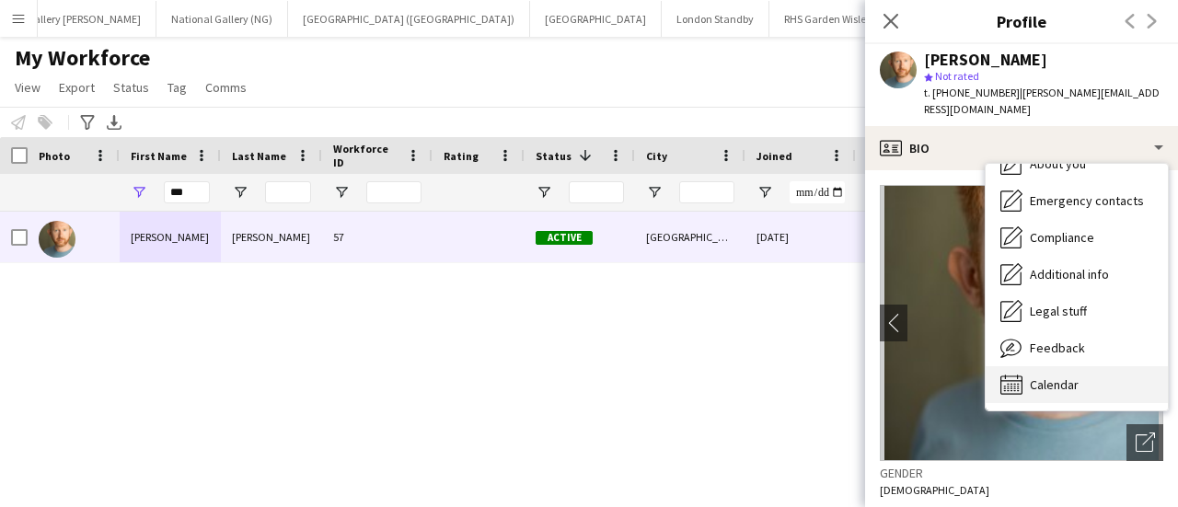
click at [1049, 376] on div "Calendar Calendar" at bounding box center [1077, 384] width 182 height 37
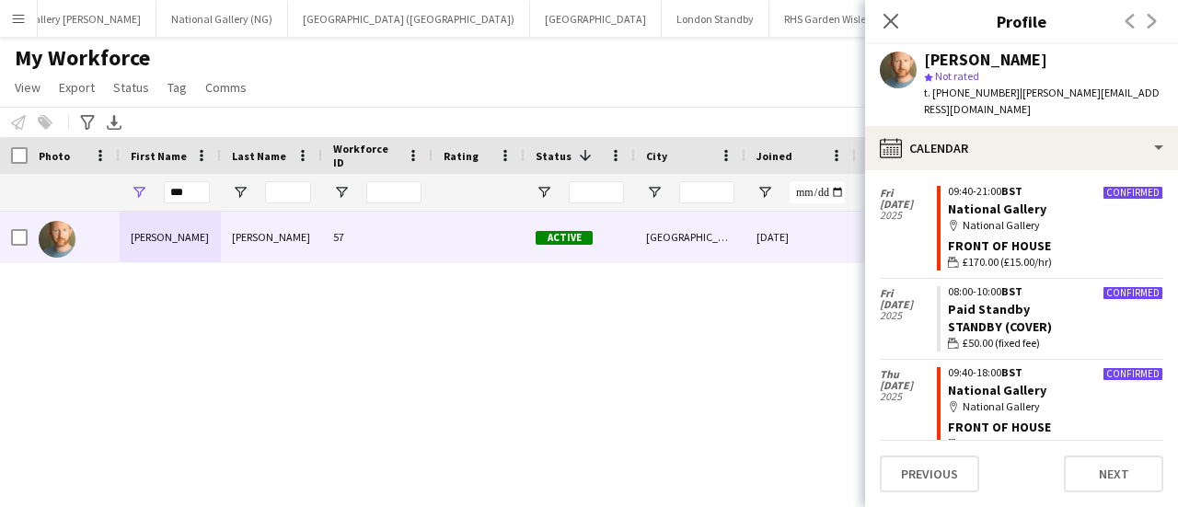
scroll to position [58, 0]
click at [554, 290] on div "[PERSON_NAME] 57 Active [GEOGRAPHIC_DATA] [DATE] 70 days 3 [PERSON_NAME][EMAIL_…" at bounding box center [561, 336] width 1123 height 249
click at [584, 39] on main "My Workforce View Views Default view New view Update view Delete view Edit name…" at bounding box center [589, 259] width 1178 height 445
click at [662, 21] on button "London Standby Close" at bounding box center [716, 19] width 108 height 36
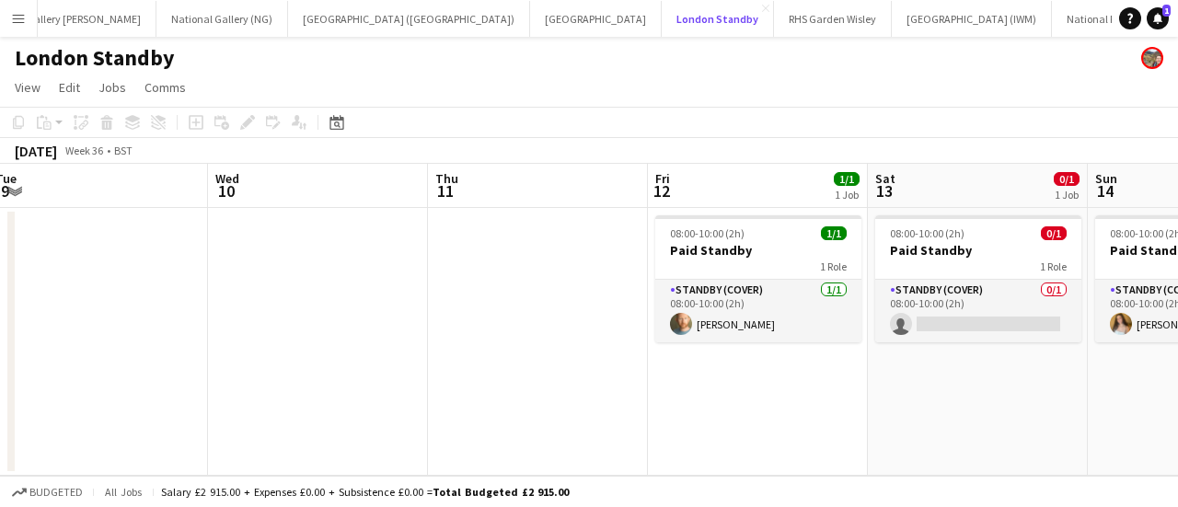
scroll to position [0, 677]
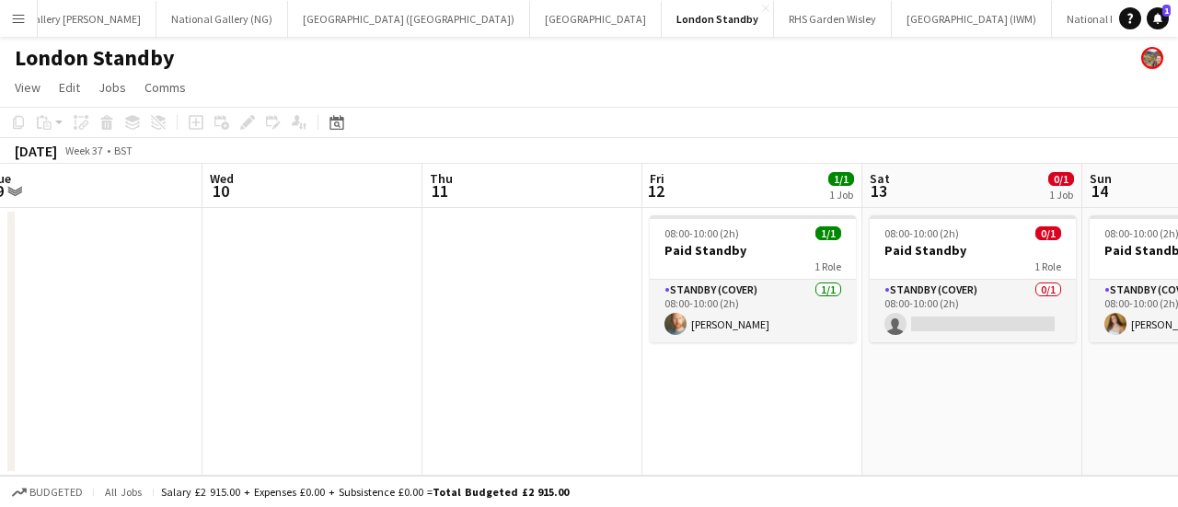
click at [977, 343] on app-date-cell "08:00-10:00 (2h) 0/1 Paid Standby 1 Role Standby (cover) 0/1 08:00-10:00 (2h) s…" at bounding box center [972, 342] width 220 height 268
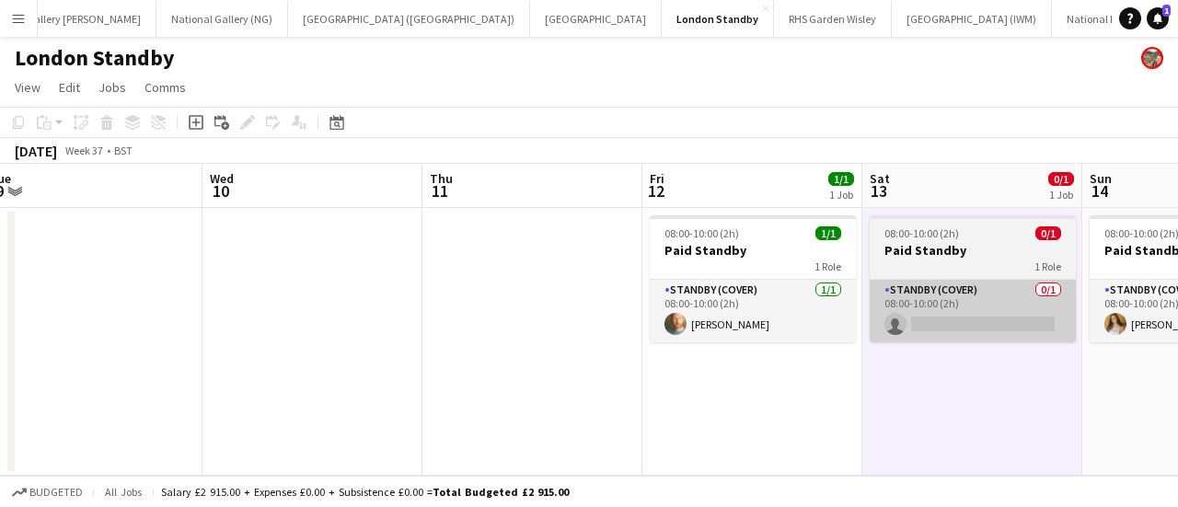
click at [979, 325] on app-card-role "Standby (cover) 0/1 08:00-10:00 (2h) single-neutral-actions" at bounding box center [973, 311] width 206 height 63
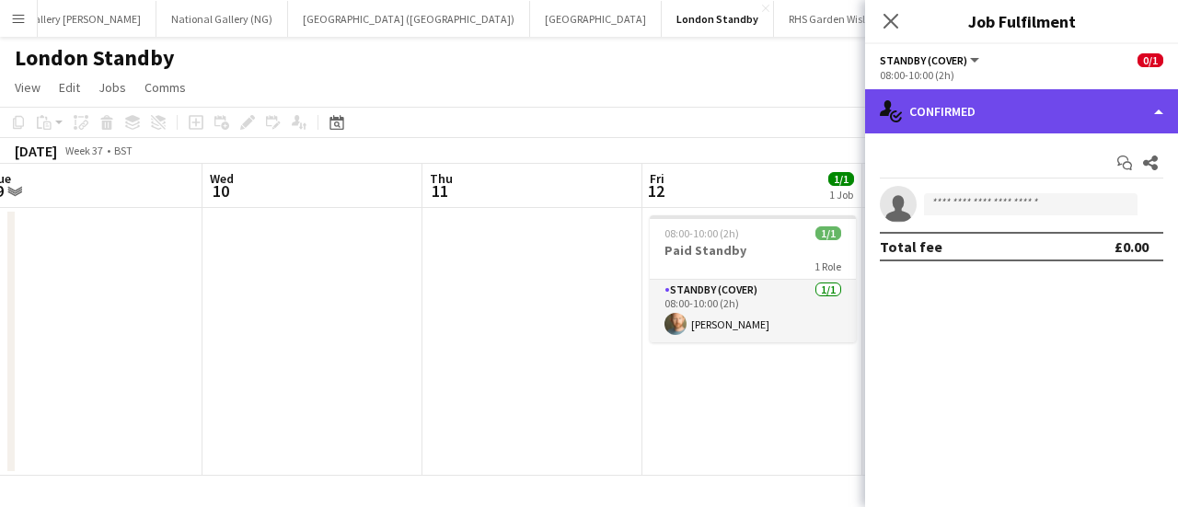
click at [1033, 130] on div "single-neutral-actions-check-2 Confirmed" at bounding box center [1021, 111] width 313 height 44
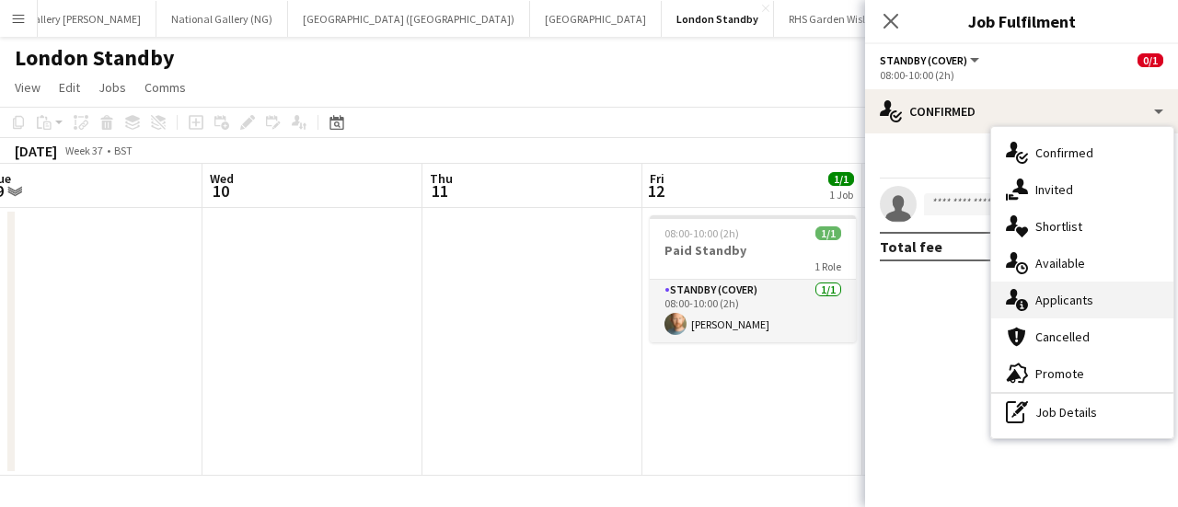
click at [1043, 310] on div "single-neutral-actions-information Applicants" at bounding box center [1082, 300] width 182 height 37
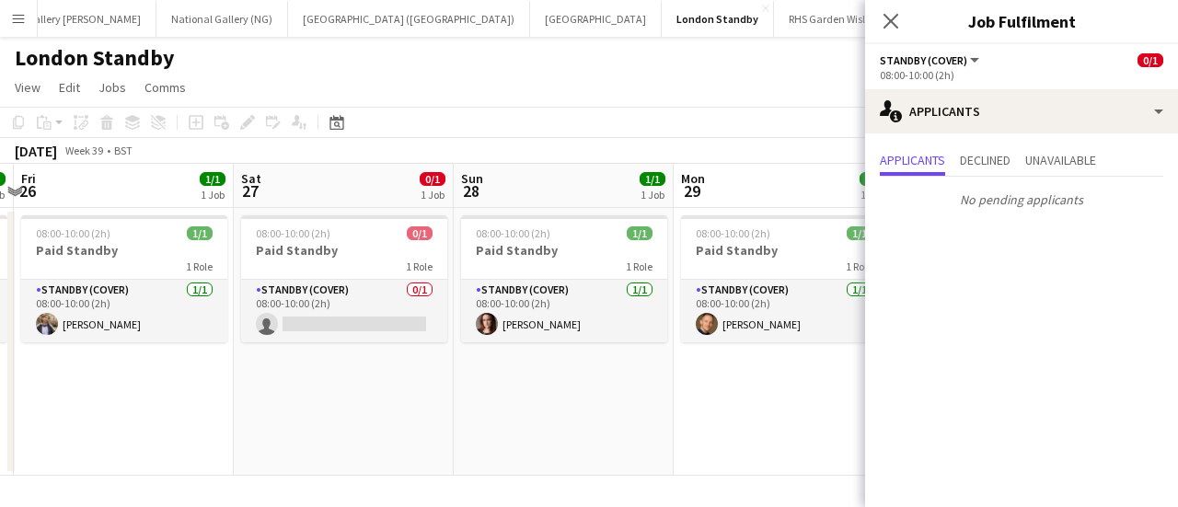
scroll to position [0, 861]
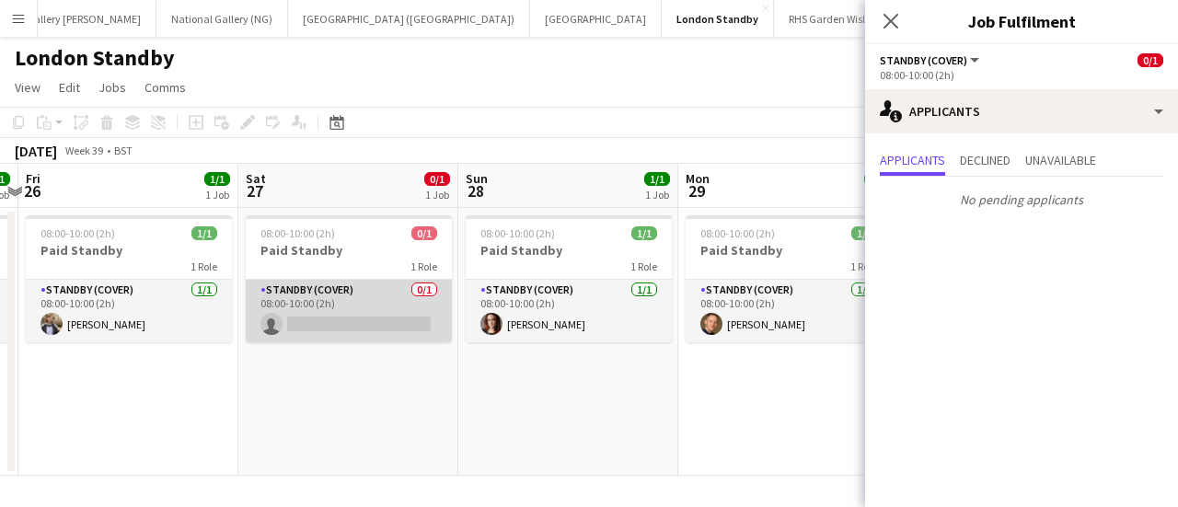
click at [307, 305] on app-card-role "Standby (cover) 0/1 08:00-10:00 (2h) single-neutral-actions" at bounding box center [349, 311] width 206 height 63
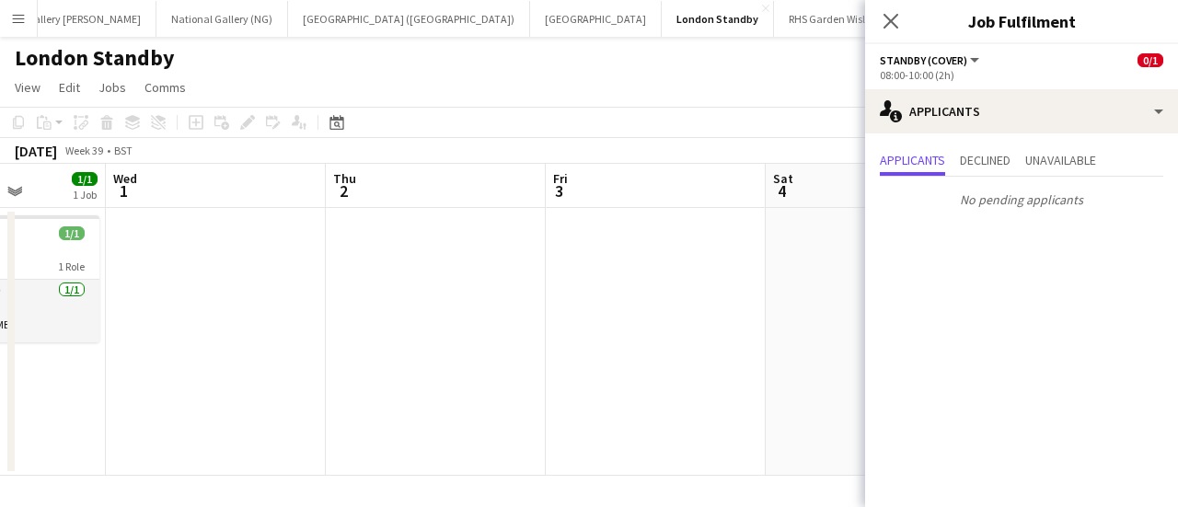
scroll to position [0, 552]
click at [156, 21] on button "National Gallery (NG) Close" at bounding box center [222, 19] width 132 height 36
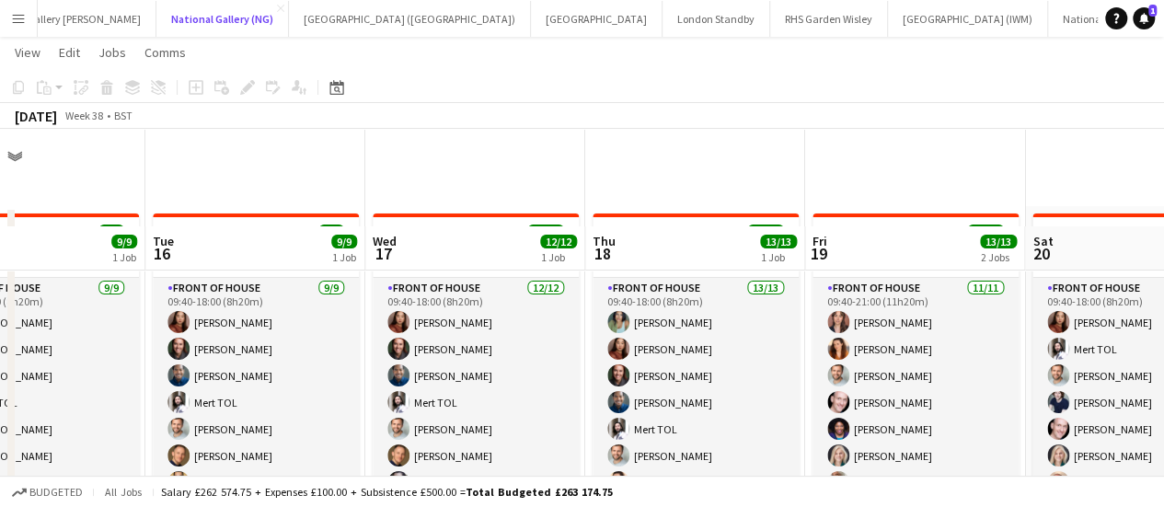
scroll to position [107, 0]
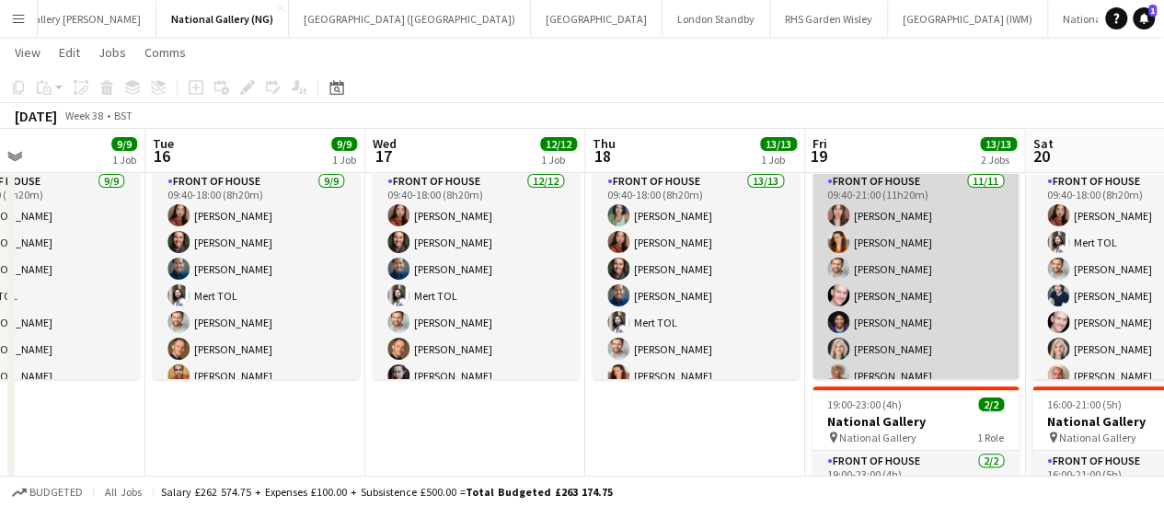
click at [917, 297] on app-card-role "Front of House [DATE] 09:40-21:00 (11h20m) [PERSON_NAME] [PERSON_NAME] [PERSON_…" at bounding box center [916, 335] width 206 height 329
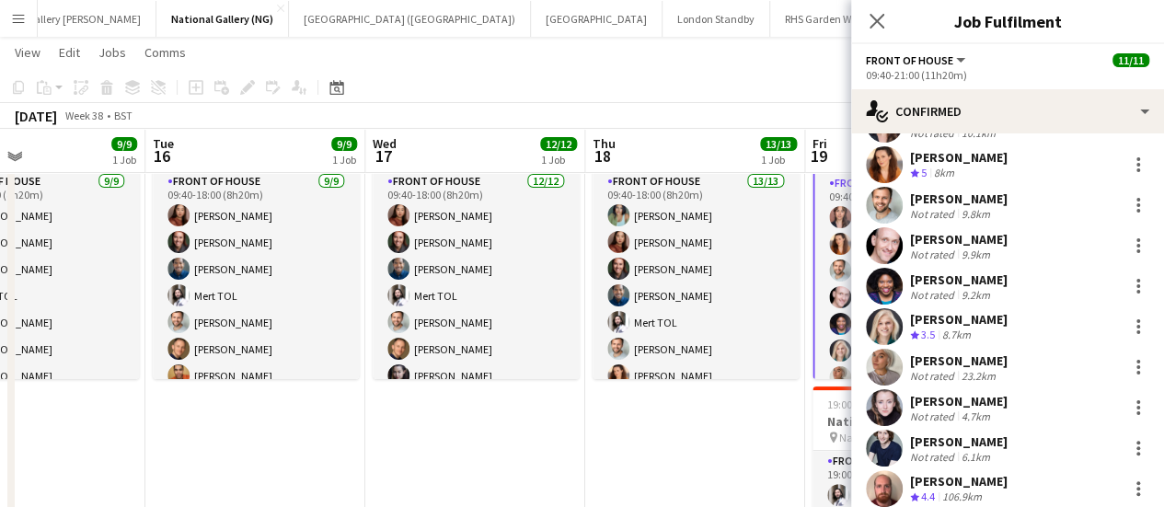
scroll to position [173, 0]
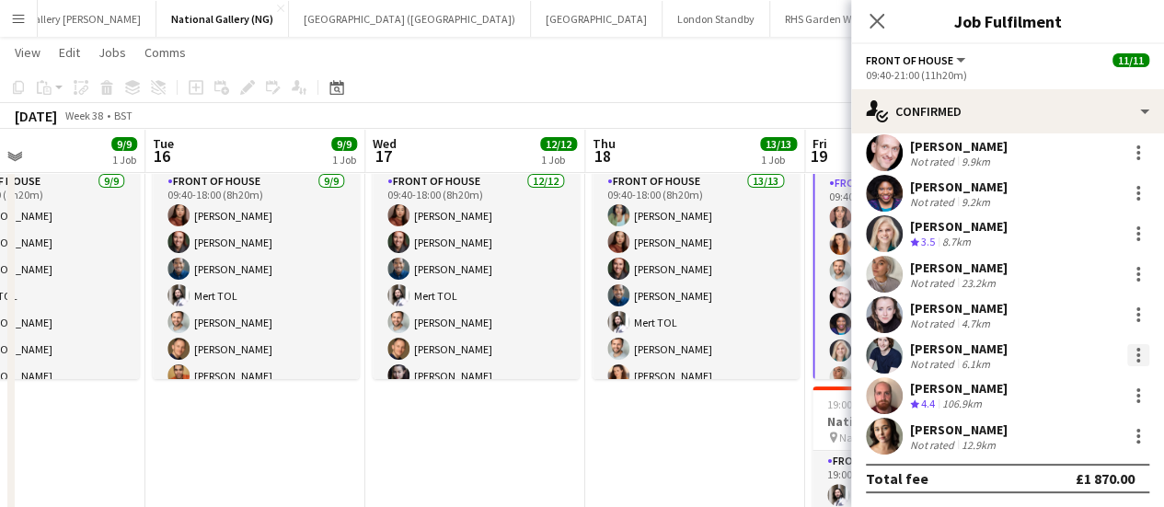
click at [1127, 356] on div at bounding box center [1138, 355] width 22 height 22
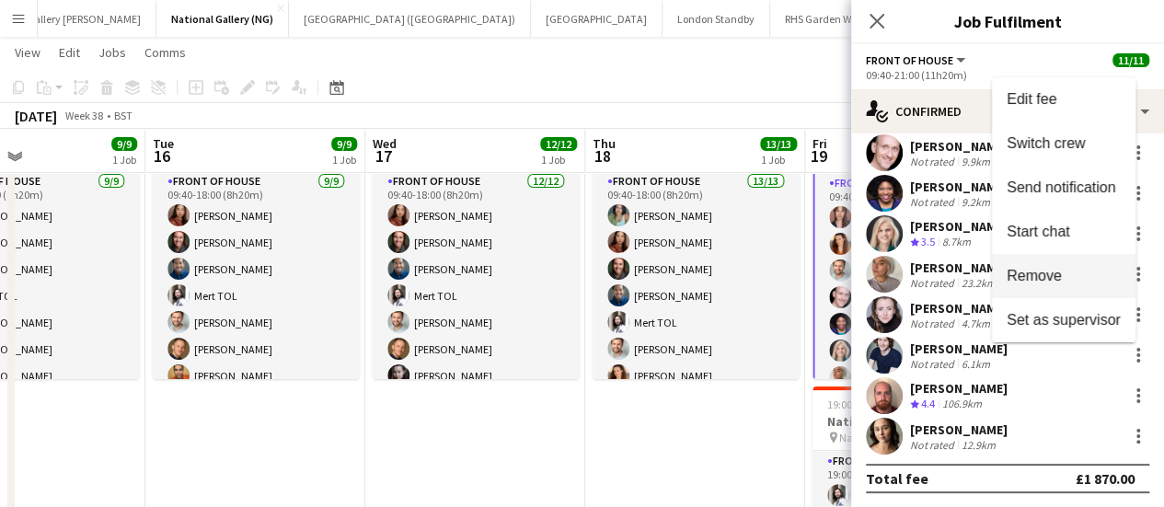
click at [1056, 281] on span "Remove" at bounding box center [1034, 276] width 55 height 16
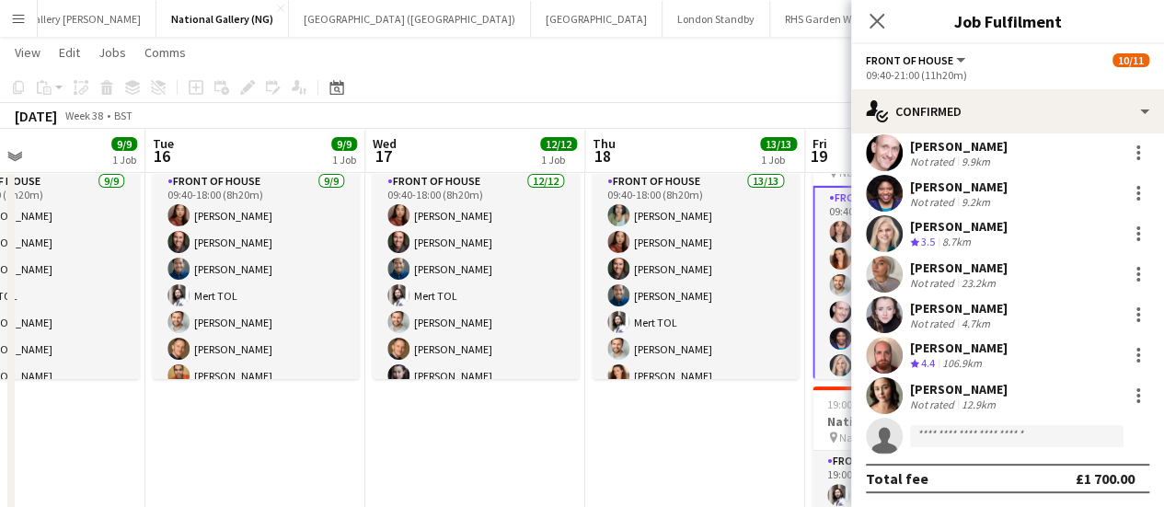
click at [740, 97] on app-toolbar "Copy Paste Paste Ctrl+V Paste with crew Ctrl+Shift+V Paste linked Job [GEOGRAPH…" at bounding box center [582, 87] width 1164 height 31
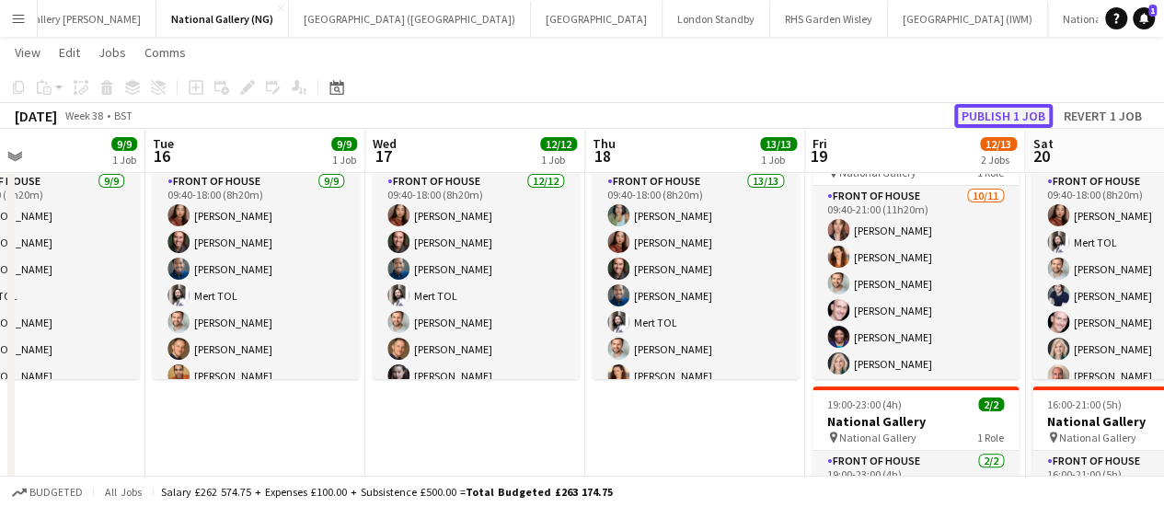
click at [980, 119] on button "Publish 1 job" at bounding box center [1003, 116] width 98 height 24
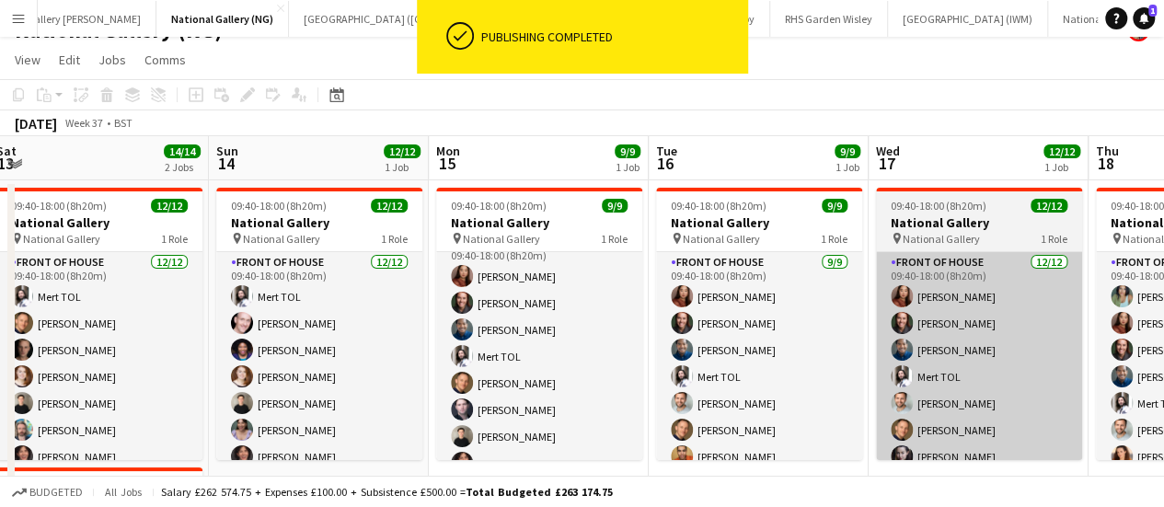
scroll to position [0, 435]
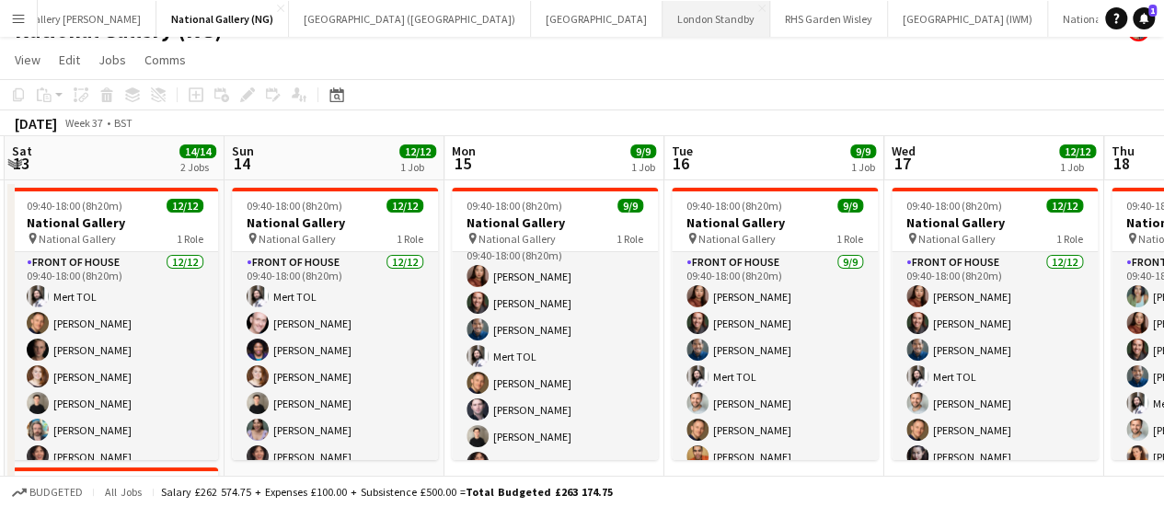
click at [663, 29] on button "London Standby Close" at bounding box center [717, 19] width 108 height 36
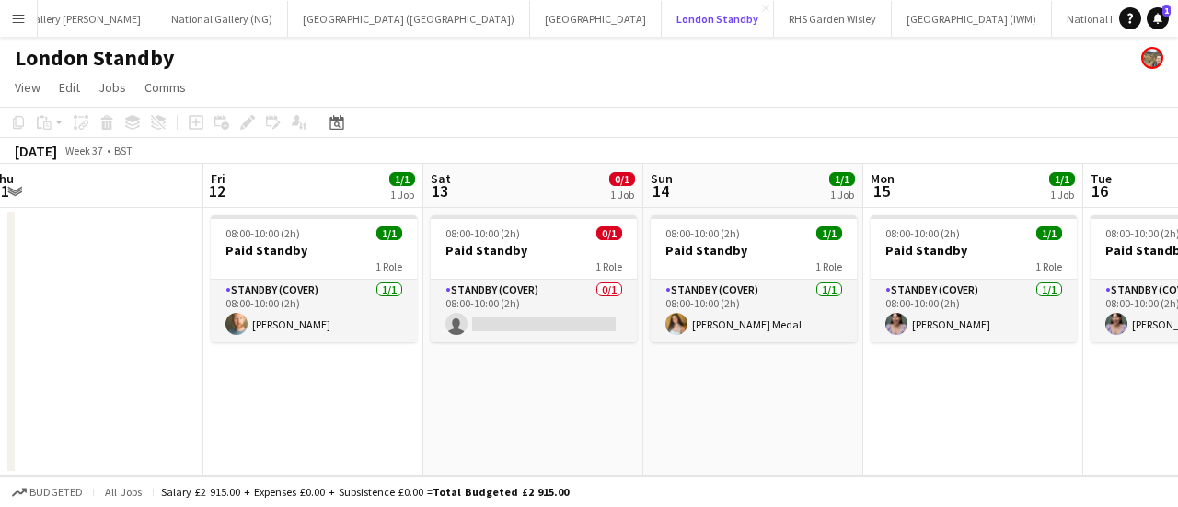
scroll to position [0, 675]
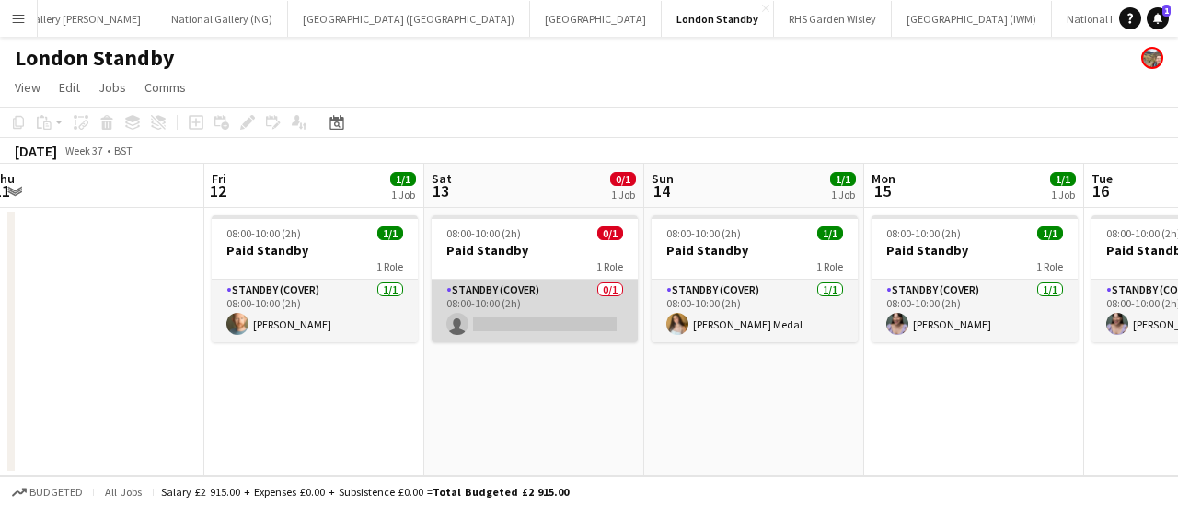
click at [486, 322] on app-card-role "Standby (cover) 0/1 08:00-10:00 (2h) single-neutral-actions" at bounding box center [535, 311] width 206 height 63
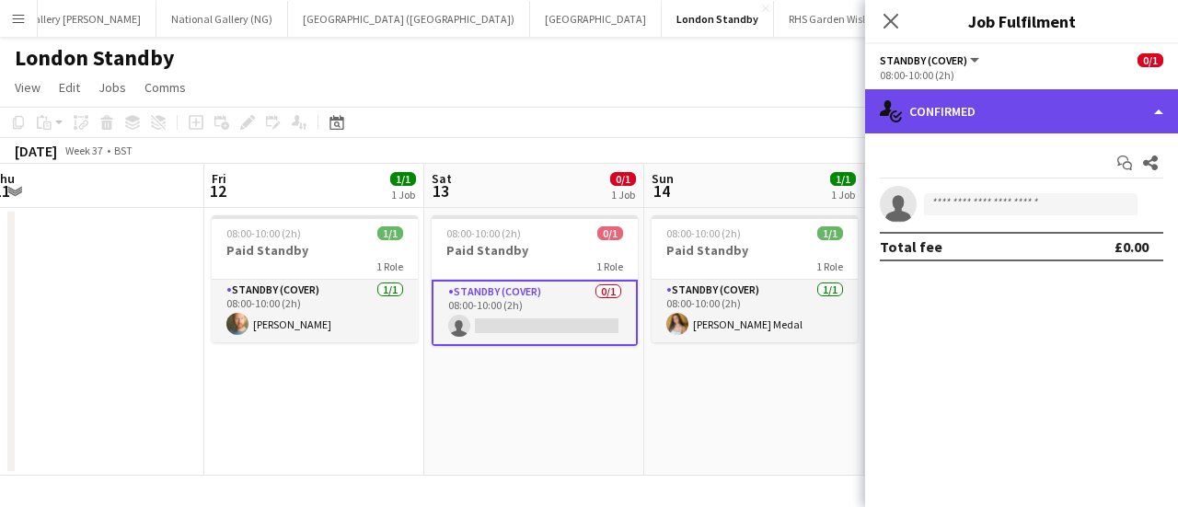
click at [989, 132] on div "single-neutral-actions-check-2 Confirmed" at bounding box center [1021, 111] width 313 height 44
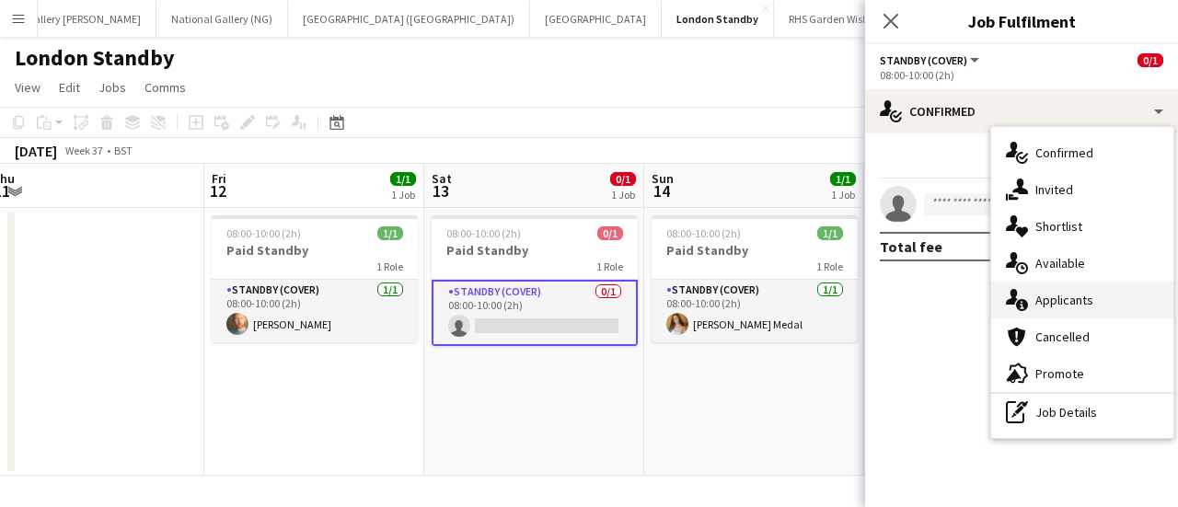
click at [1064, 293] on span "Applicants" at bounding box center [1064, 300] width 58 height 17
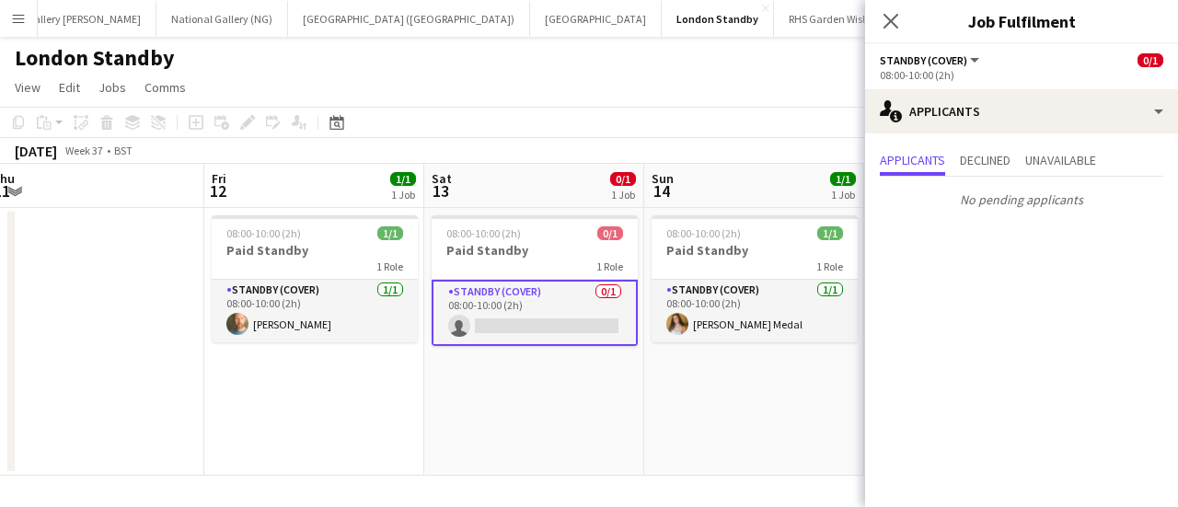
click at [591, 98] on app-page-menu "View Day view expanded Day view collapsed Month view Date picker Jump to [DATE]…" at bounding box center [589, 89] width 1178 height 35
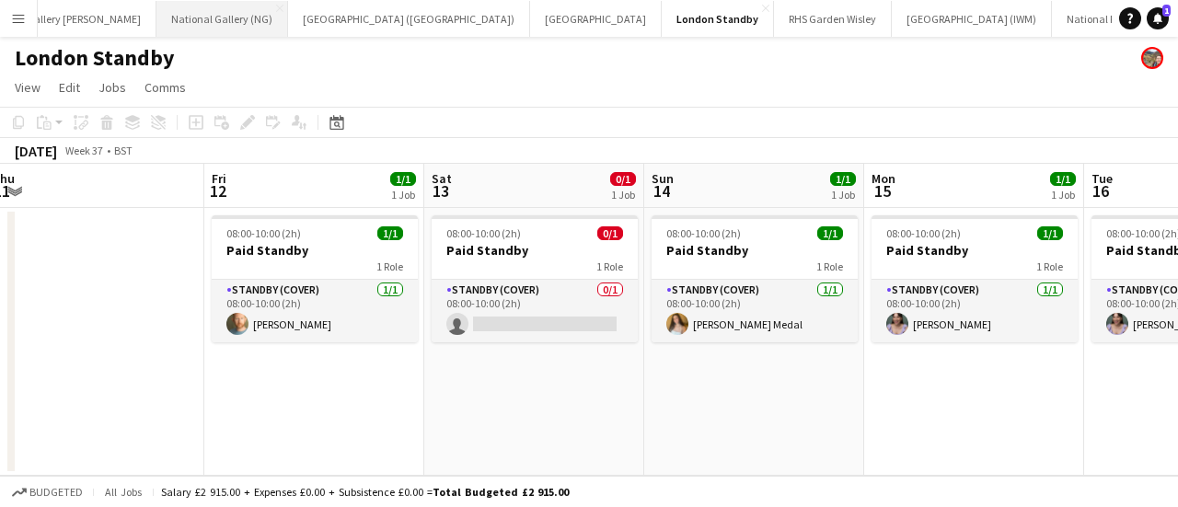
click at [156, 32] on button "National Gallery (NG) Close" at bounding box center [222, 19] width 132 height 36
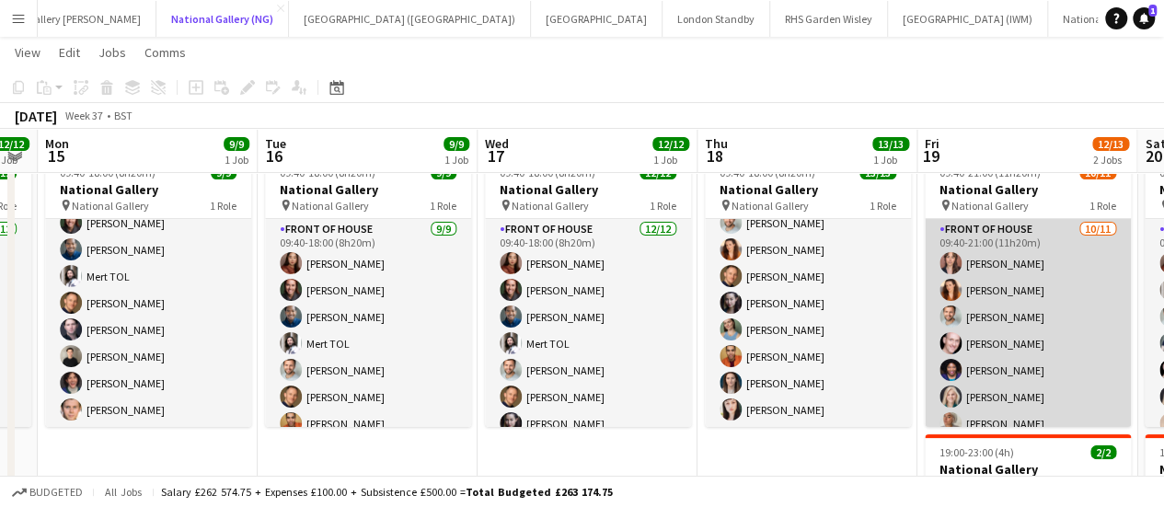
scroll to position [121, 0]
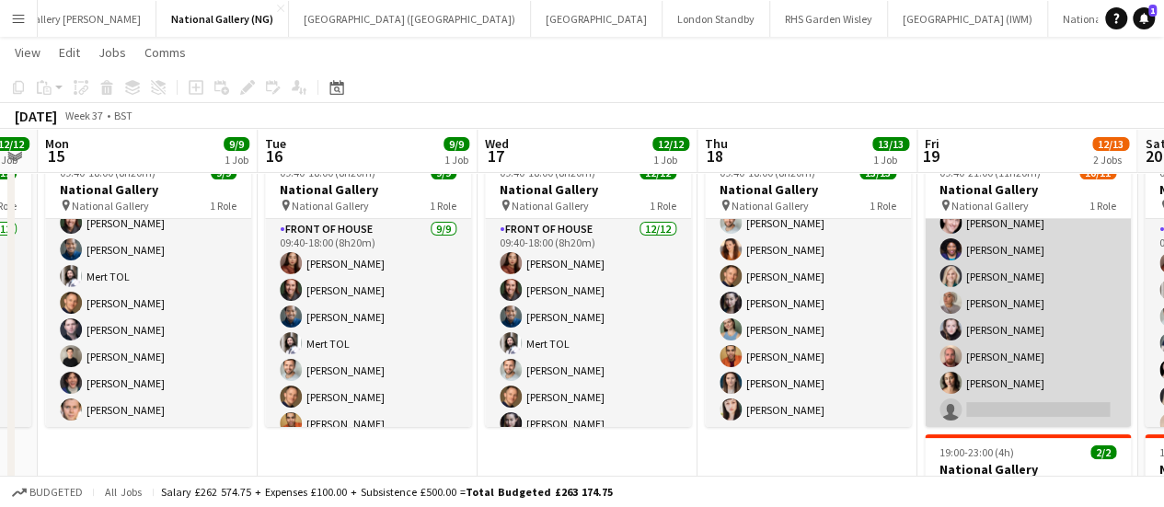
click at [1010, 401] on app-card-role "Front of House [DATE] 09:40-21:00 (11h20m) [PERSON_NAME] [PERSON_NAME] [PERSON_…" at bounding box center [1028, 262] width 206 height 329
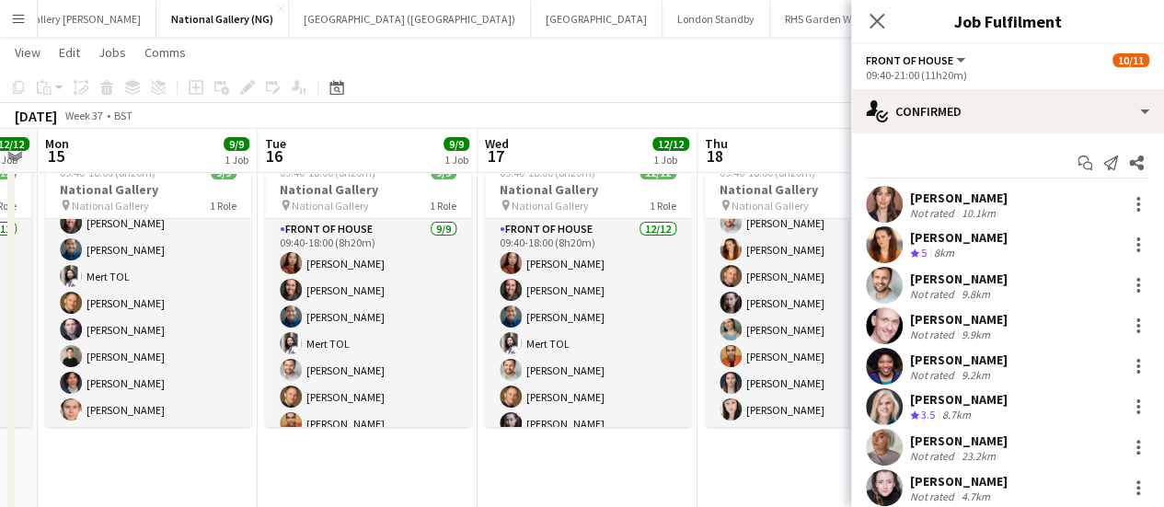
scroll to position [173, 0]
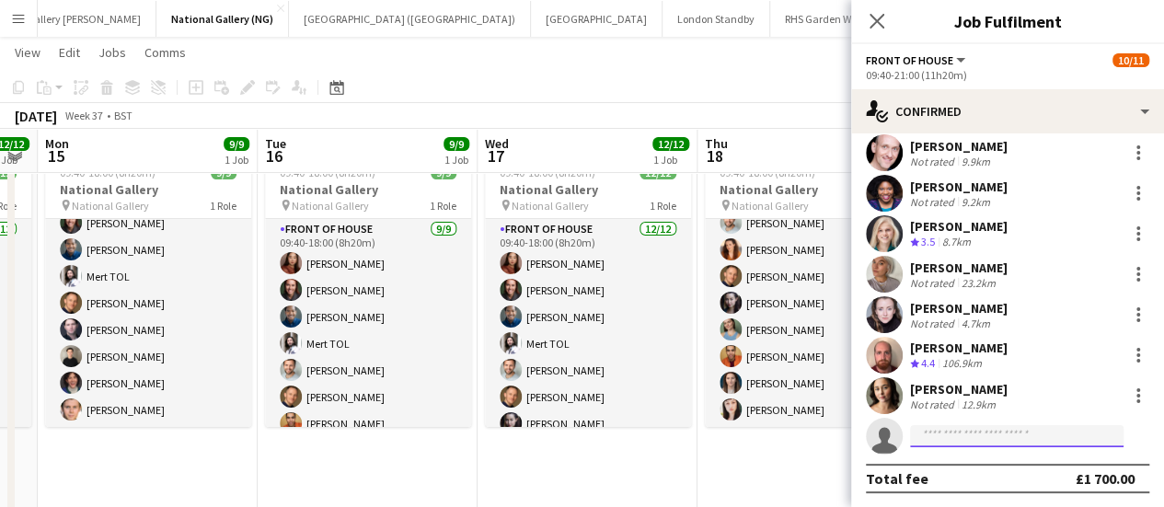
click at [966, 439] on input at bounding box center [1016, 436] width 213 height 22
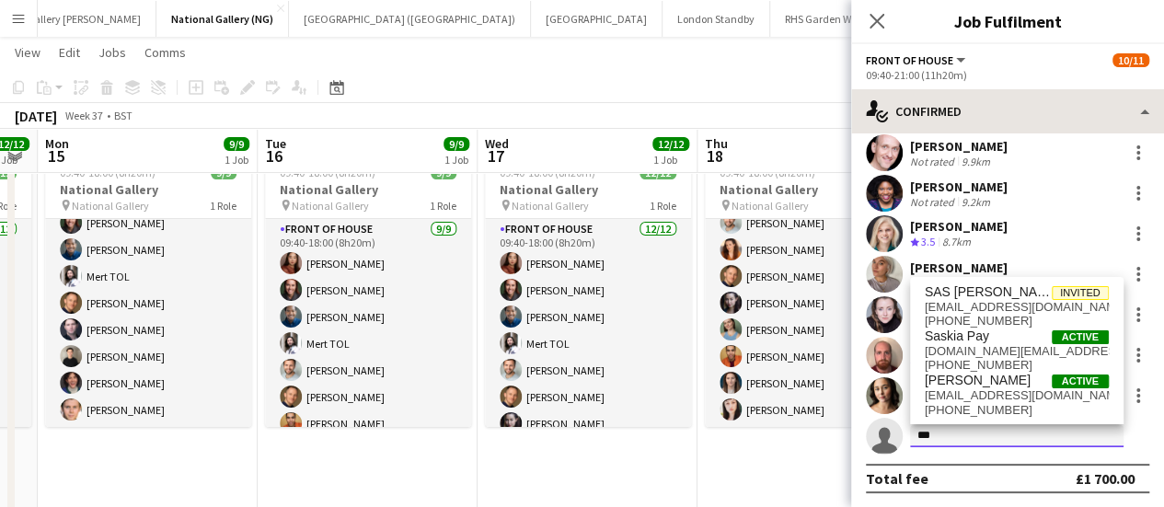
type input "***"
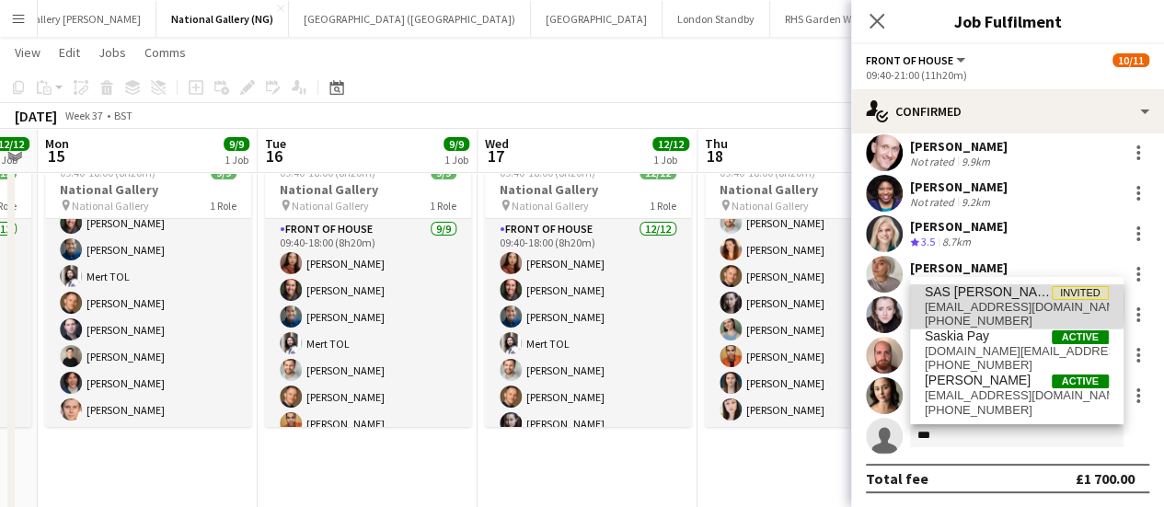
click at [937, 305] on span "[EMAIL_ADDRESS][DOMAIN_NAME]" at bounding box center [1017, 307] width 184 height 15
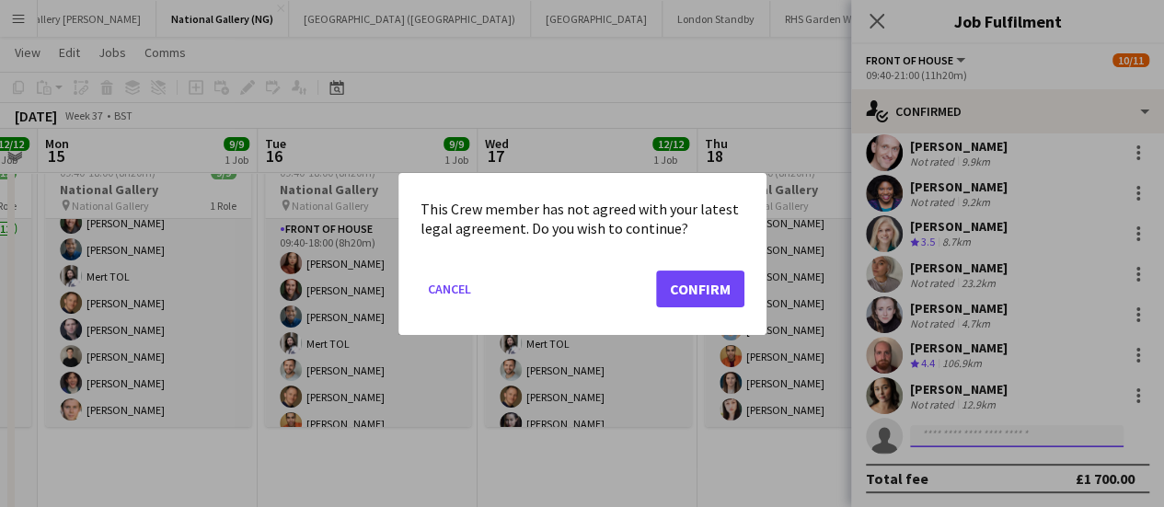
scroll to position [0, 0]
click at [705, 295] on button "Confirm" at bounding box center [700, 288] width 88 height 37
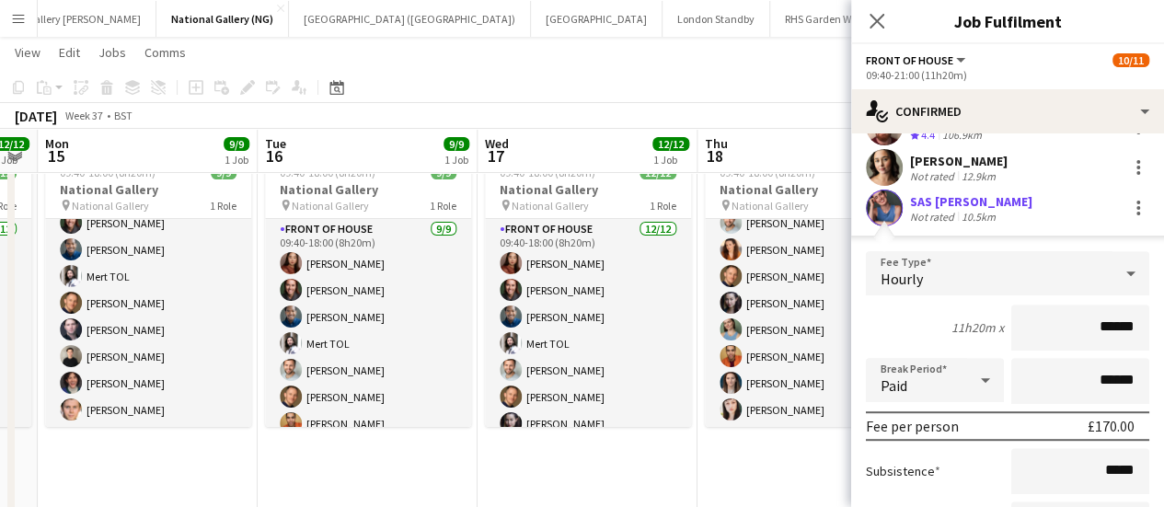
scroll to position [591, 0]
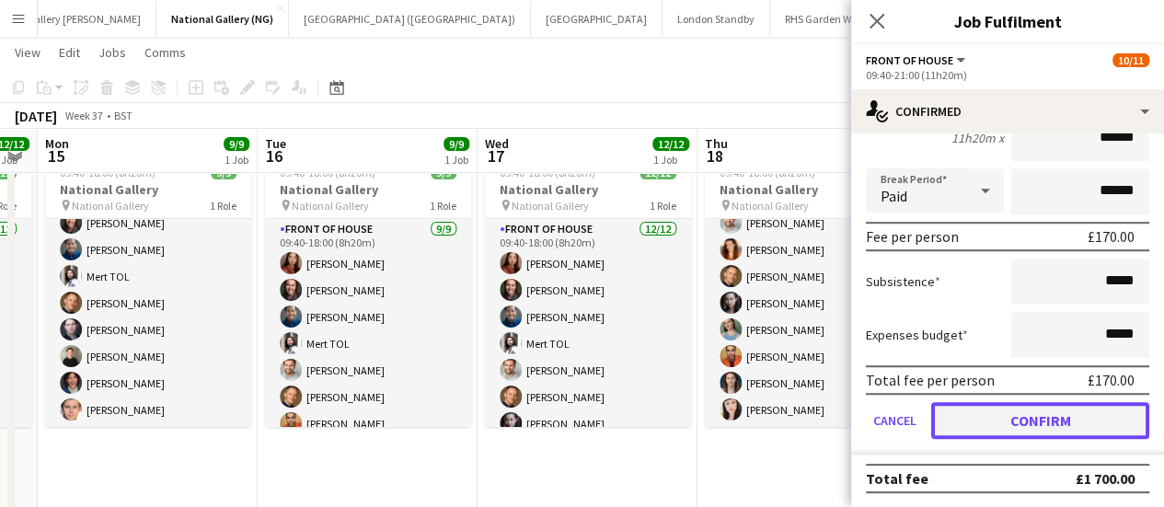
click at [1040, 413] on button "Confirm" at bounding box center [1040, 420] width 218 height 37
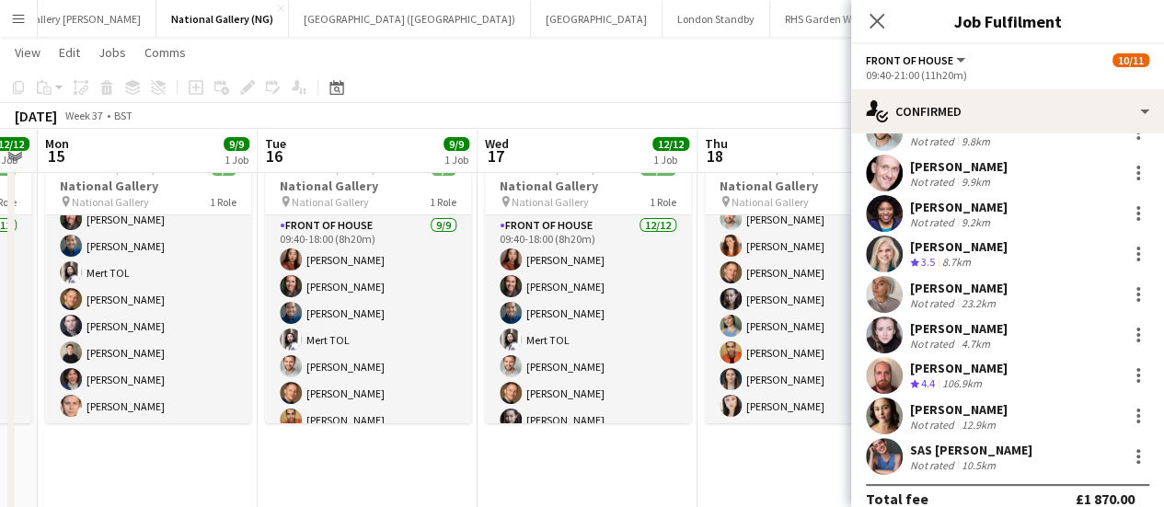
scroll to position [0, 0]
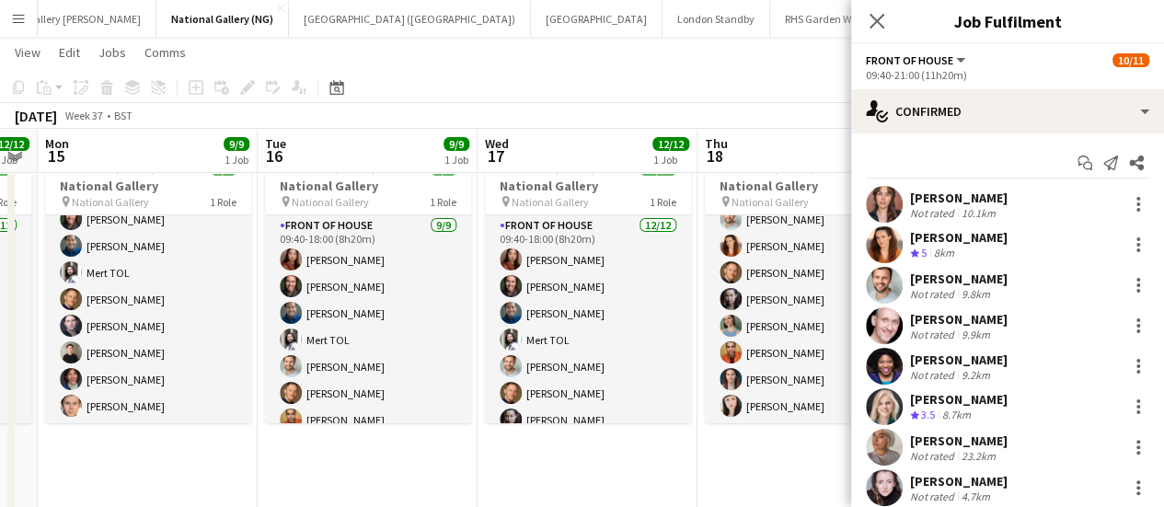
click at [628, 110] on div "[DATE] Week 37 • BST Publish 1 job Revert 1 job" at bounding box center [582, 116] width 1164 height 26
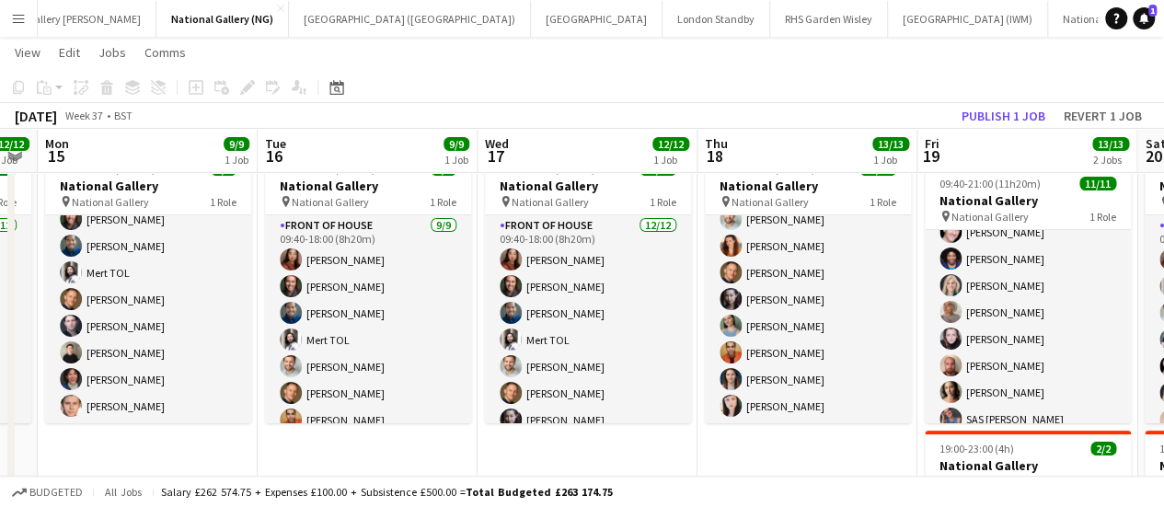
scroll to position [121, 0]
click at [972, 108] on button "Publish 1 job" at bounding box center [1003, 116] width 98 height 24
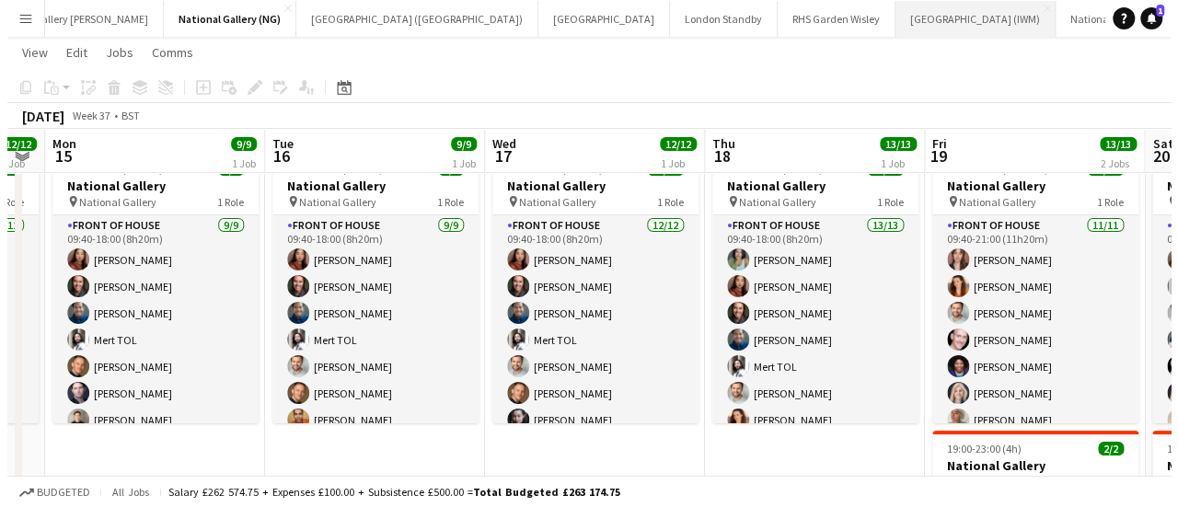
scroll to position [0, 0]
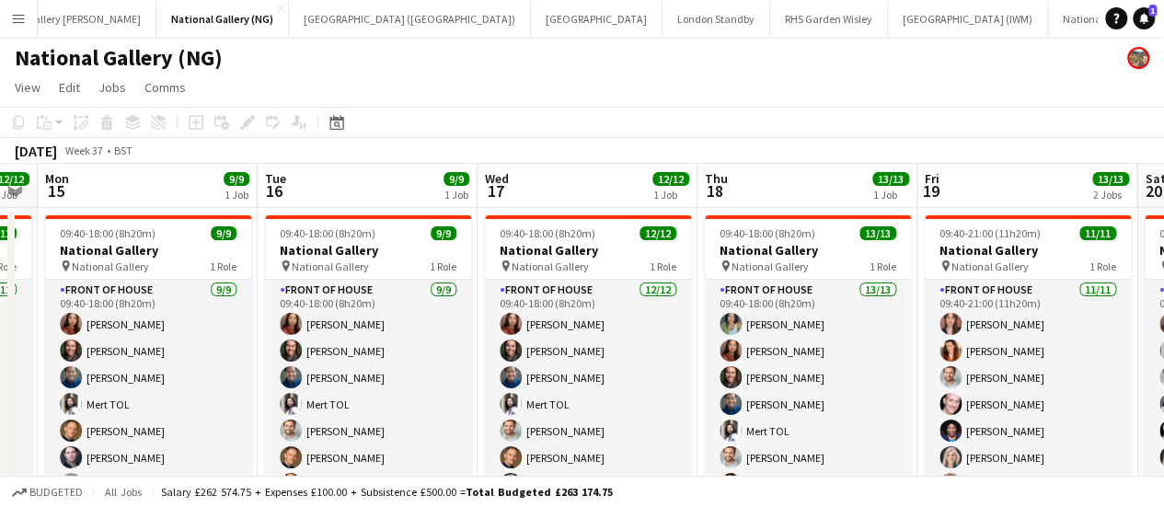
click at [32, 18] on button "Menu" at bounding box center [18, 18] width 37 height 37
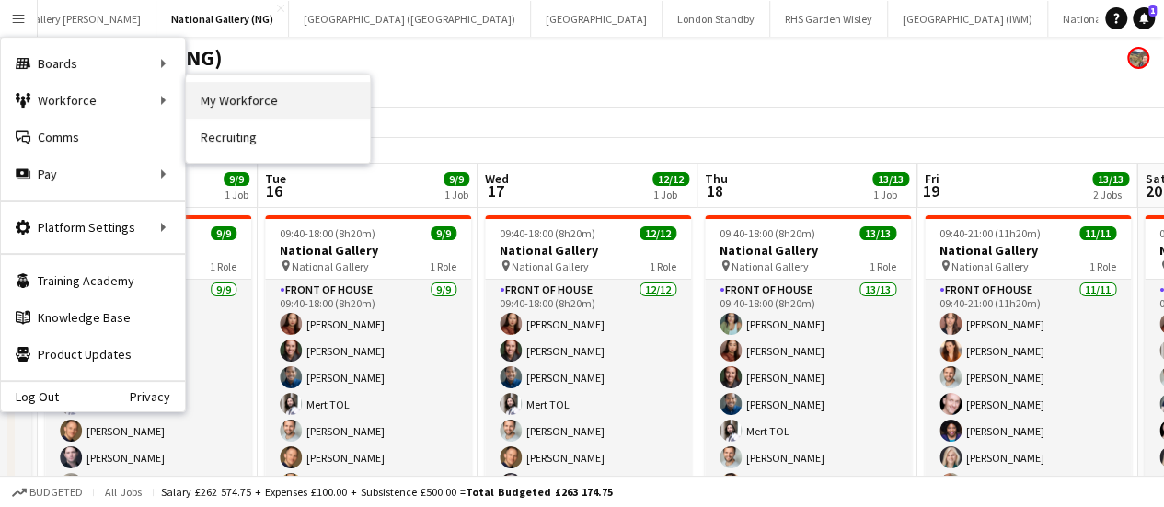
click at [216, 97] on link "My Workforce" at bounding box center [278, 100] width 184 height 37
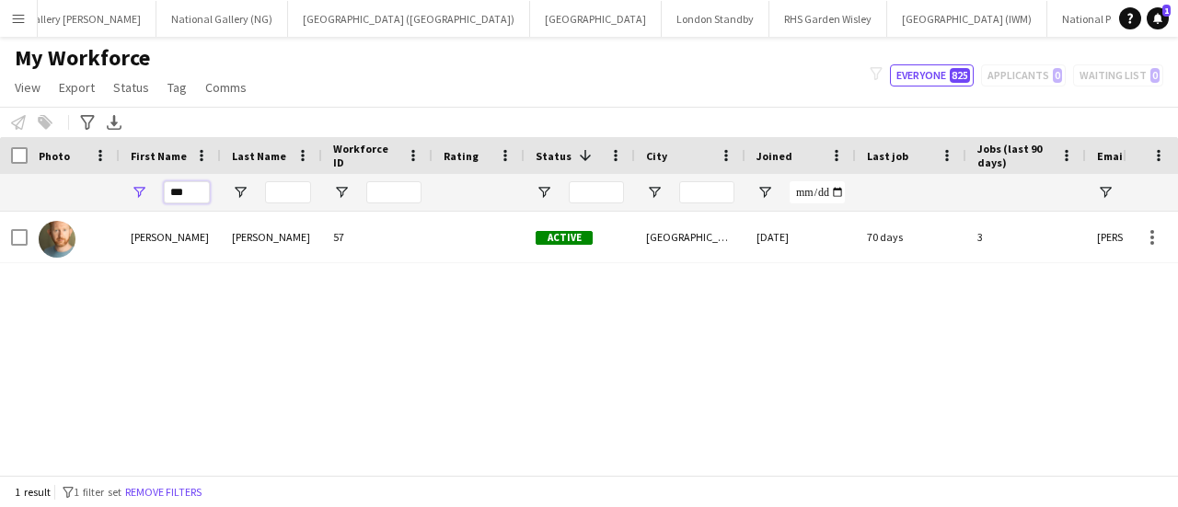
click at [196, 188] on input "***" at bounding box center [187, 192] width 46 height 22
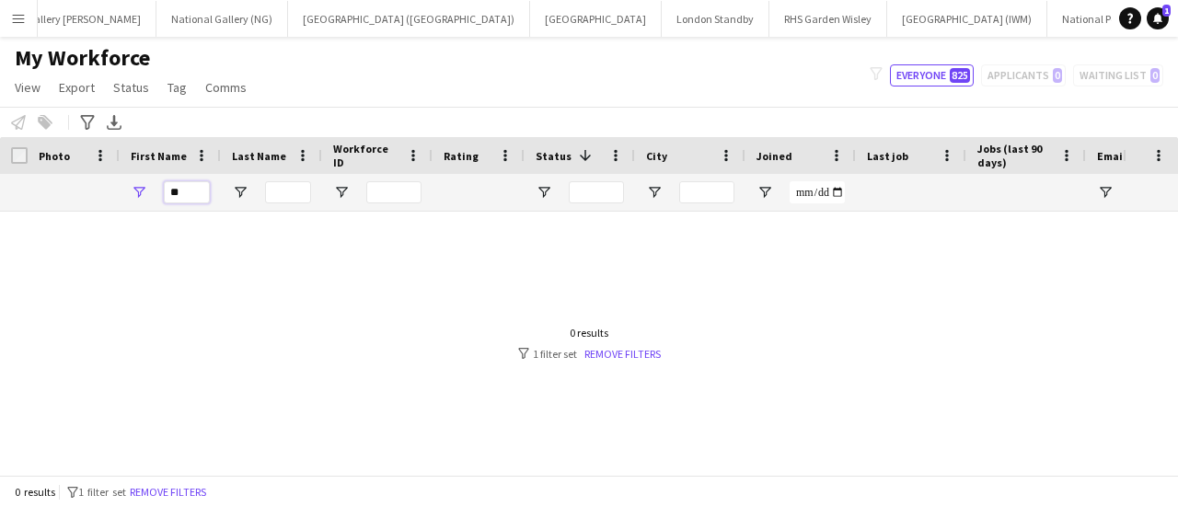
type input "*"
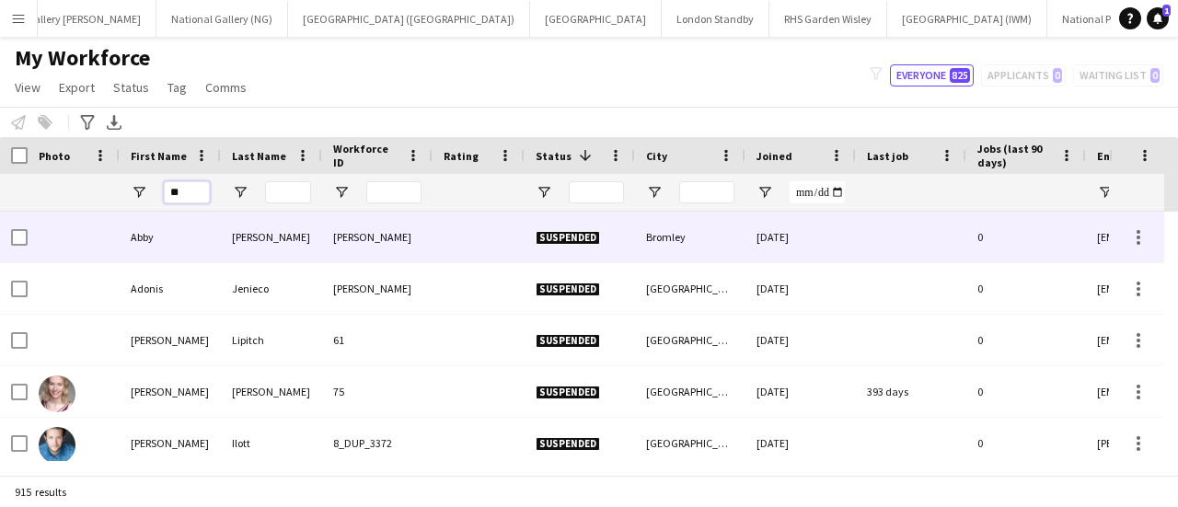
type input "*"
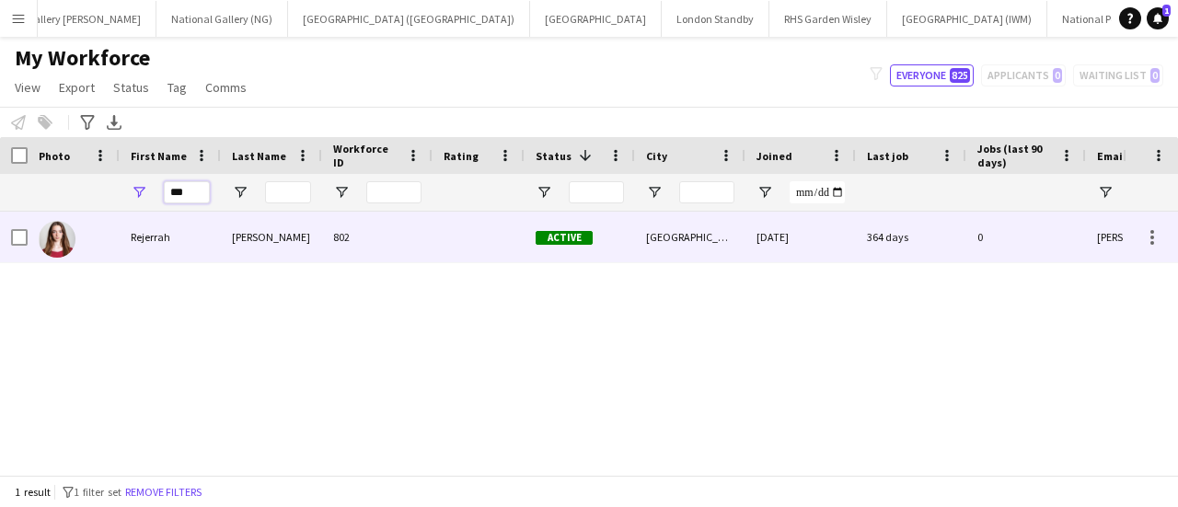
type input "***"
click at [206, 248] on div "Rejerrah" at bounding box center [170, 237] width 101 height 51
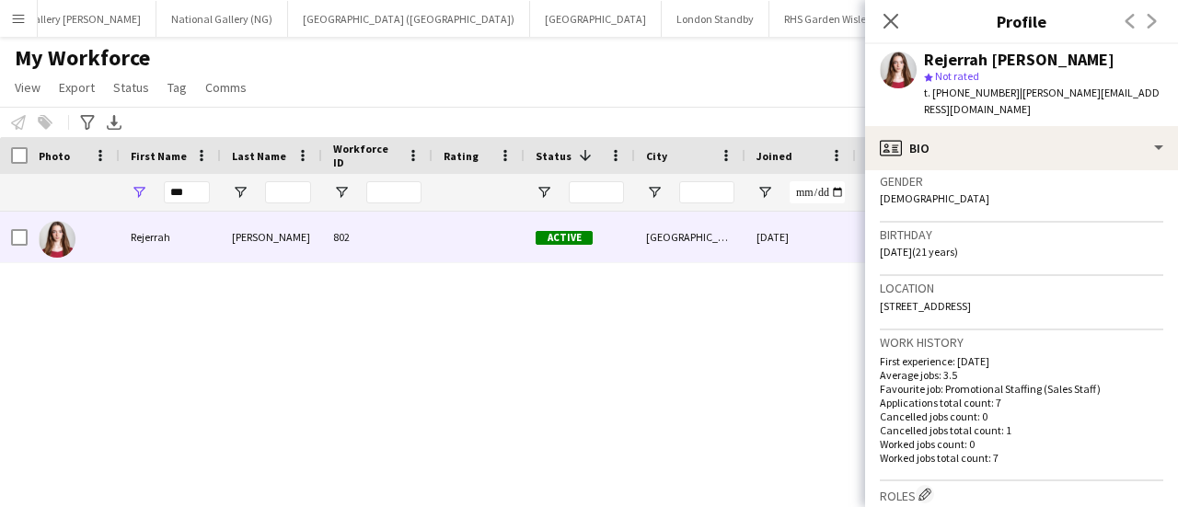
scroll to position [293, 0]
drag, startPoint x: 1033, startPoint y: 286, endPoint x: 871, endPoint y: 296, distance: 162.3
click at [871, 296] on app-crew-profile-bio "chevron-left chevron-right Open photos pop-in Gender [DEMOGRAPHIC_DATA] Birthda…" at bounding box center [1021, 338] width 313 height 337
copy span "[STREET_ADDRESS]"
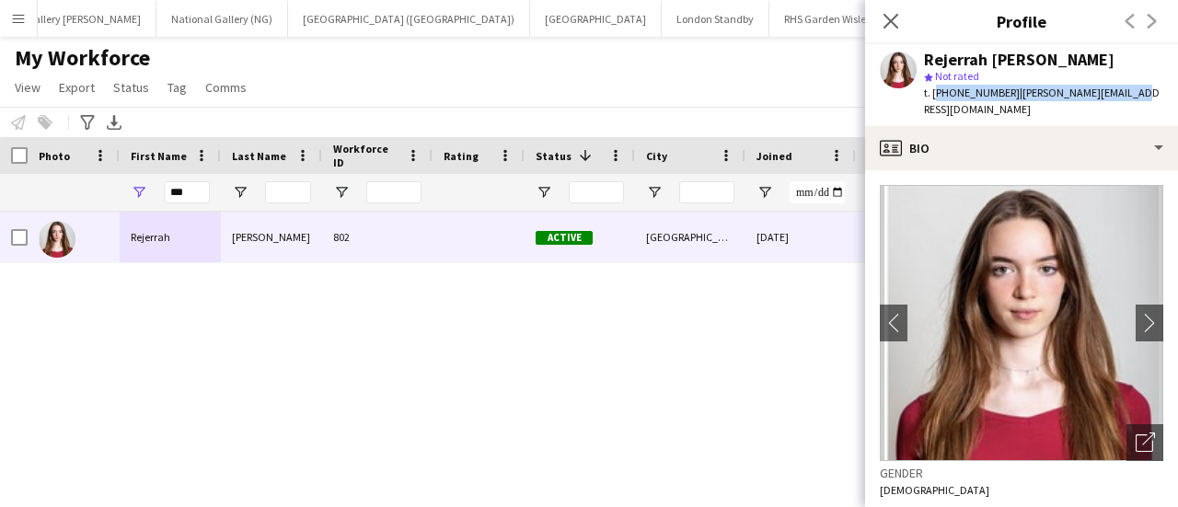
drag, startPoint x: 1120, startPoint y: 95, endPoint x: 933, endPoint y: 93, distance: 186.8
click at [933, 93] on div "t. [PHONE_NUMBER] | [PERSON_NAME][EMAIL_ADDRESS][DOMAIN_NAME]" at bounding box center [1043, 101] width 239 height 33
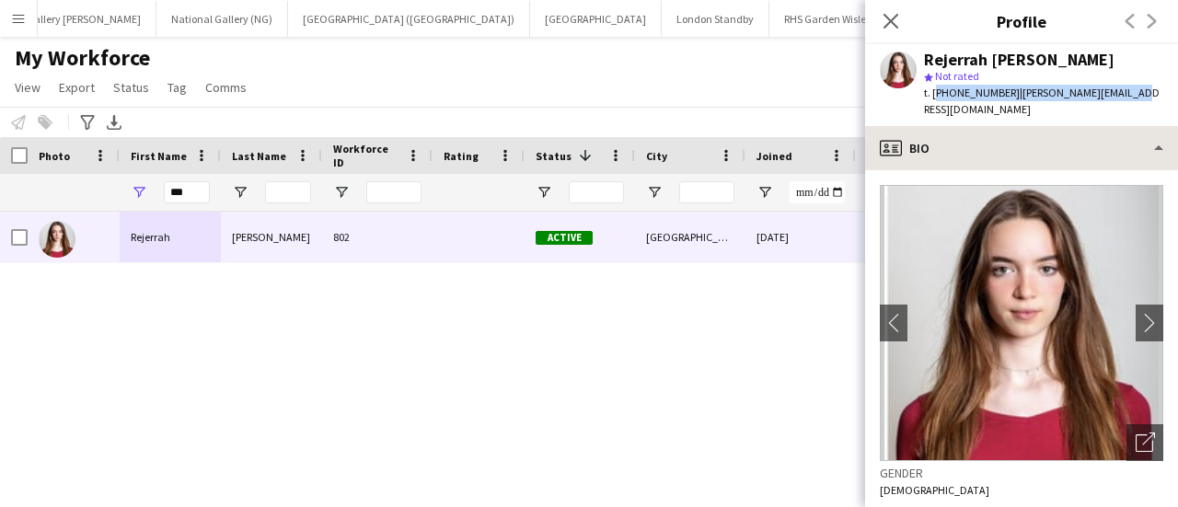
copy div "[PHONE_NUMBER] | [PERSON_NAME][EMAIL_ADDRESS][DOMAIN_NAME]"
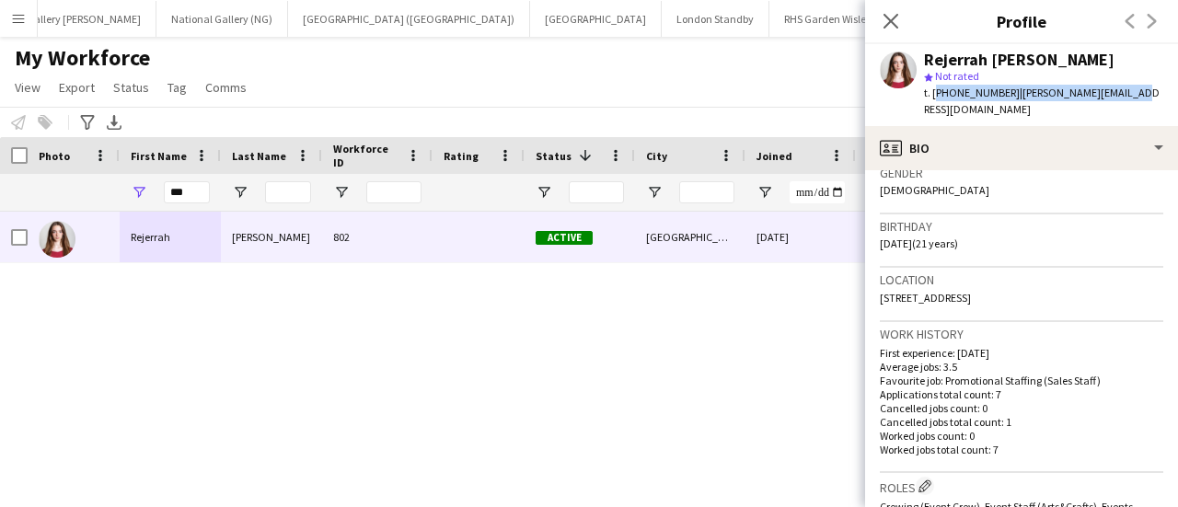
scroll to position [302, 0]
